Goal: Information Seeking & Learning: Learn about a topic

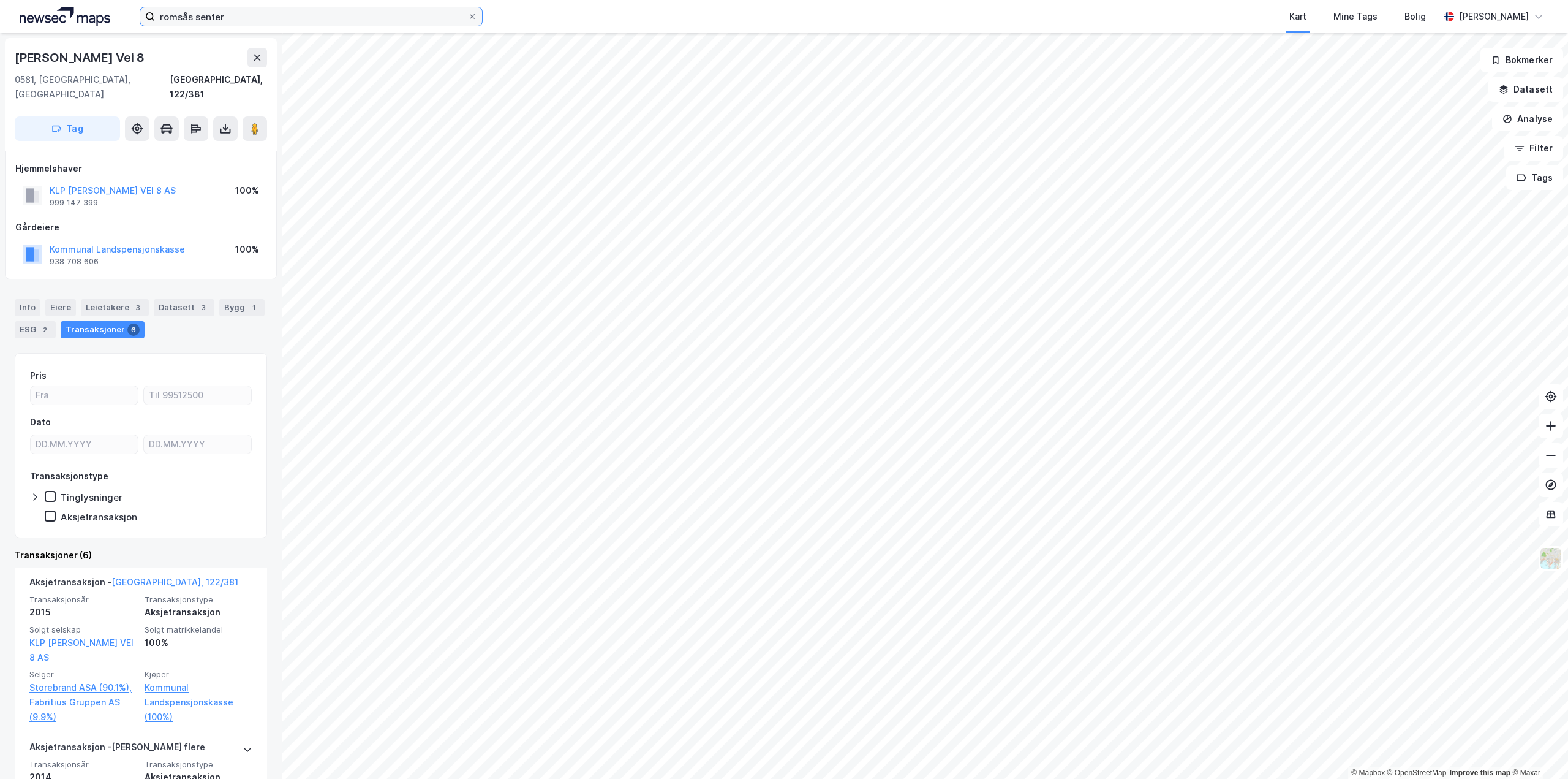
click at [365, 18] on input "romsås senter" at bounding box center [311, 16] width 312 height 18
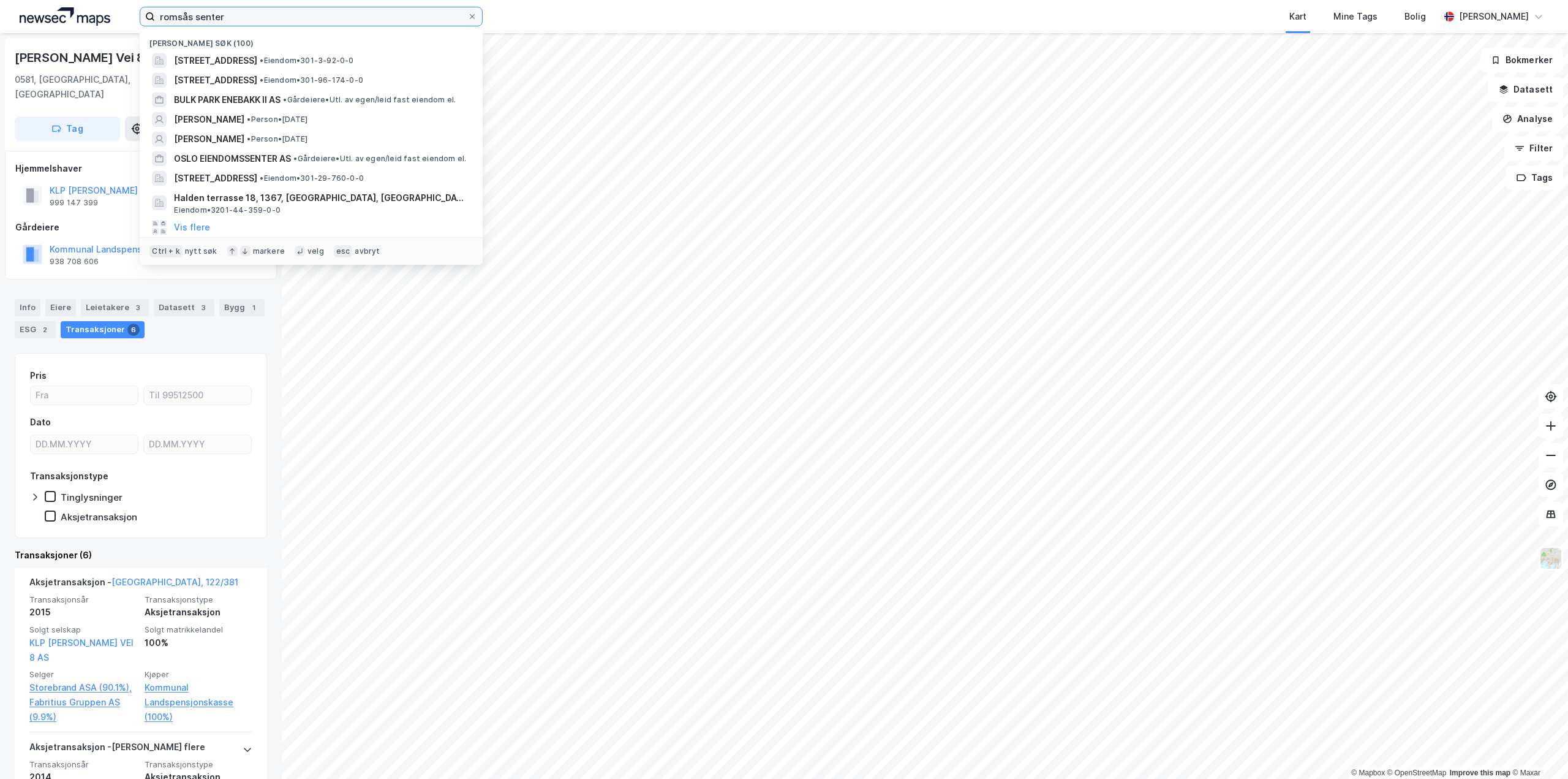
click at [365, 18] on input "romsås senter" at bounding box center [311, 16] width 312 height 18
drag, startPoint x: 0, startPoint y: 0, endPoint x: 25, endPoint y: 20, distance: 32.0
click at [25, 23] on div "romsås senter Nylige søk (100) [STREET_ADDRESS] • Eiendom • 301-3-92-0-0 [STREE…" at bounding box center [784, 16] width 1568 height 33
paste input "g"
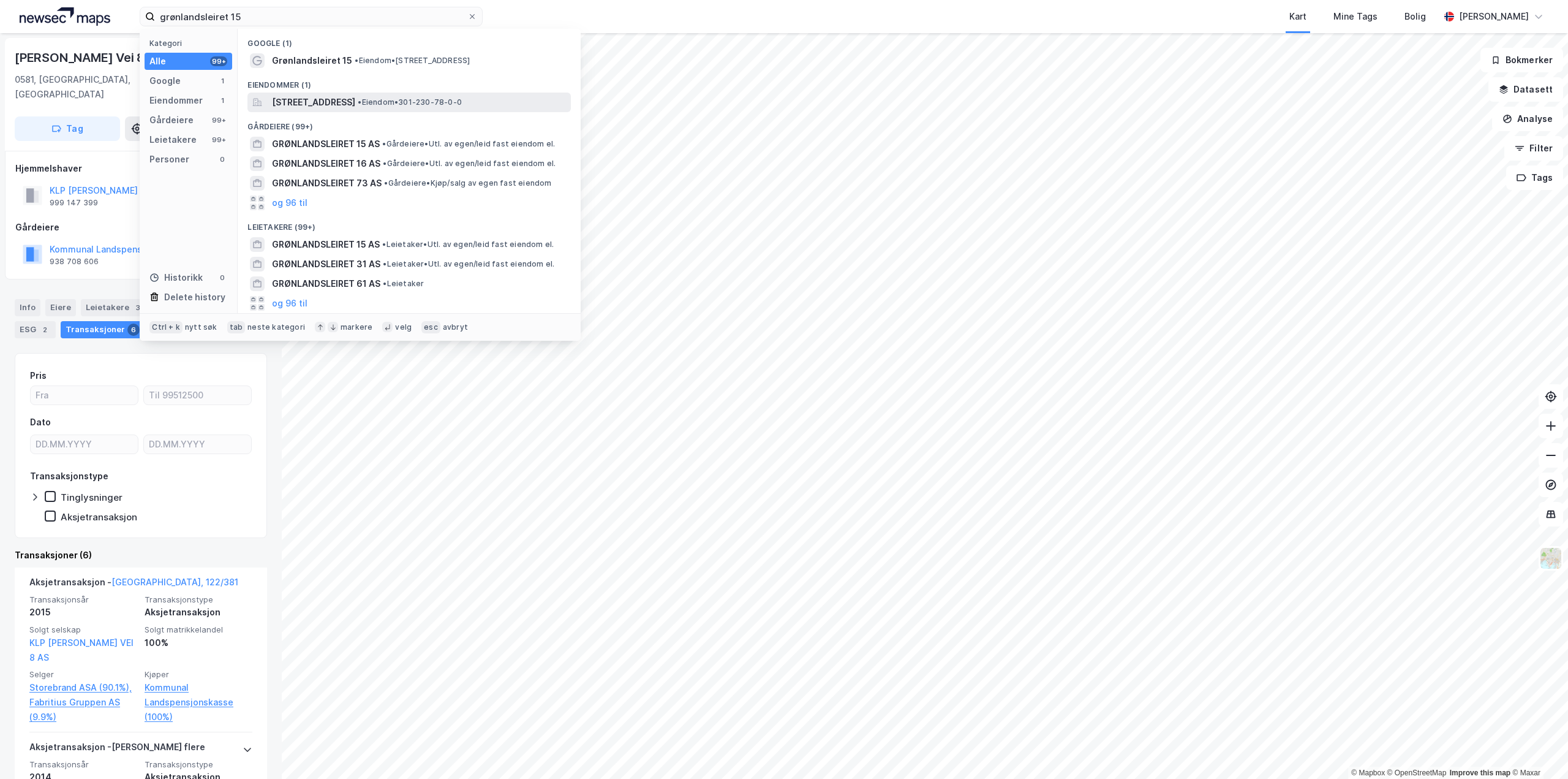
click at [355, 103] on span "[STREET_ADDRESS]" at bounding box center [313, 102] width 83 height 15
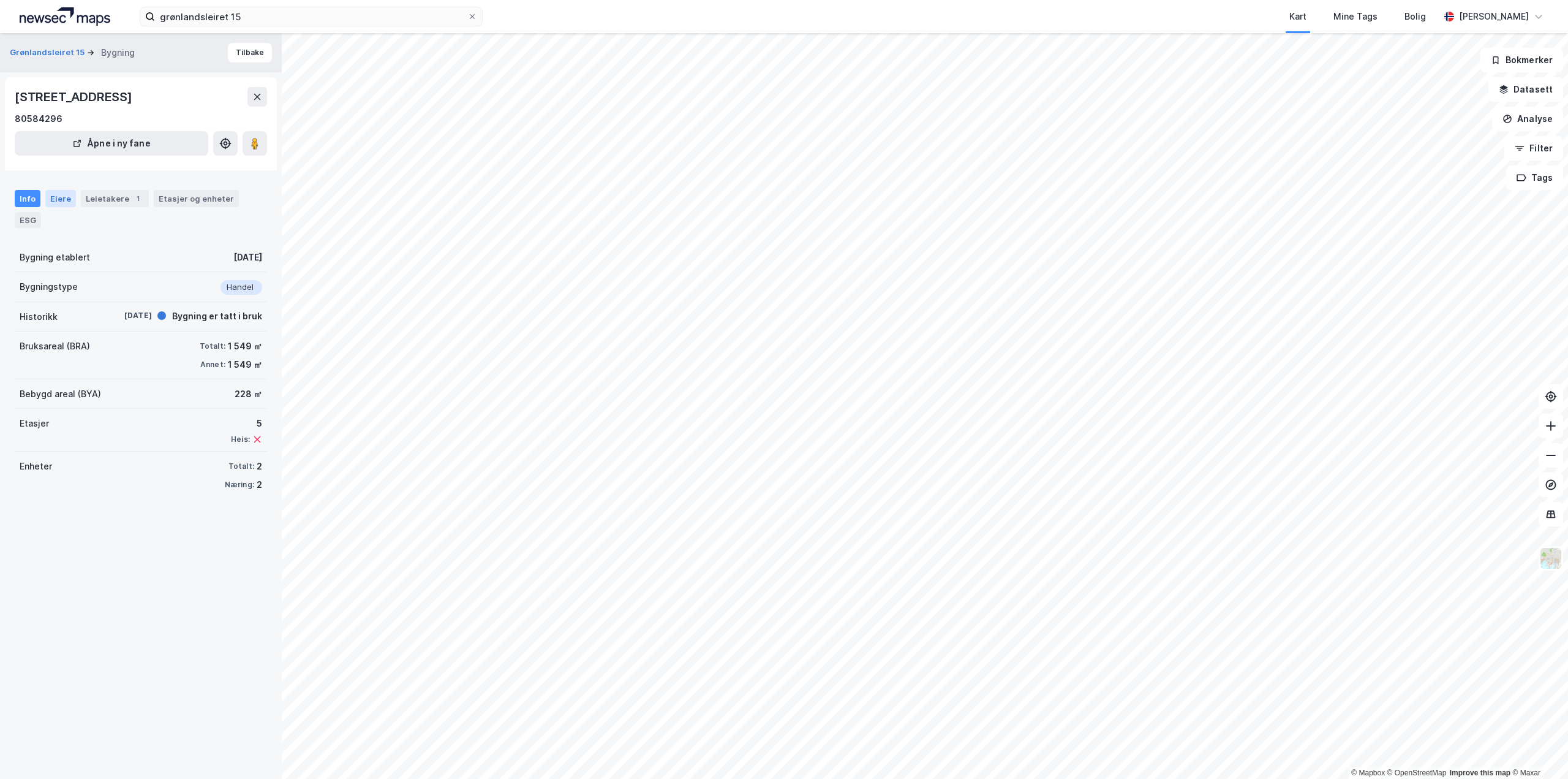
click at [59, 195] on div "Eiere" at bounding box center [60, 198] width 31 height 17
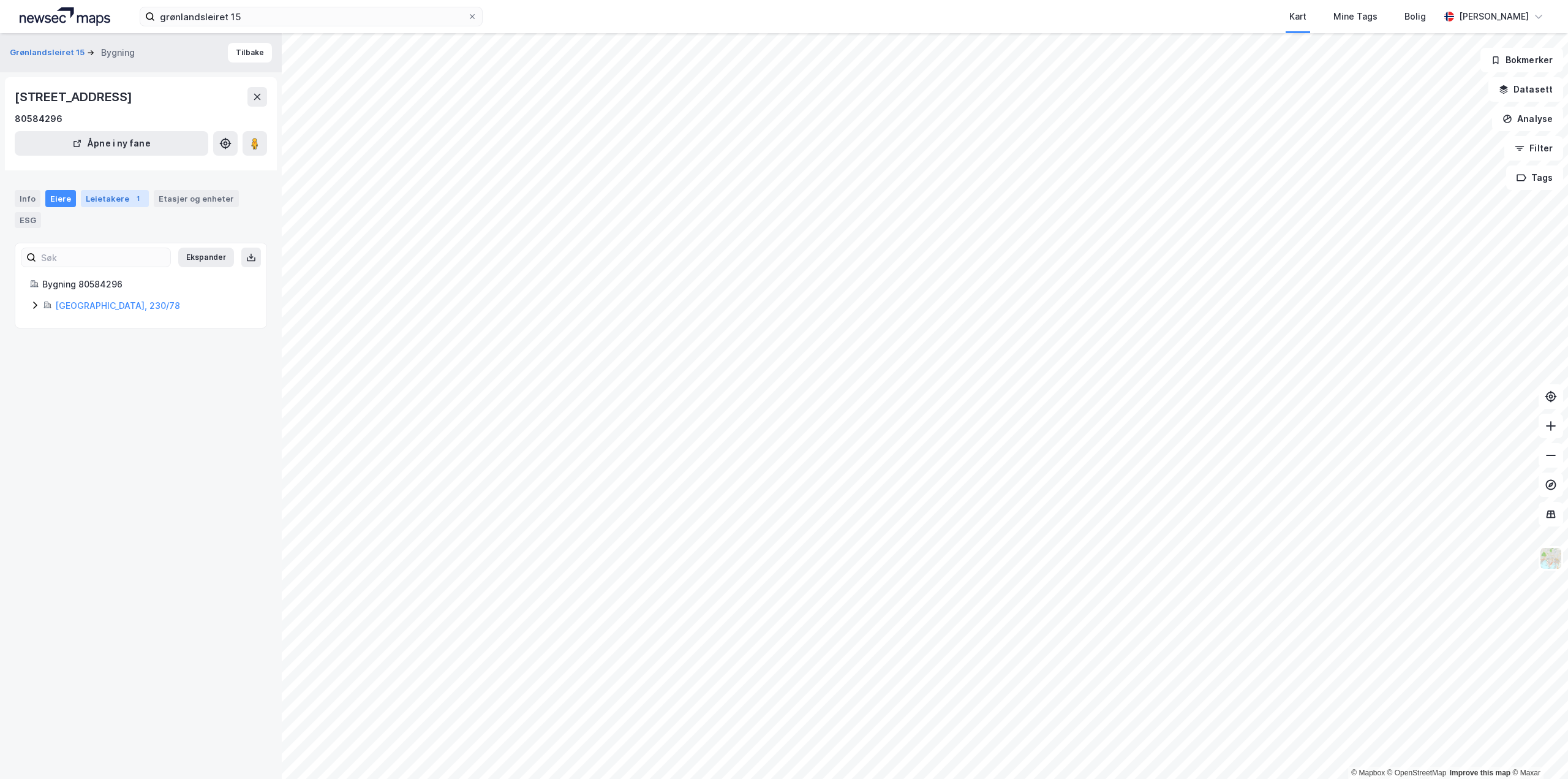
click at [132, 200] on div "1" at bounding box center [138, 199] width 12 height 12
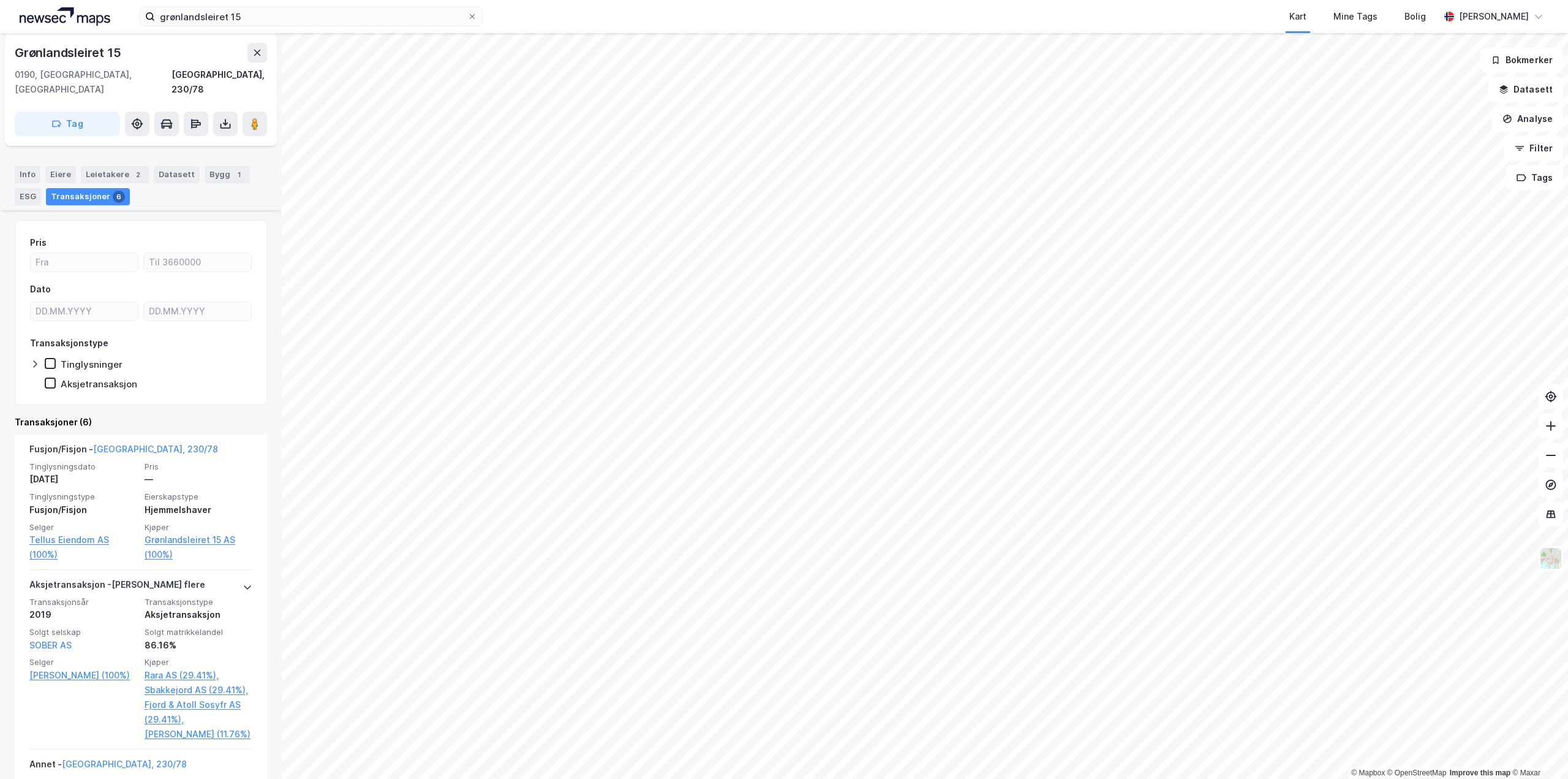
scroll to position [184, 0]
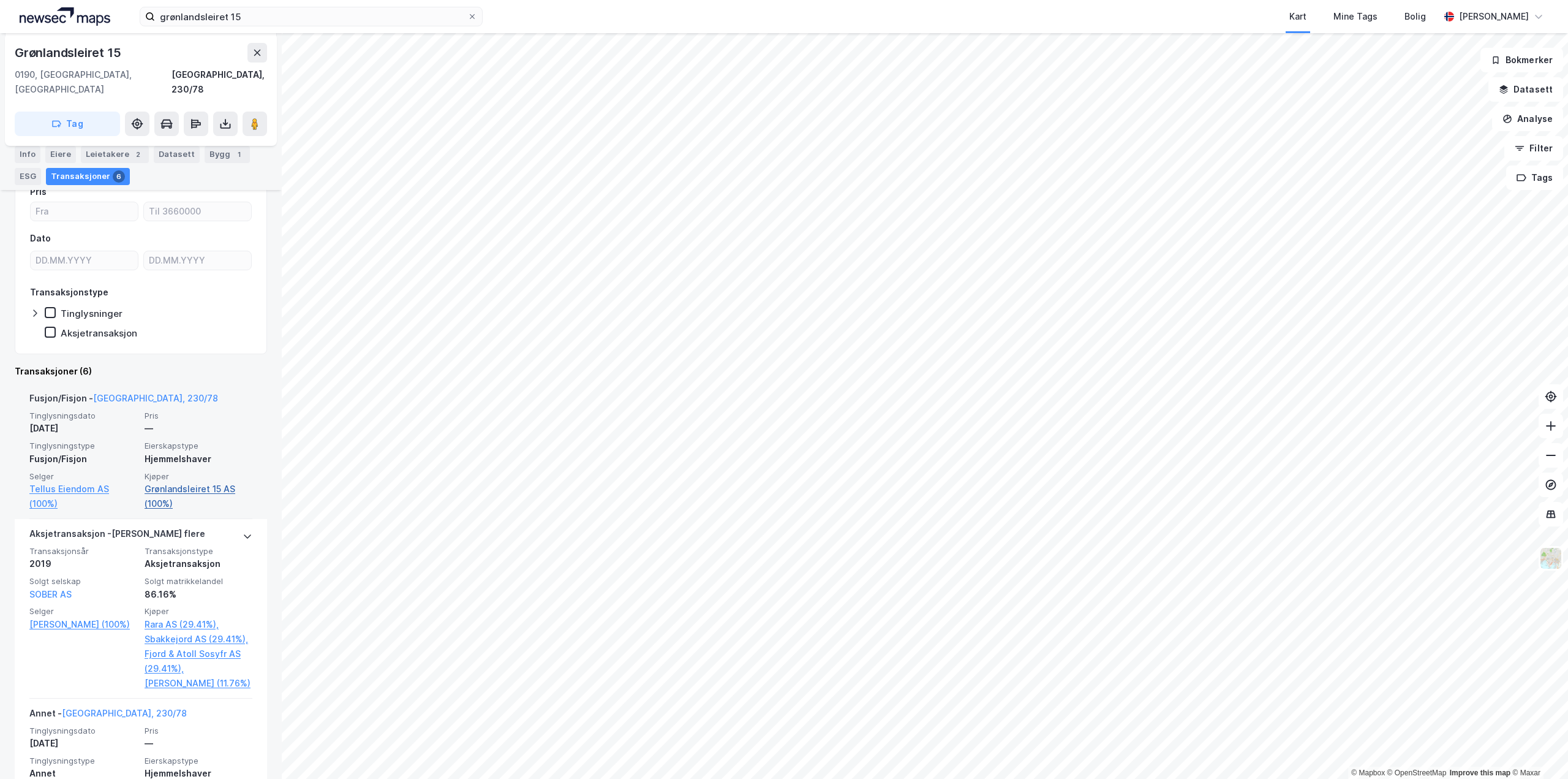
click at [197, 482] on link "Grønlandsleiret 15 AS (100%)" at bounding box center [199, 496] width 108 height 29
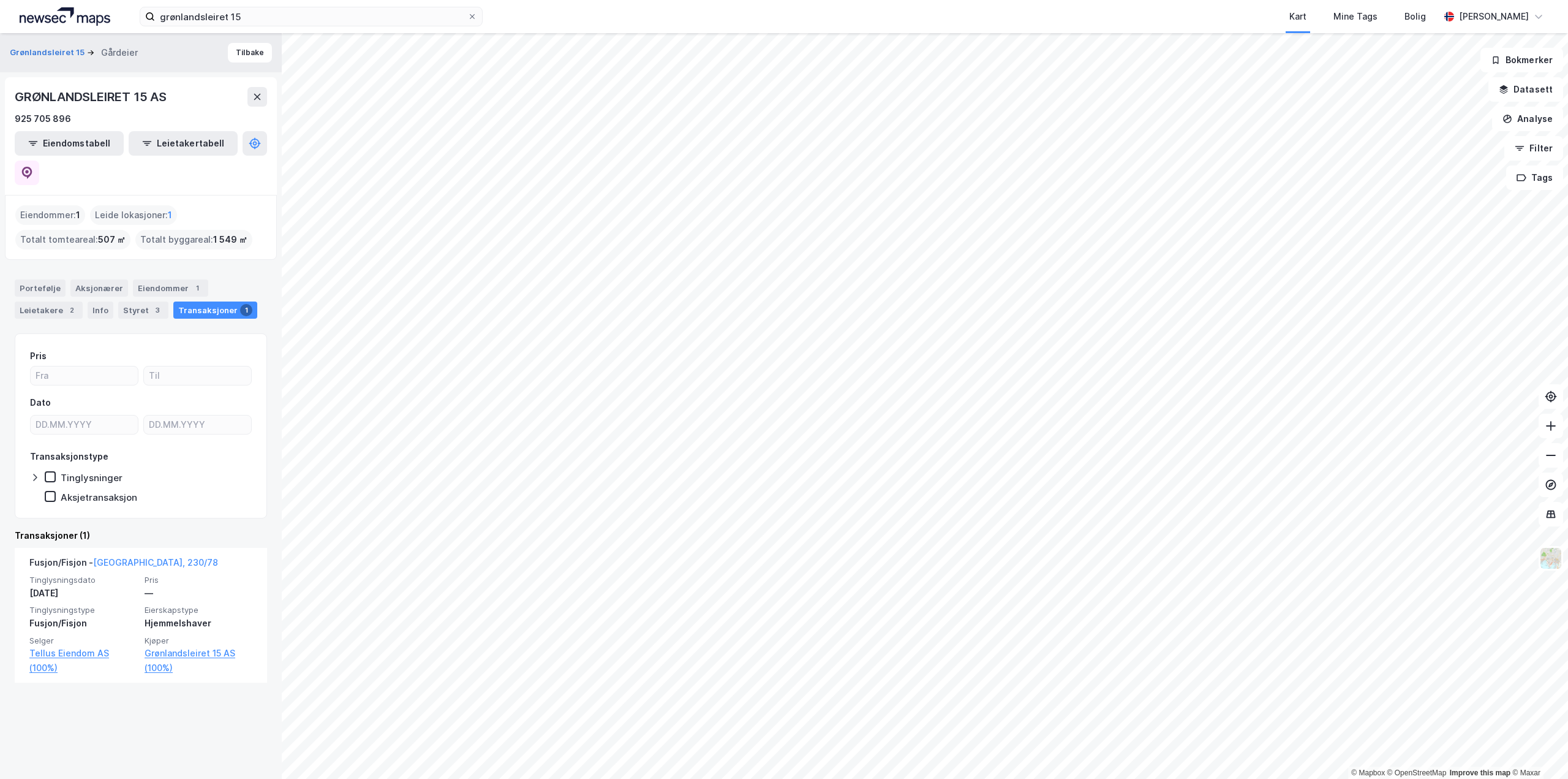
click at [151, 100] on div "GRØNLANDSLEIRET 15 AS" at bounding box center [92, 96] width 154 height 20
copy div "GRØNLANDSLEIRET 15 AS"
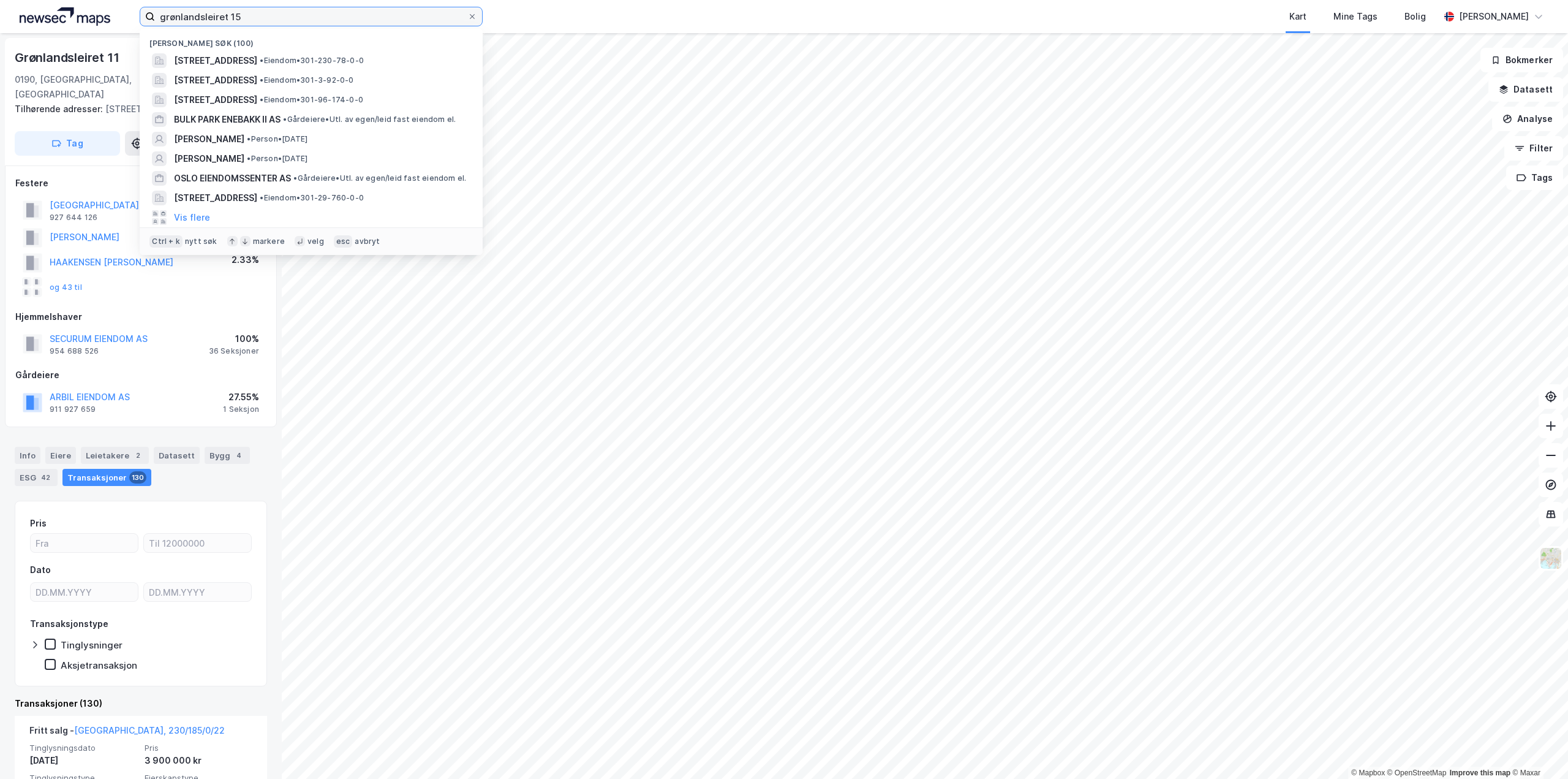
drag, startPoint x: 318, startPoint y: 15, endPoint x: 0, endPoint y: 2, distance: 318.3
click at [0, 2] on div "grønlandsleiret 15 Nylige søk (100) [STREET_ADDRESS] • Eiendom • 301-230-78-0-0…" at bounding box center [784, 16] width 1568 height 33
paste input "Stålfjæra 3"
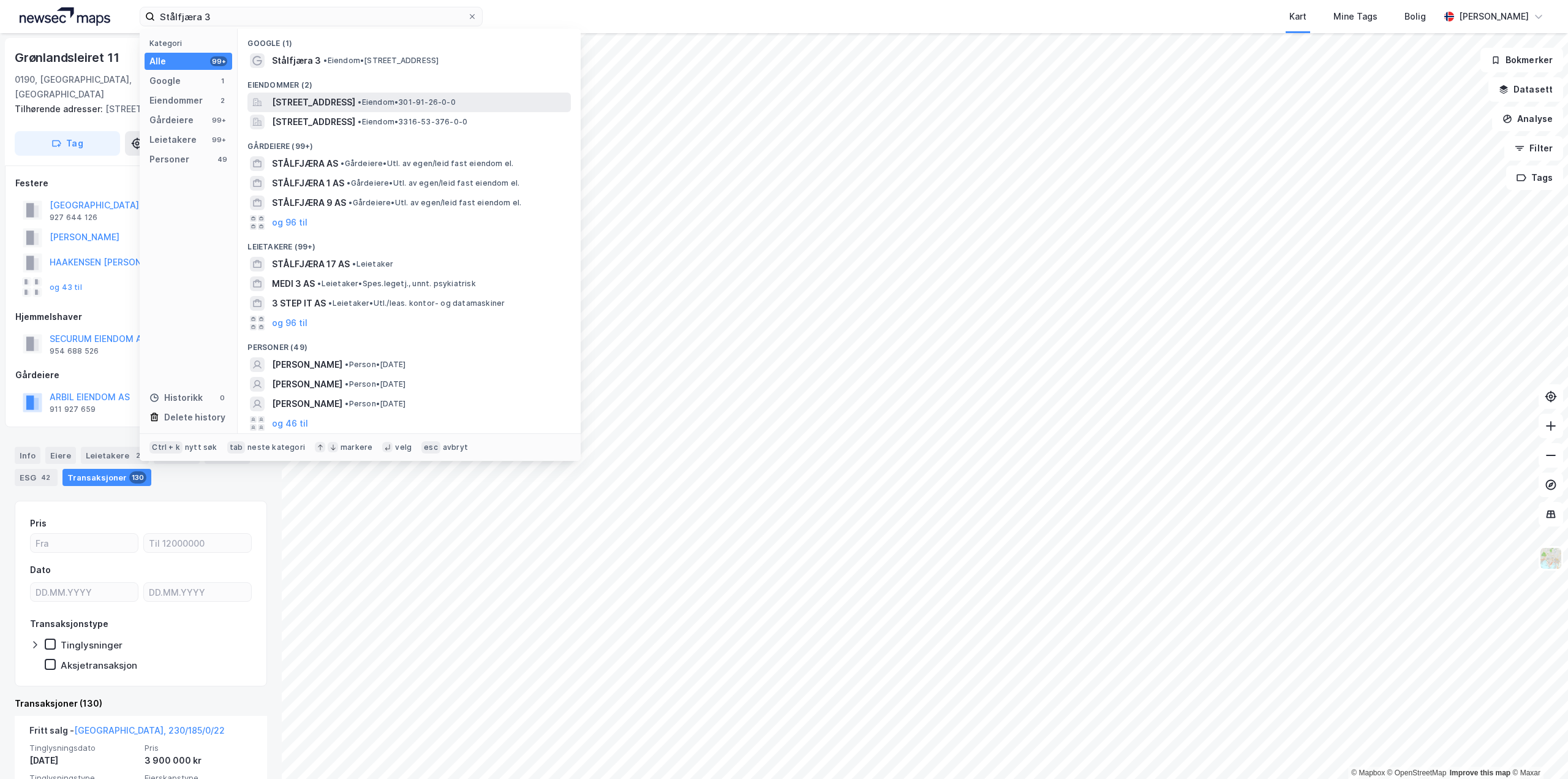
click at [343, 102] on span "[STREET_ADDRESS]" at bounding box center [313, 102] width 83 height 15
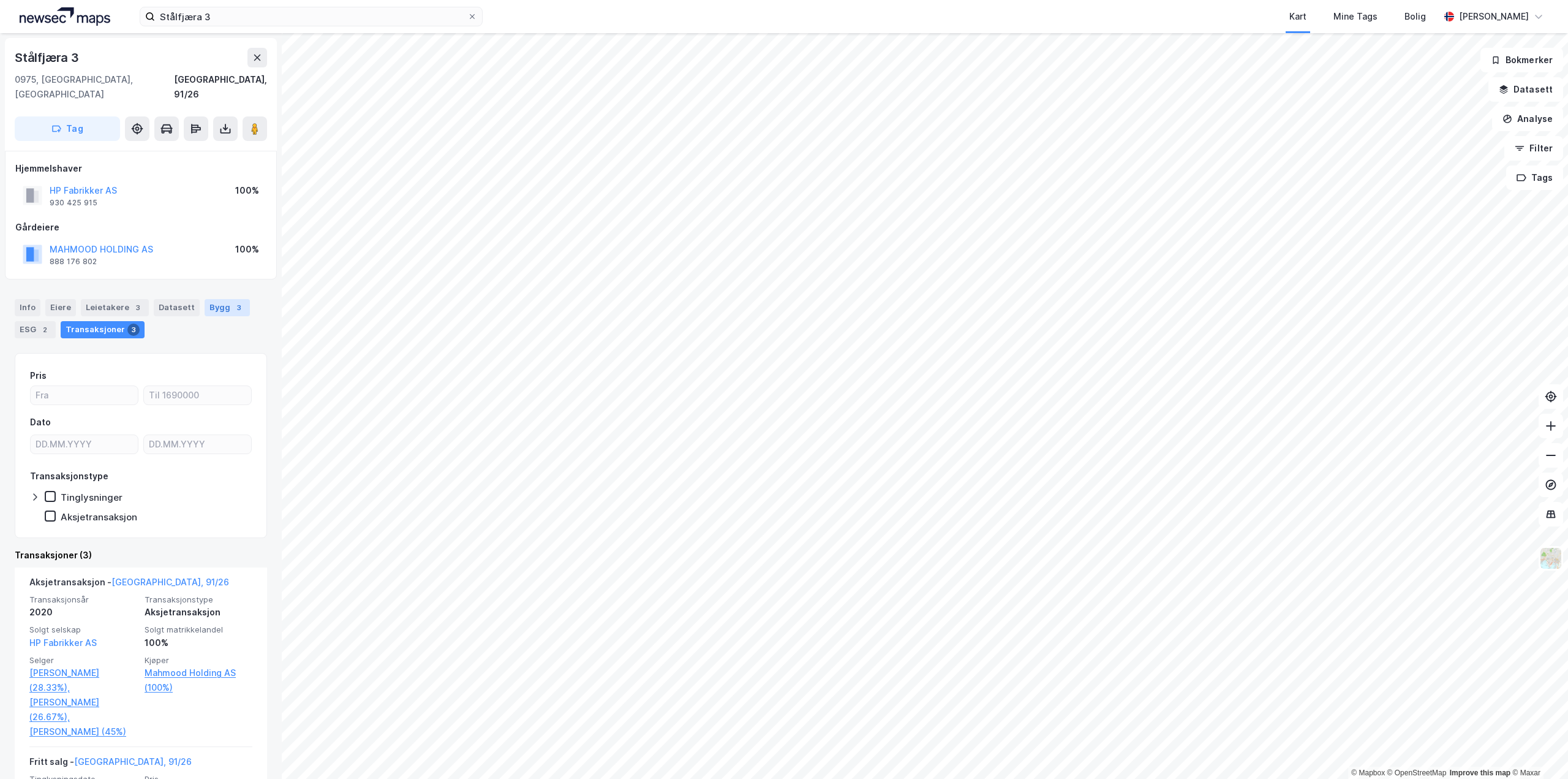
click at [218, 299] on div "Bygg 3" at bounding box center [227, 308] width 45 height 17
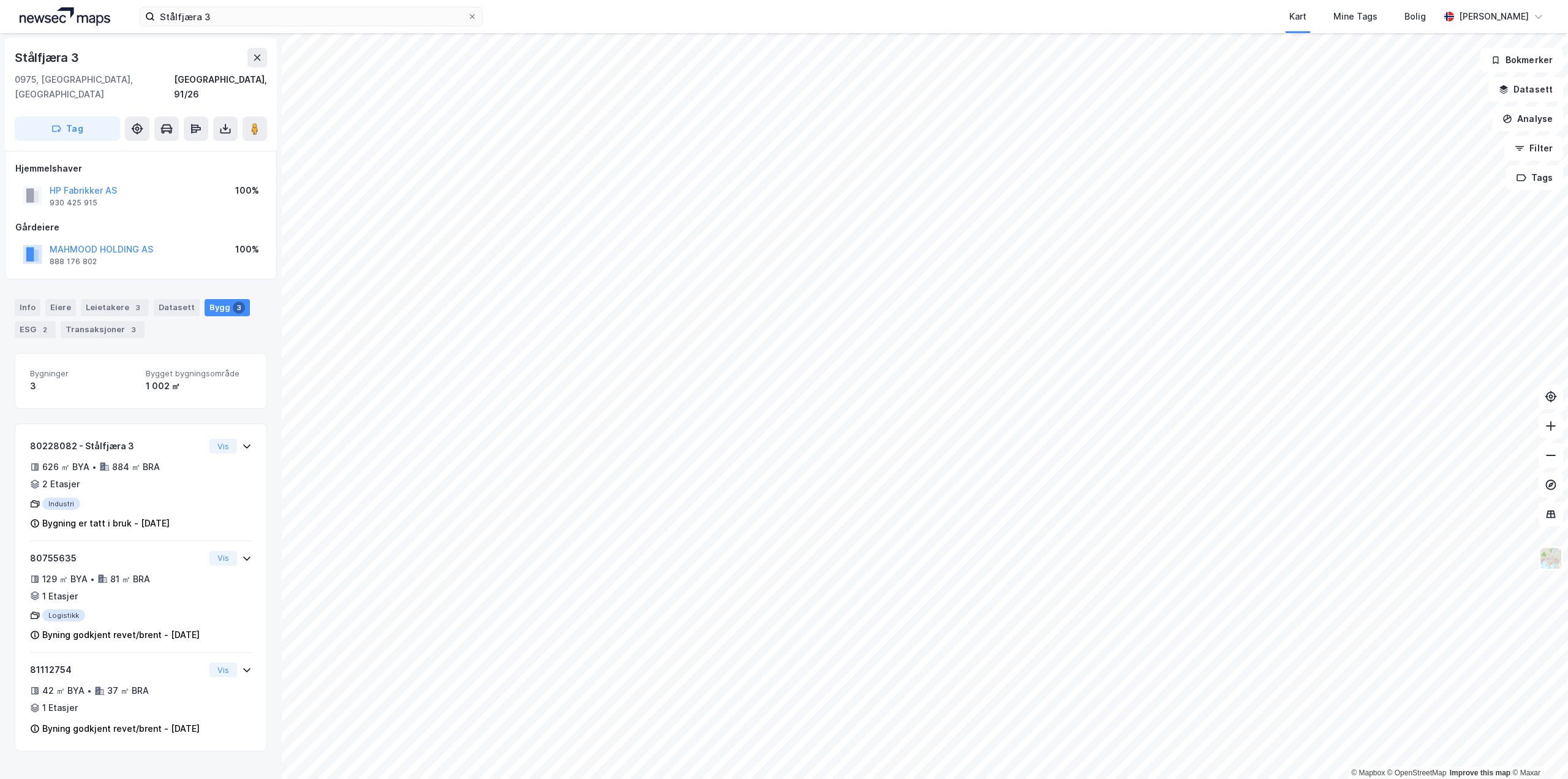
scroll to position [2, 0]
click at [262, 116] on button at bounding box center [255, 128] width 25 height 25
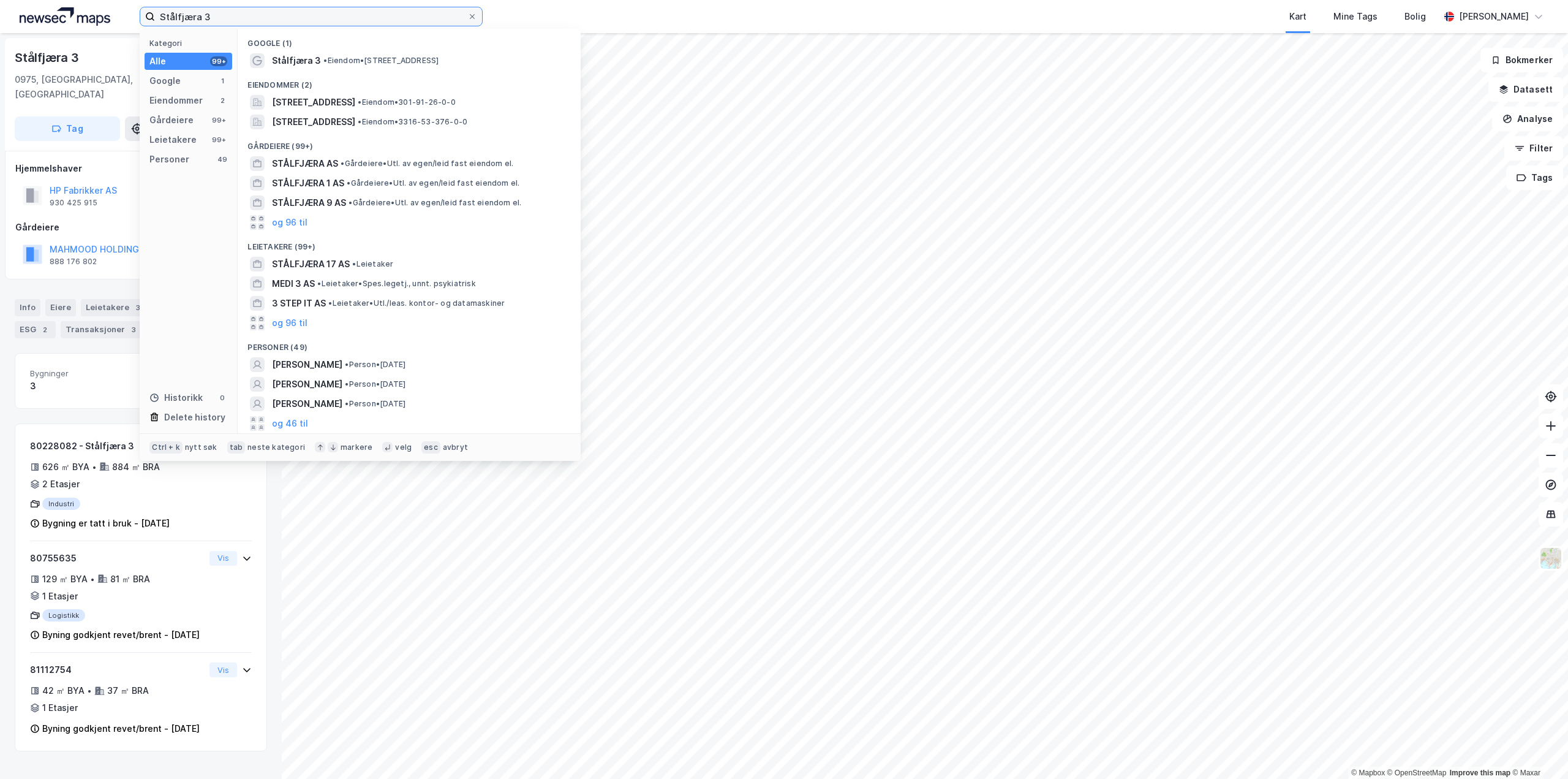
drag, startPoint x: 281, startPoint y: 25, endPoint x: 0, endPoint y: 12, distance: 281.3
click at [0, 12] on div "Stålfjæra 3 Kategori Alle 99+ Google 1 Eiendommer 2 Gårdeiere 99+ Leietakere 99…" at bounding box center [784, 16] width 1568 height 33
paste input "Østre aker vei 209"
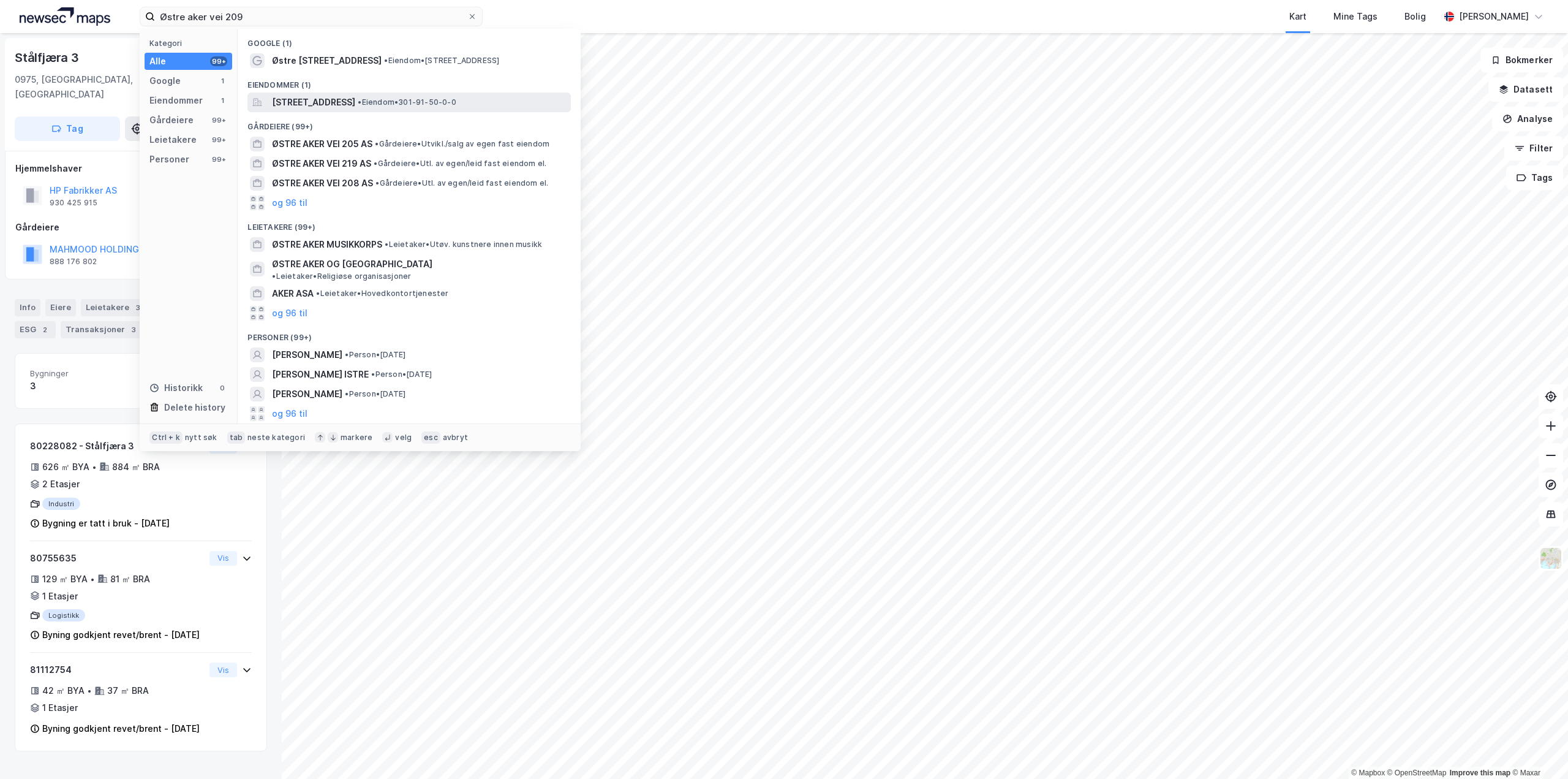
click at [344, 97] on span "[STREET_ADDRESS]" at bounding box center [313, 102] width 83 height 15
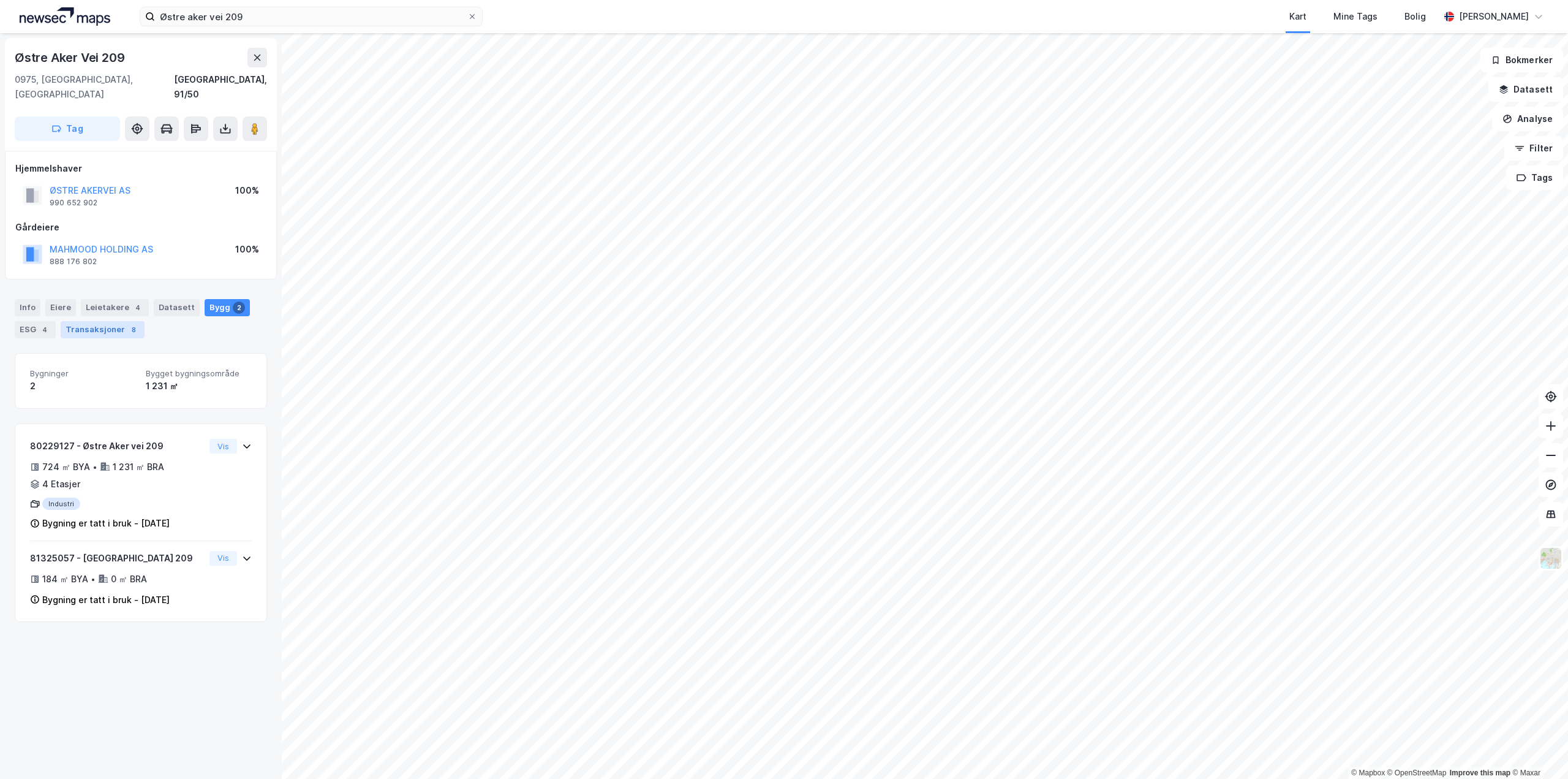
click at [128, 324] on div "8" at bounding box center [134, 330] width 12 height 12
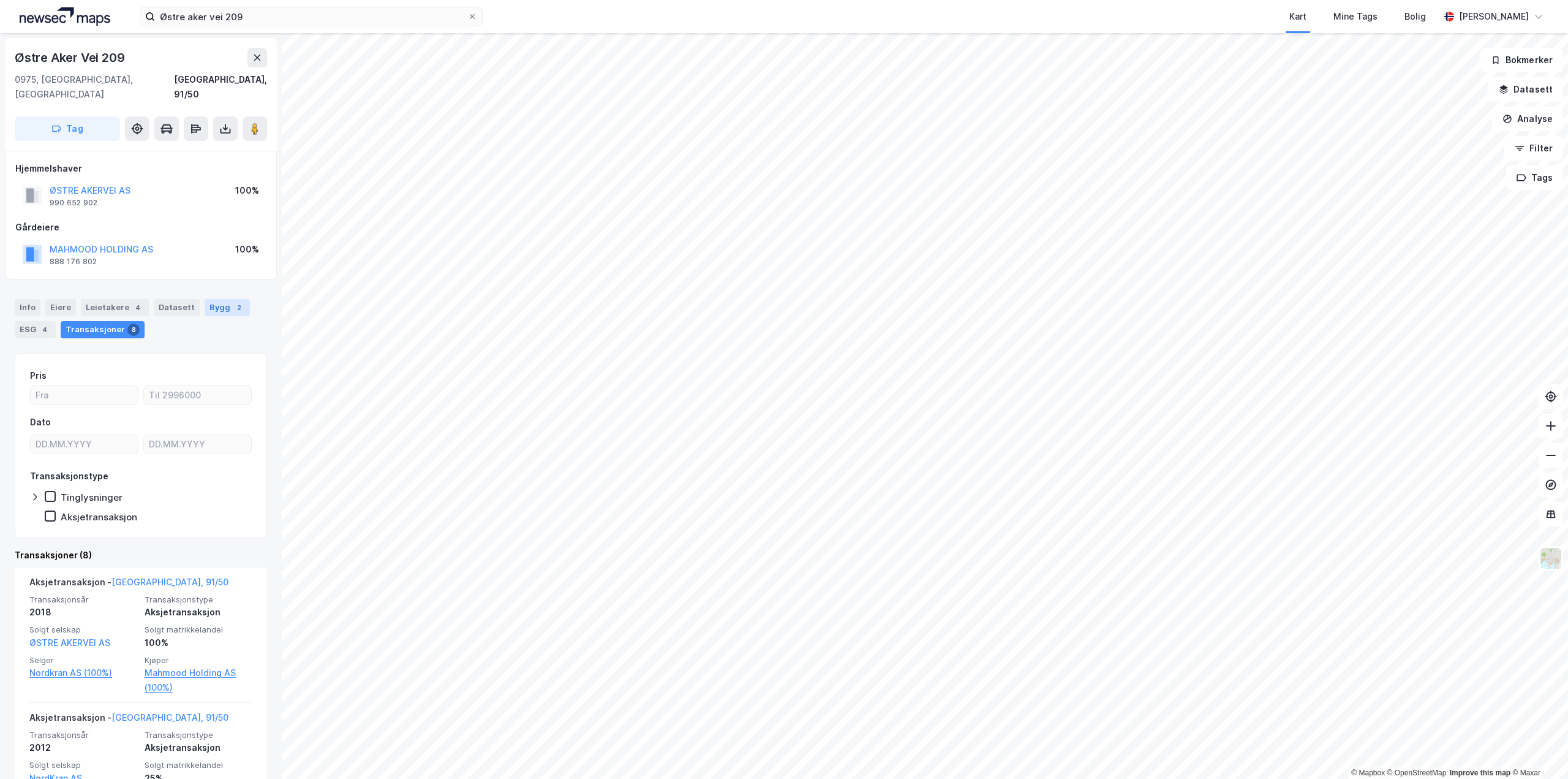
click at [233, 301] on div "2" at bounding box center [239, 308] width 12 height 12
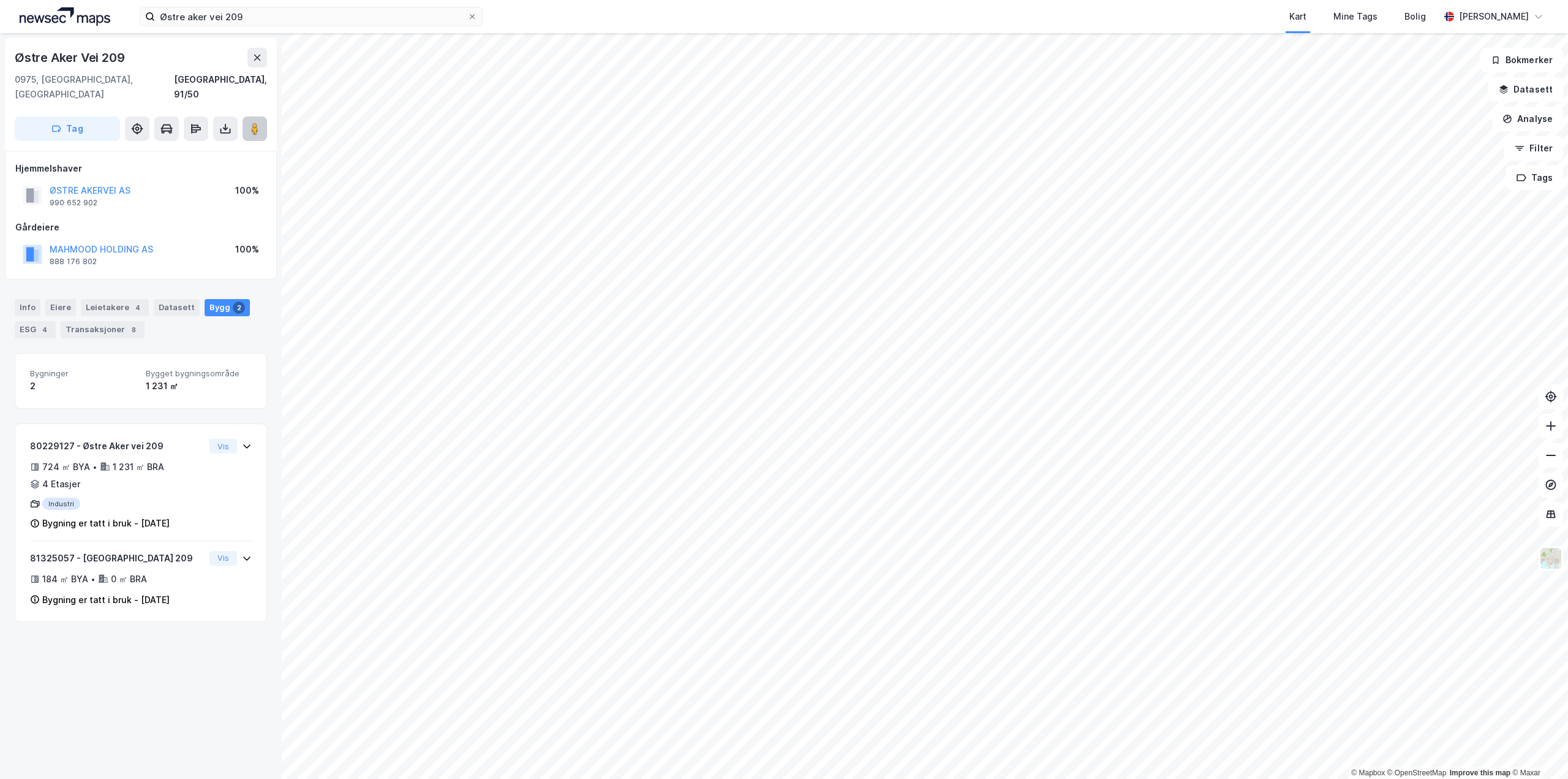
click at [257, 122] on image at bounding box center [255, 128] width 8 height 12
drag, startPoint x: 152, startPoint y: 178, endPoint x: 40, endPoint y: 172, distance: 112.2
click at [40, 181] on div "ØSTRE AKERVEI AS 990 652 902 100%" at bounding box center [141, 195] width 251 height 29
copy button "ØSTRE AKERVEI AS"
click at [257, 61] on icon at bounding box center [257, 57] width 10 height 10
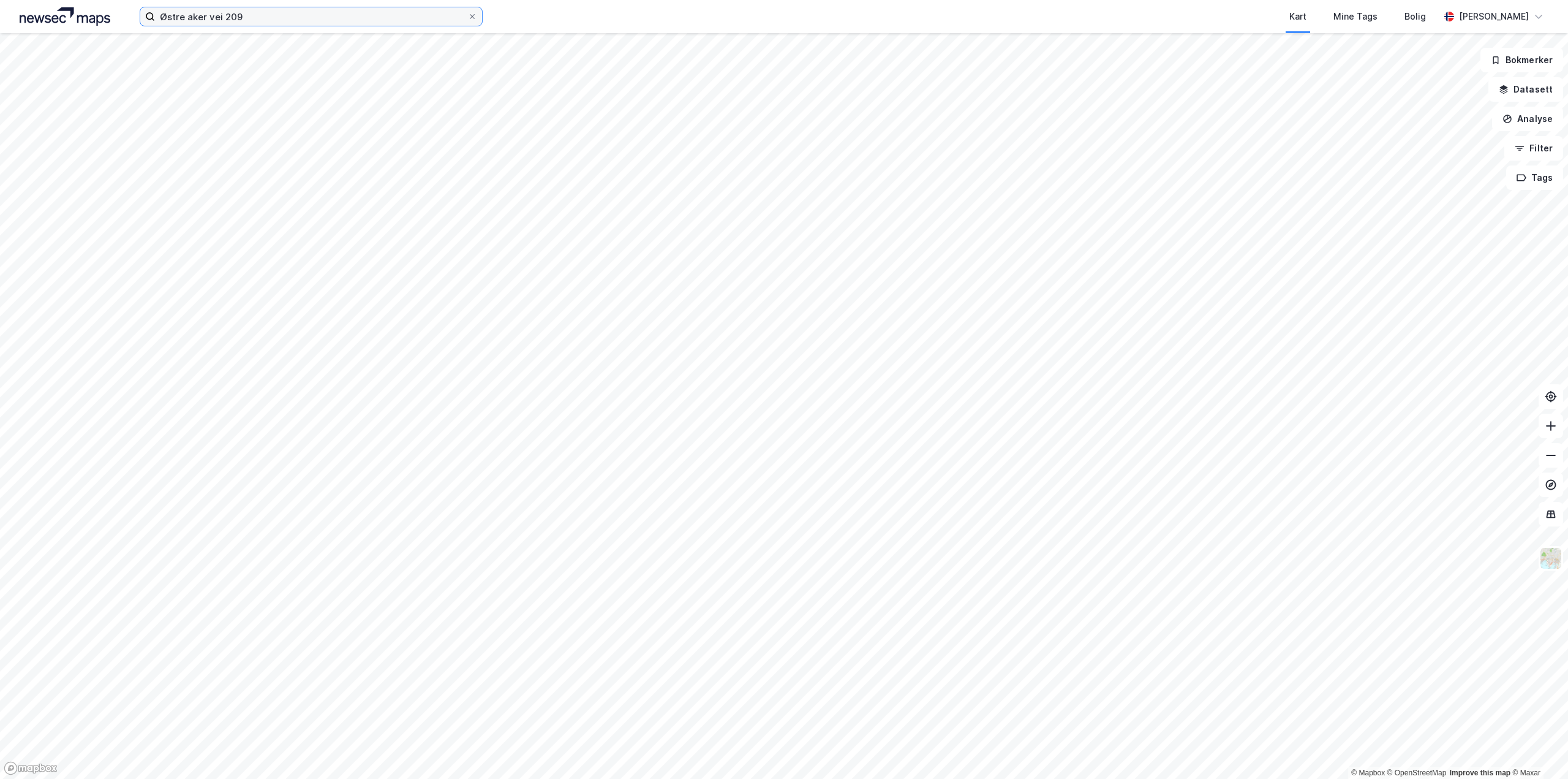
click at [297, 18] on input "Østre aker vei 209" at bounding box center [311, 16] width 312 height 18
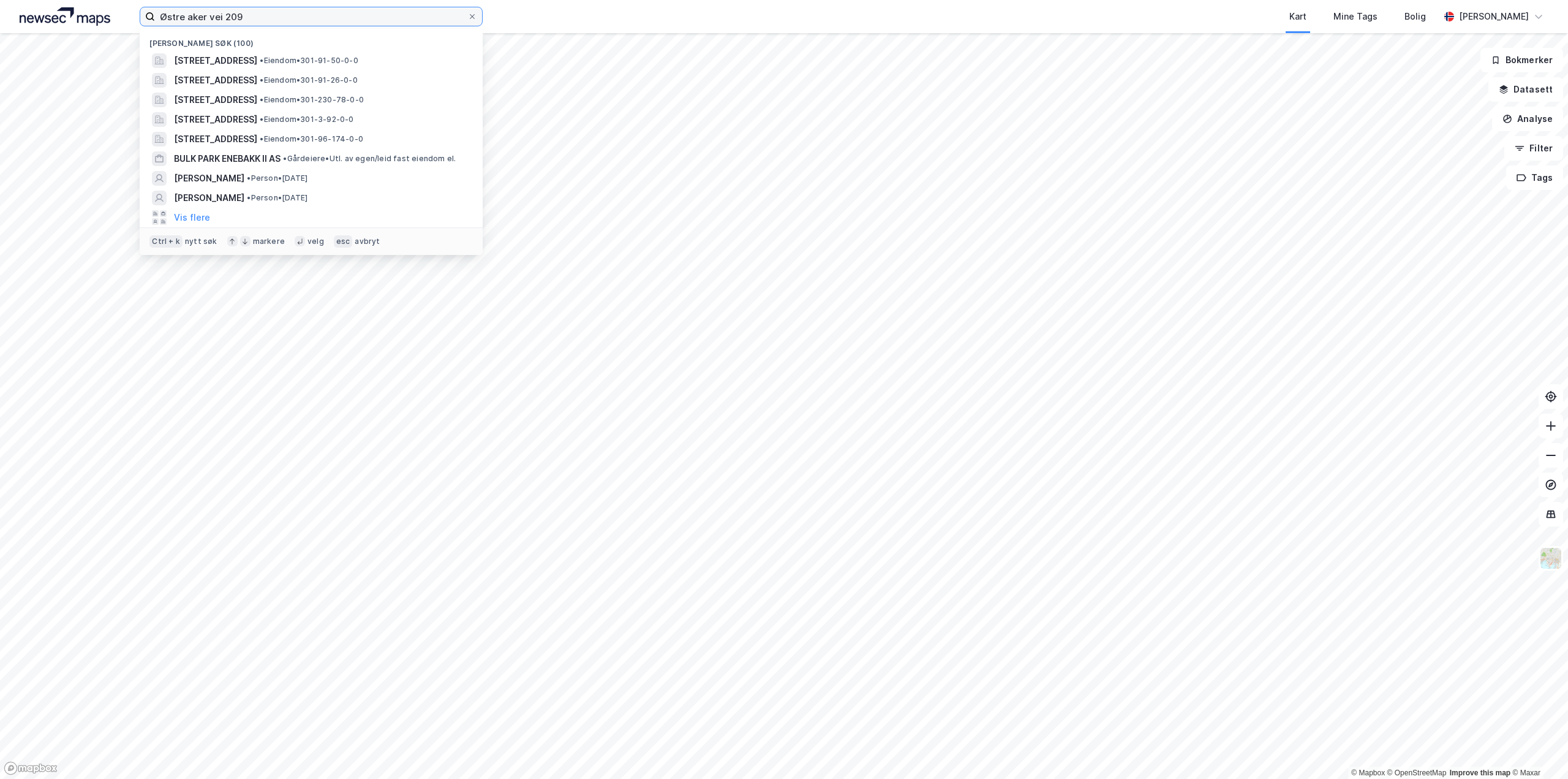
click at [297, 18] on input "Østre aker vei 209" at bounding box center [311, 16] width 312 height 18
click at [257, 74] on span "[STREET_ADDRESS]" at bounding box center [216, 81] width 83 height 15
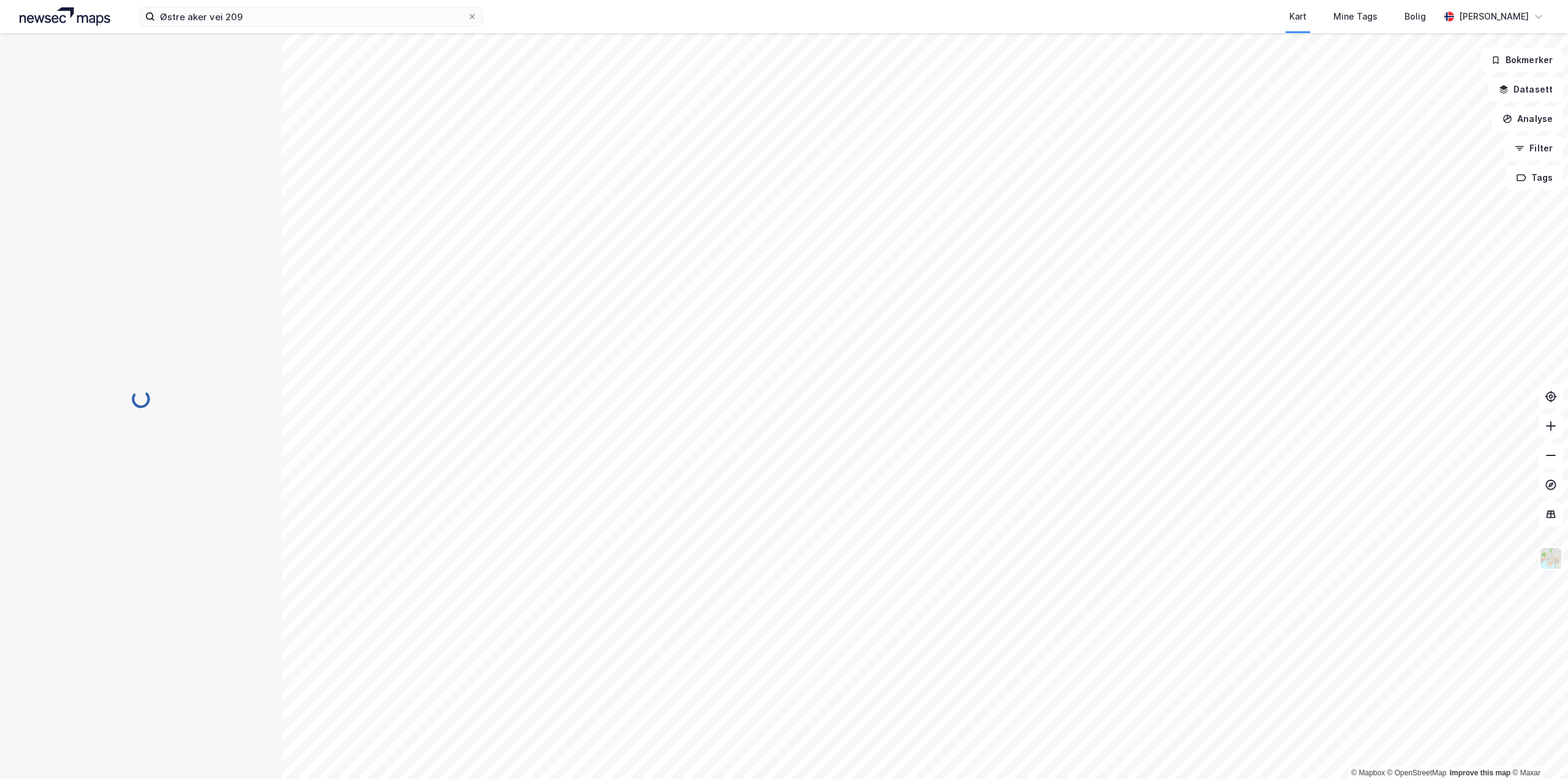
scroll to position [2, 0]
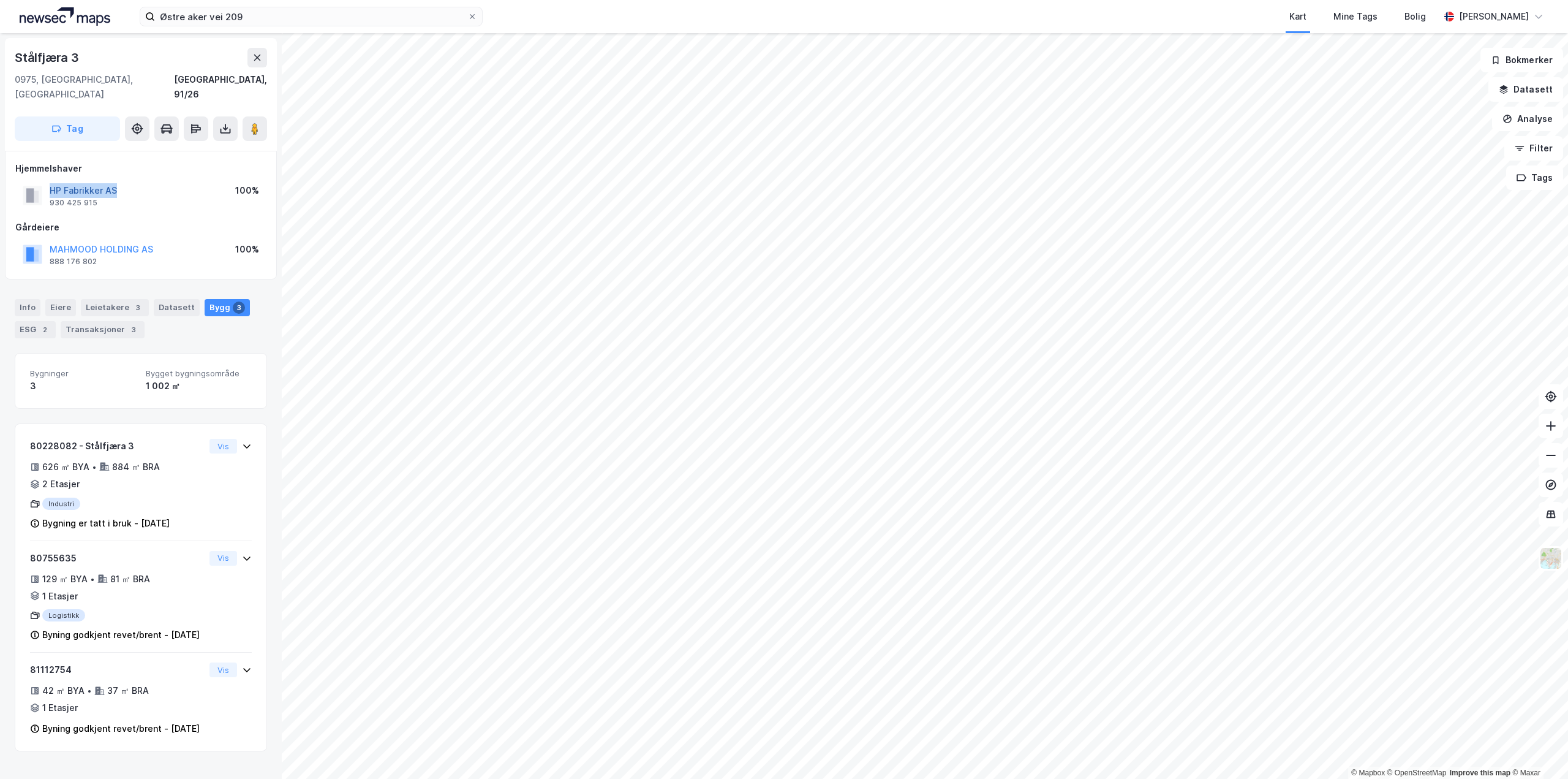
drag, startPoint x: 134, startPoint y: 175, endPoint x: 53, endPoint y: 177, distance: 81.0
click at [53, 181] on div "HP Fabrikker AS 930 425 915 100%" at bounding box center [141, 195] width 251 height 29
copy button "HP Fabrikker AS"
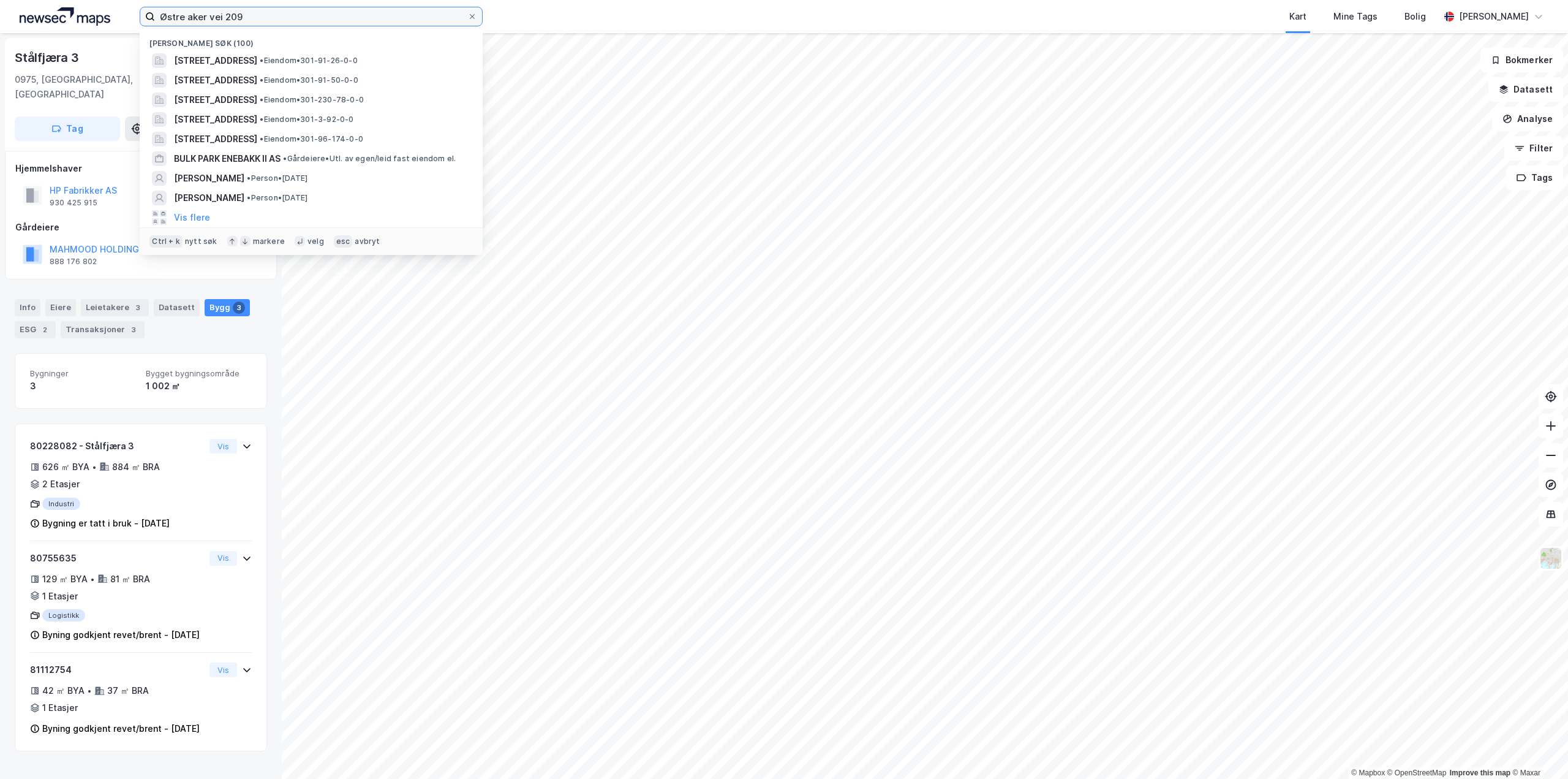
click at [432, 10] on input "Østre aker vei 209" at bounding box center [311, 16] width 312 height 18
paste input "[STREET_ADDRESS]"
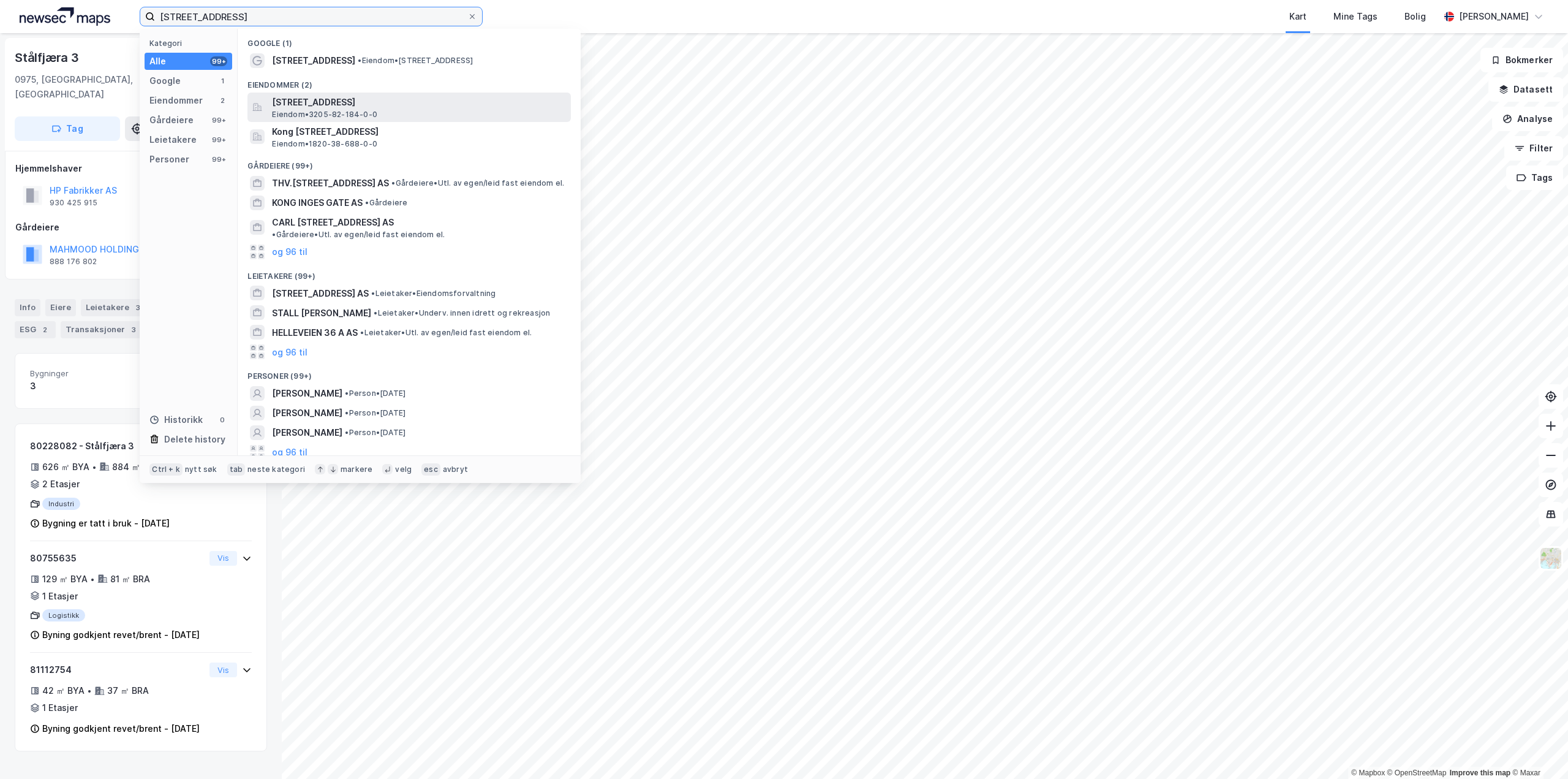
type input "[STREET_ADDRESS]"
click at [401, 114] on div "[STREET_ADDRESS], LILLESTRØM Eiendom • 3205-82-184-0-0" at bounding box center [420, 107] width 296 height 25
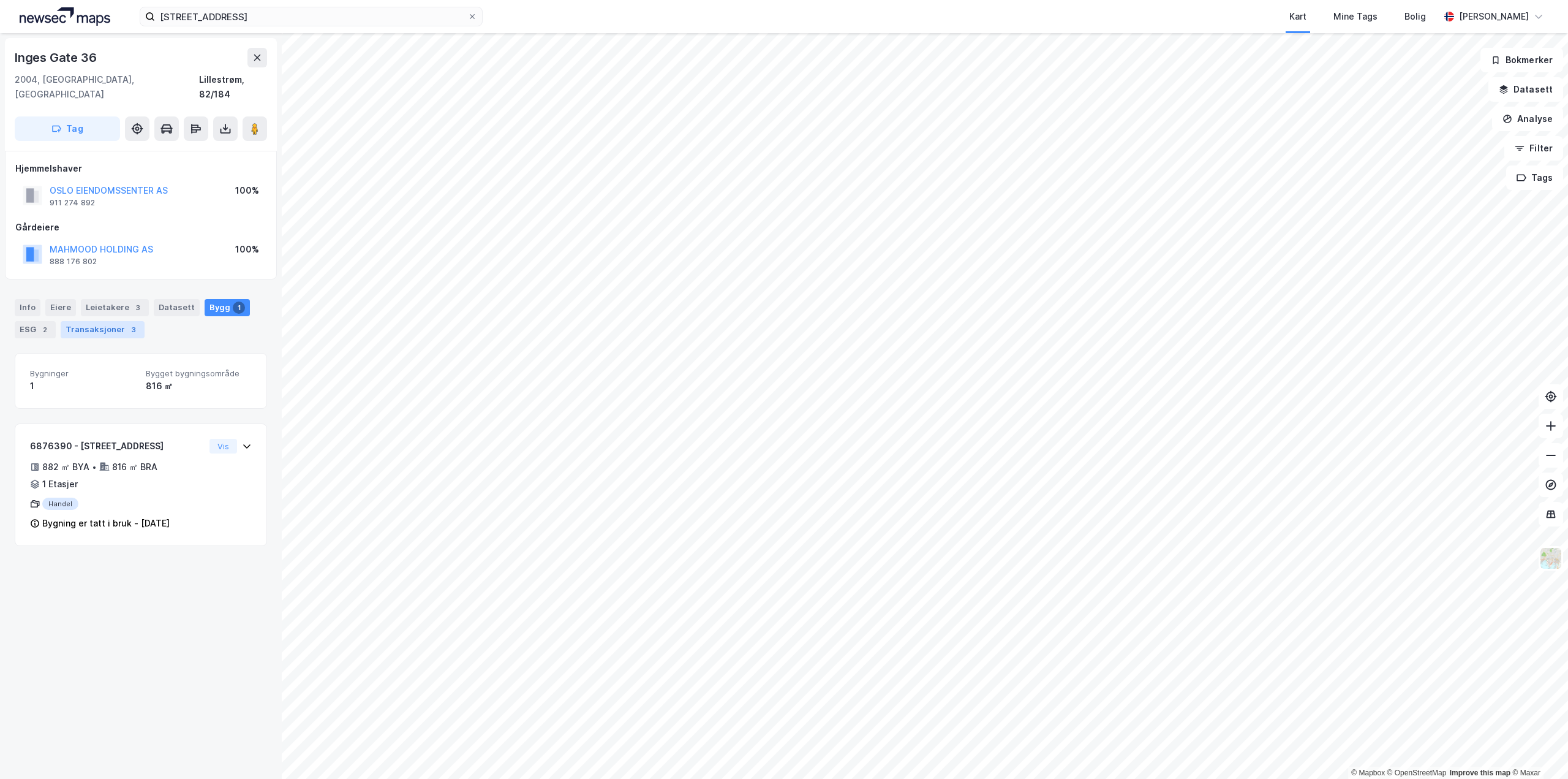
click at [73, 321] on div "Transaksjoner 3" at bounding box center [102, 329] width 84 height 17
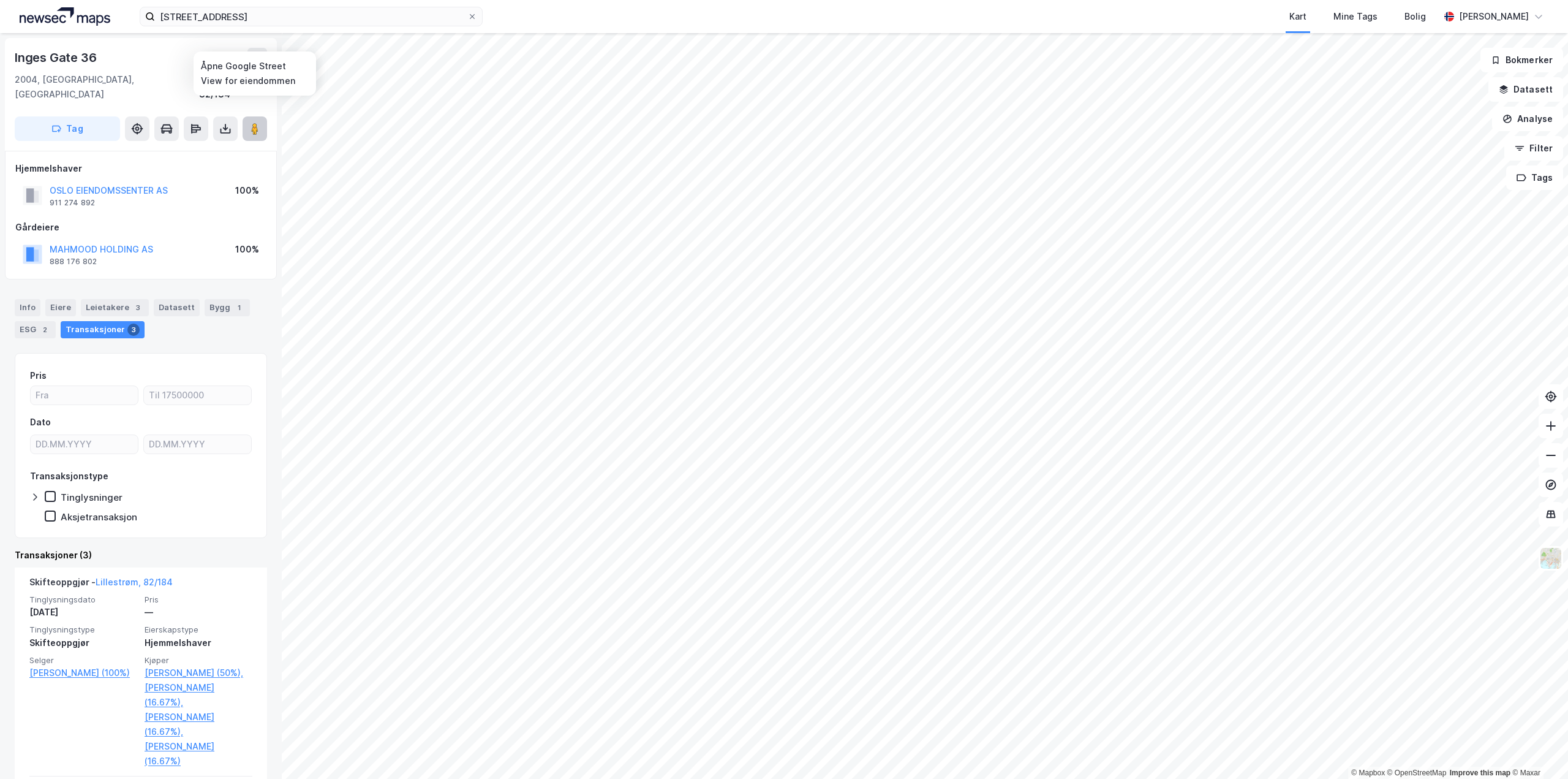
click at [247, 116] on button at bounding box center [255, 128] width 25 height 25
click at [31, 299] on div "Info" at bounding box center [28, 308] width 26 height 17
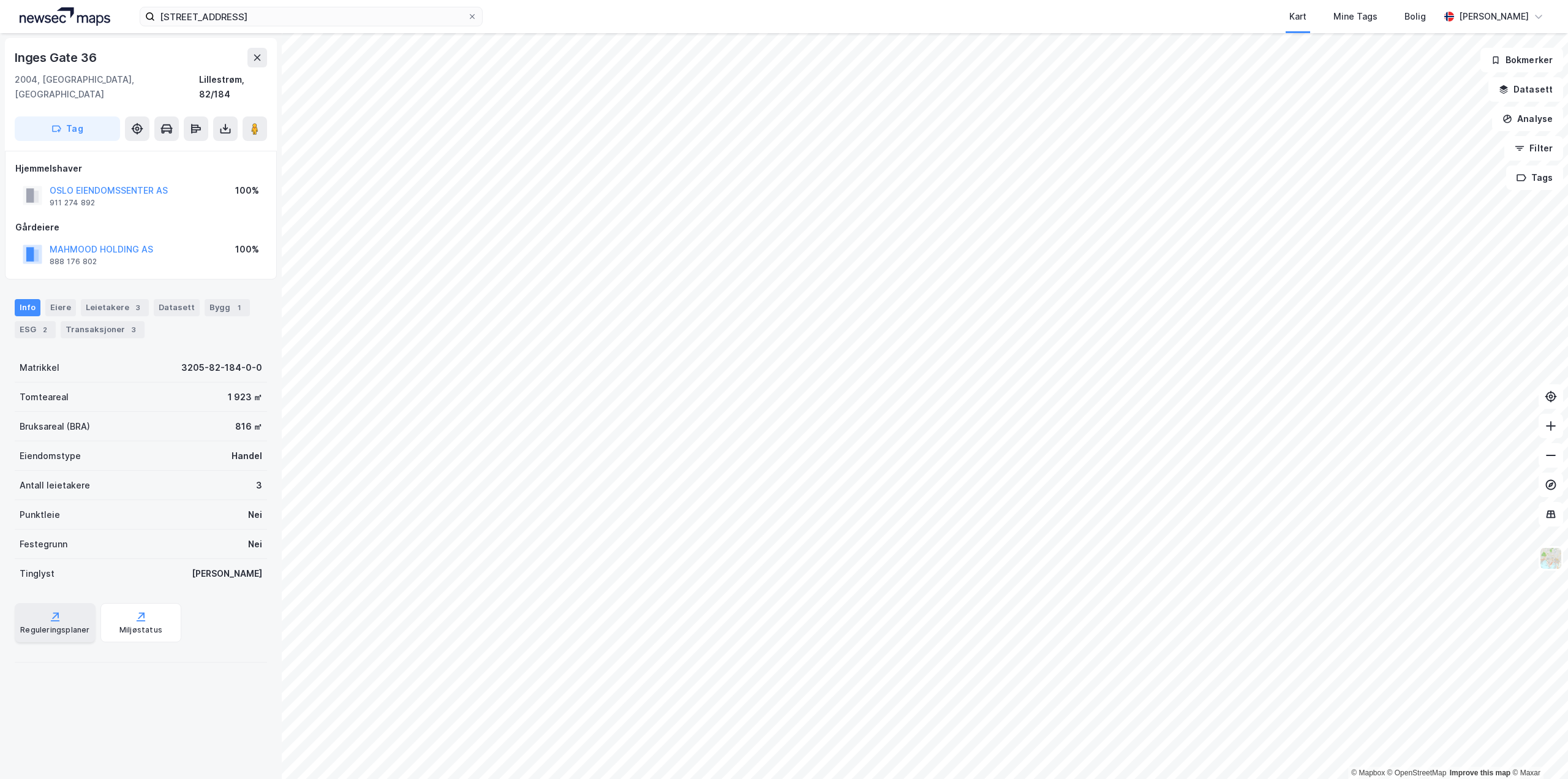
click at [43, 620] on div "Reguleringsplaner" at bounding box center [55, 623] width 81 height 39
click at [52, 321] on div "ESG 2" at bounding box center [36, 329] width 41 height 17
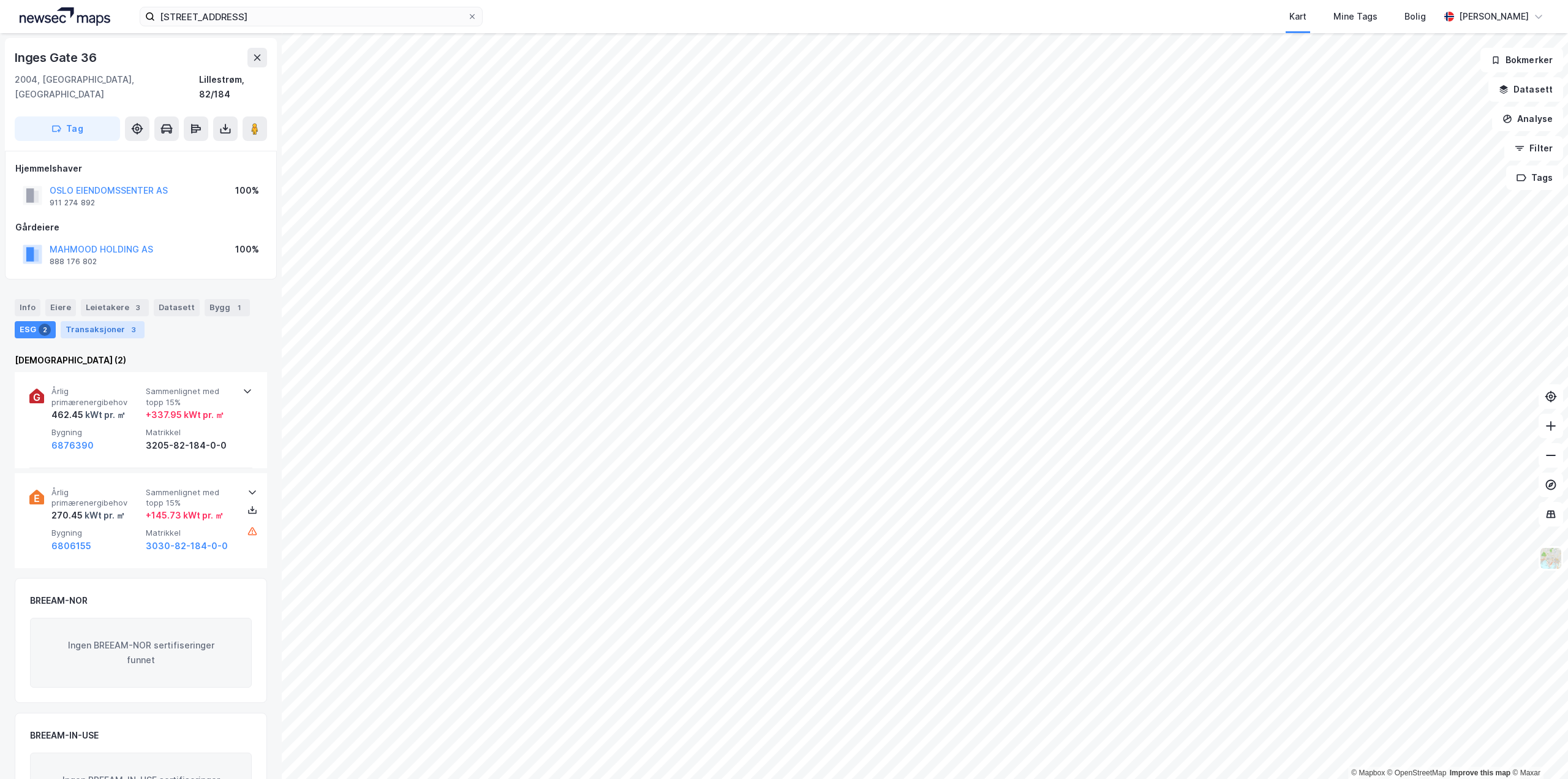
click at [66, 321] on div "Transaksjoner 3" at bounding box center [102, 329] width 84 height 17
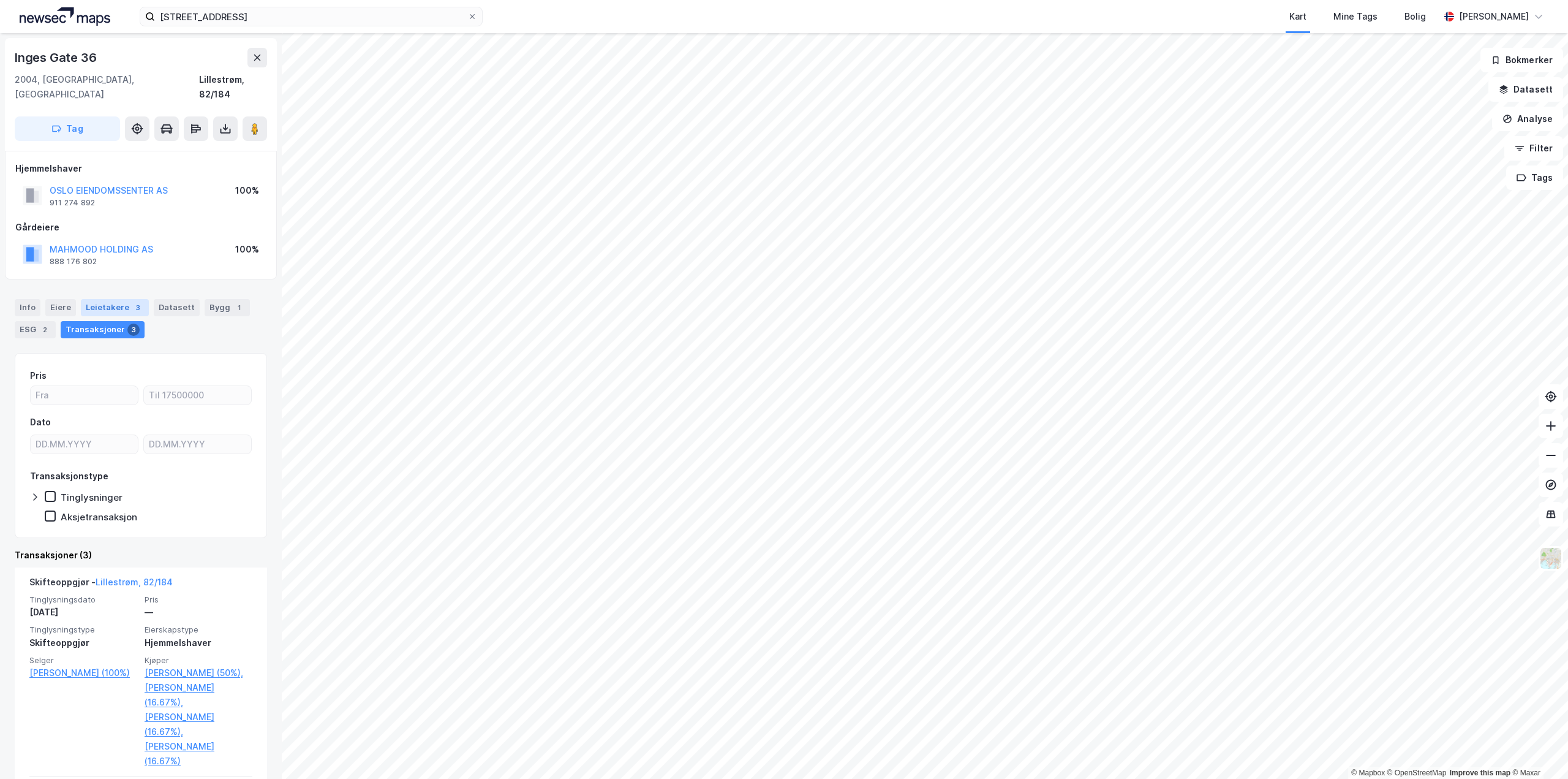
click at [83, 299] on div "Leietakere 3" at bounding box center [115, 308] width 68 height 17
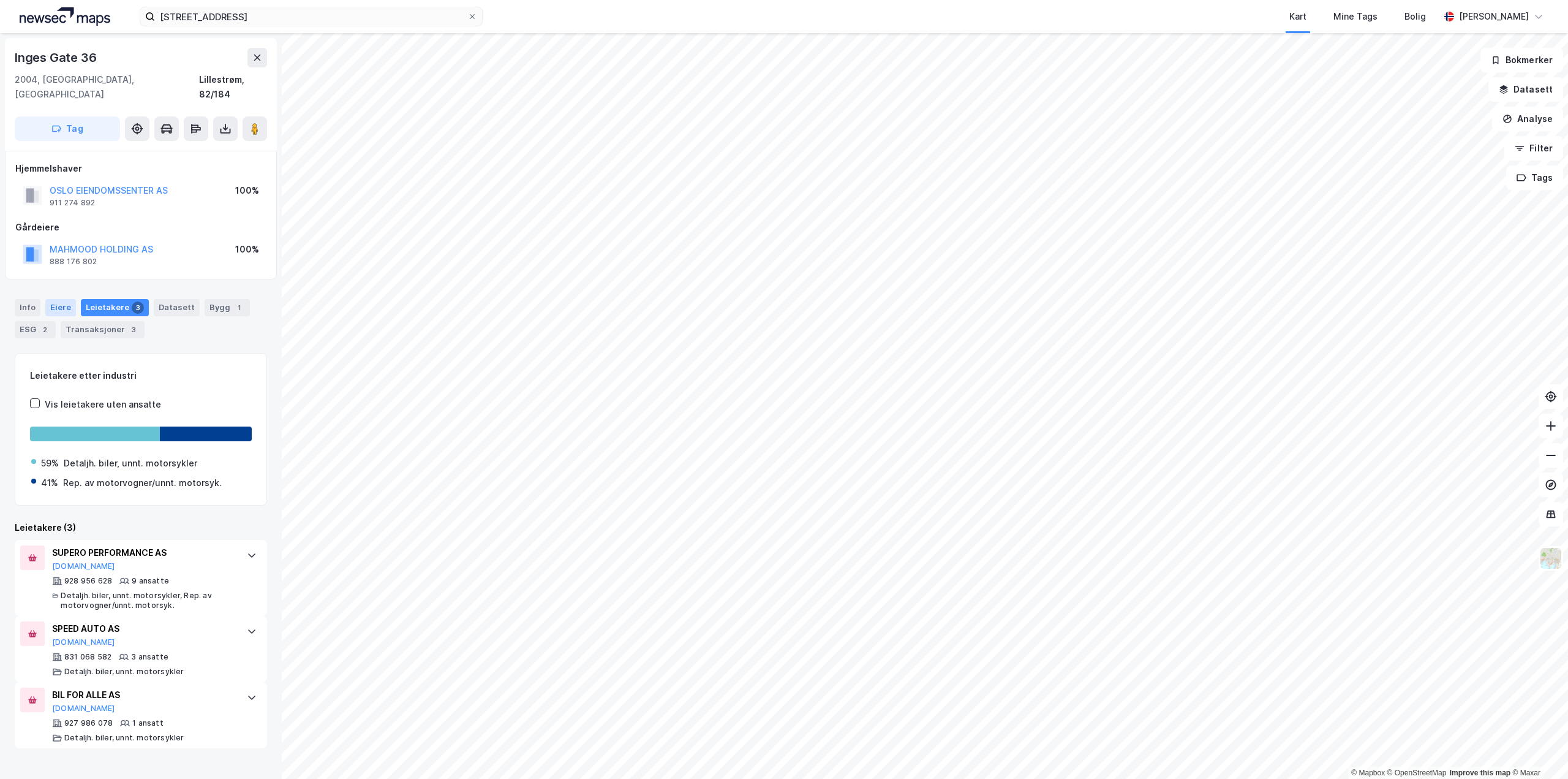
click at [59, 299] on div "Eiere" at bounding box center [60, 308] width 31 height 17
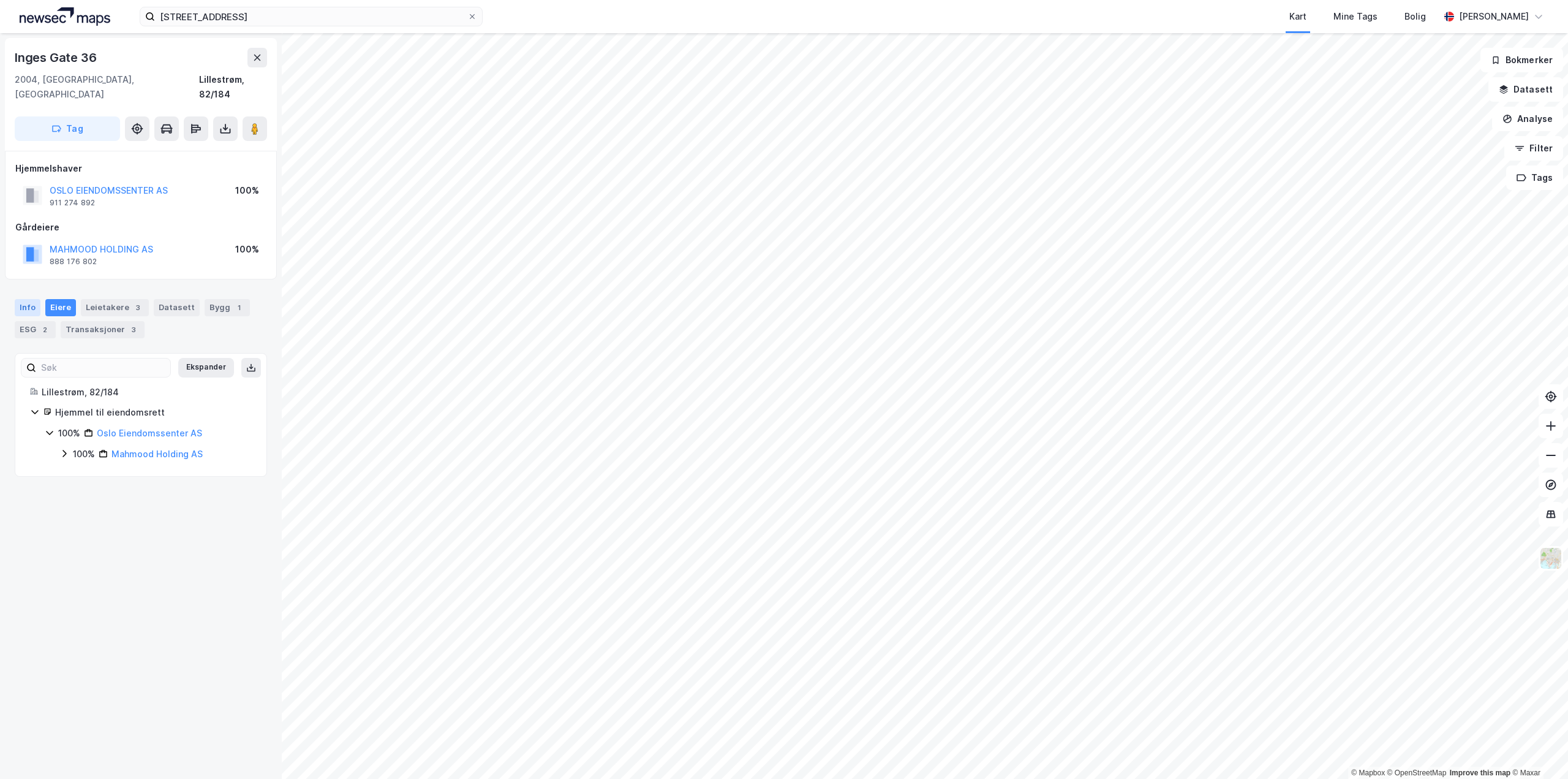
click at [33, 299] on div "Info" at bounding box center [28, 308] width 26 height 17
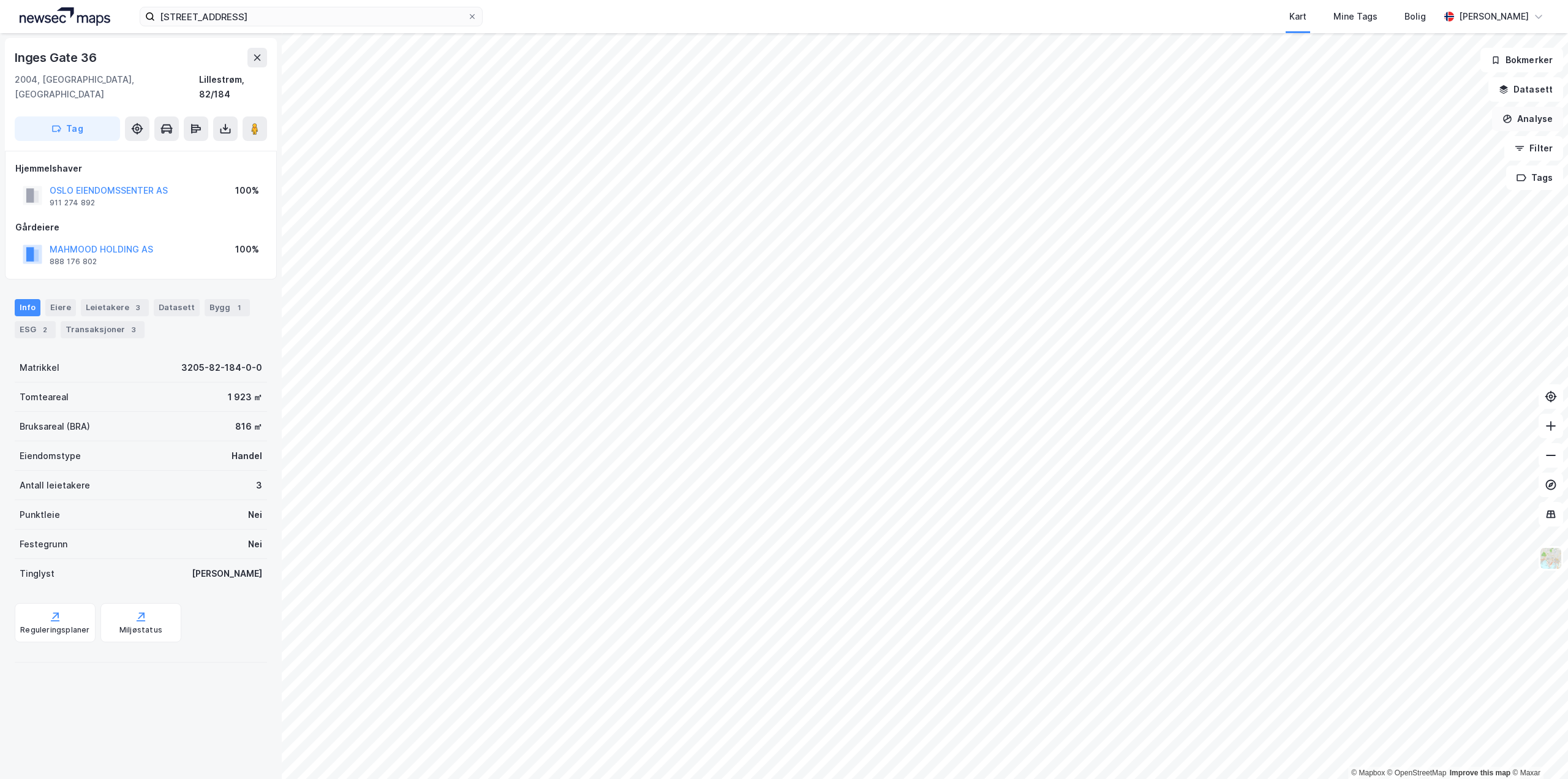
click at [1526, 115] on button "Analyse" at bounding box center [1528, 119] width 71 height 25
click at [1524, 91] on button "Datasett" at bounding box center [1525, 90] width 74 height 25
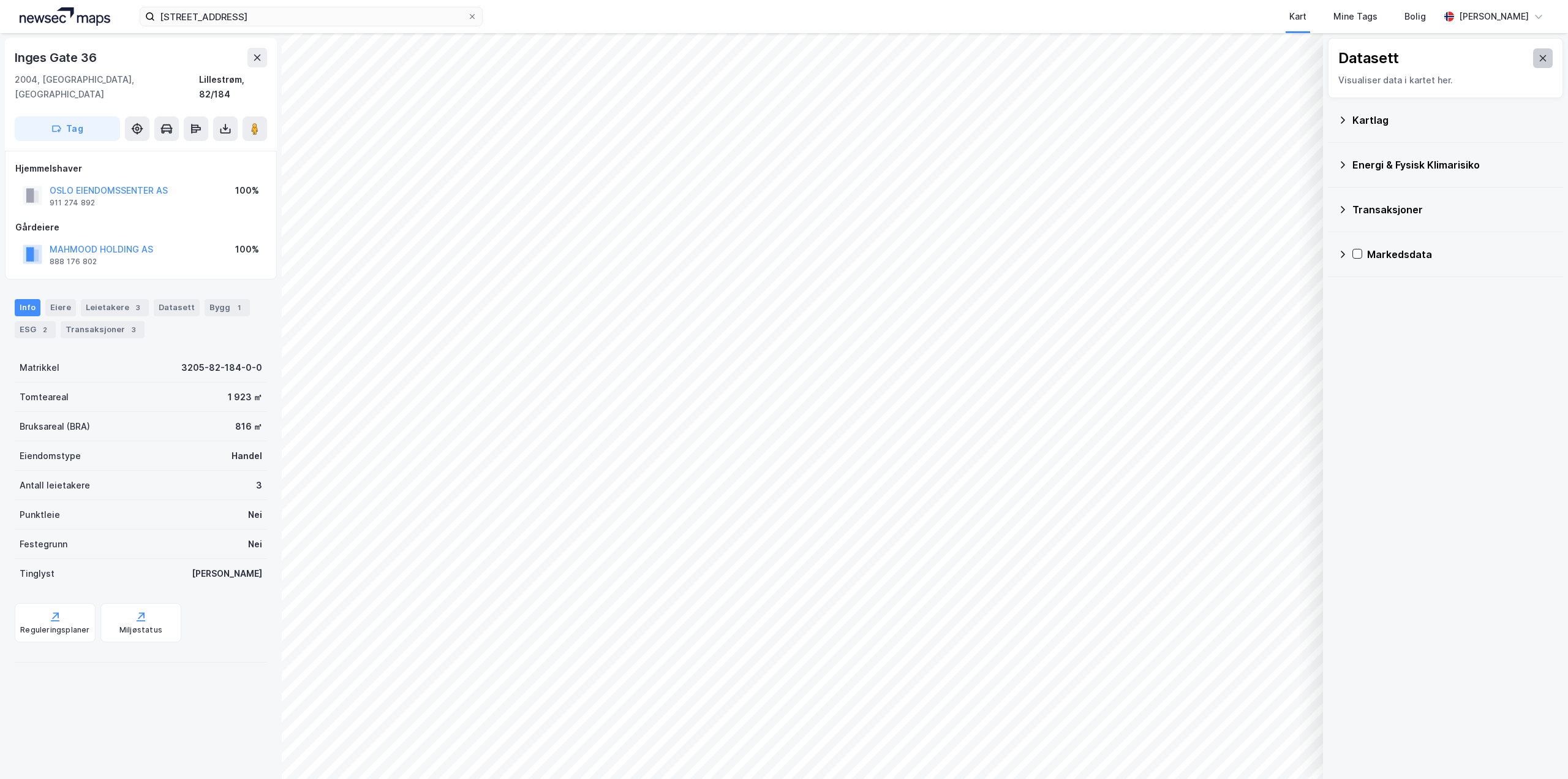
click at [1536, 51] on button at bounding box center [1543, 58] width 20 height 20
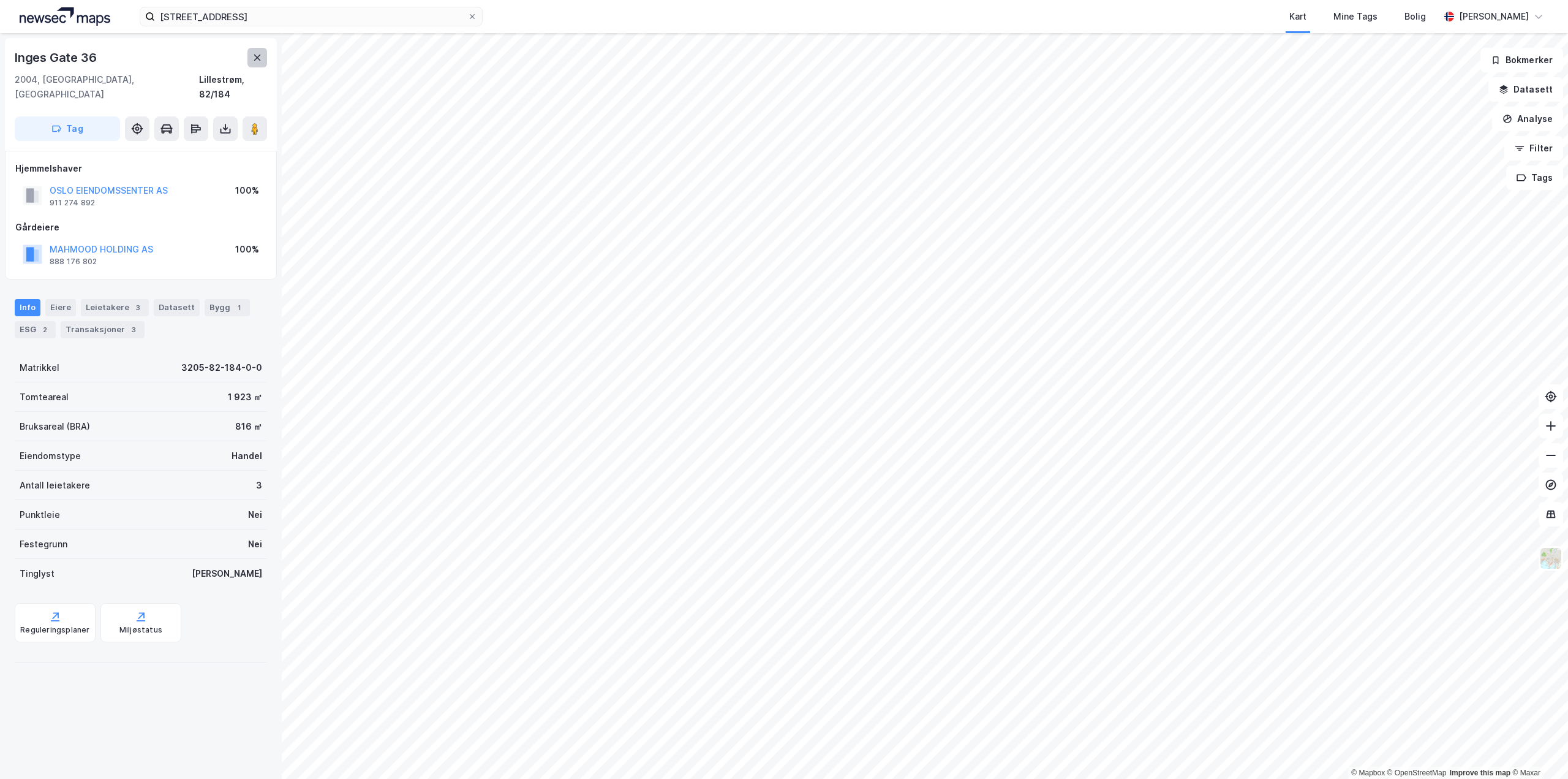
click at [255, 59] on icon at bounding box center [257, 57] width 10 height 10
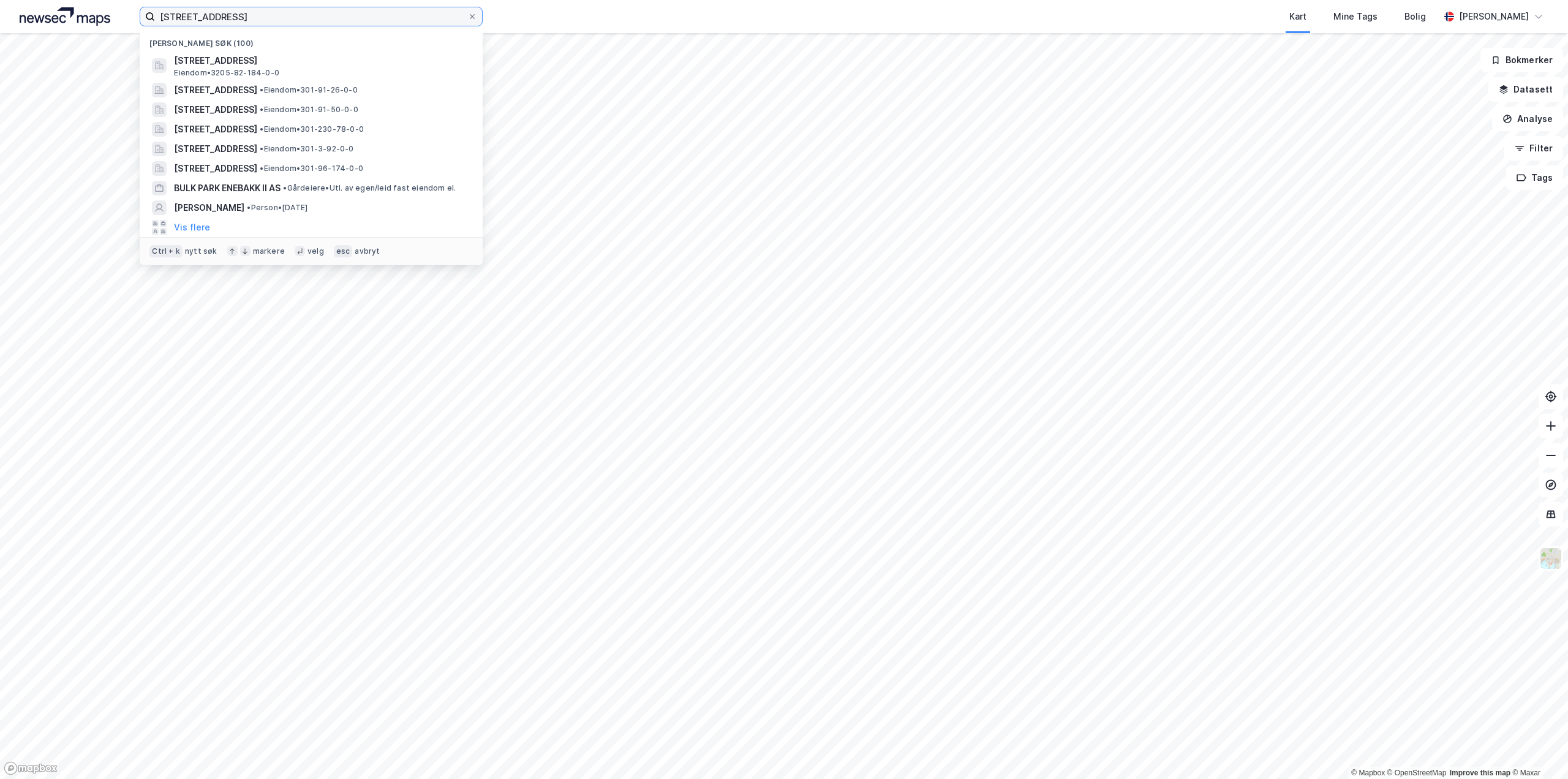
click at [0, 39] on div "[STREET_ADDRESS] Nylige søk (100) [STREET_ADDRESS], 2004, [GEOGRAPHIC_DATA], LI…" at bounding box center [784, 390] width 1568 height 779
click at [61, 25] on img at bounding box center [65, 16] width 91 height 18
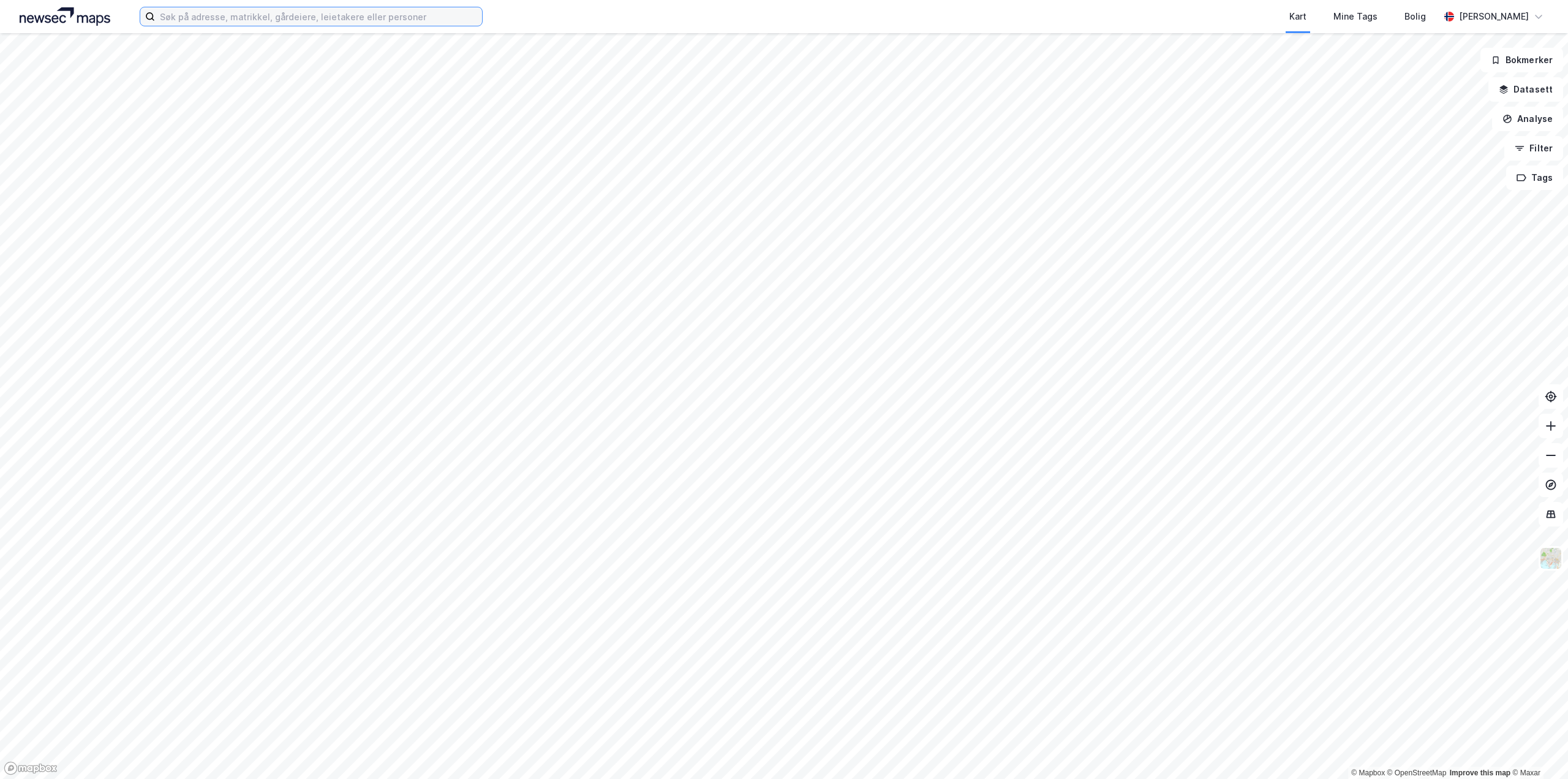
click at [242, 24] on input at bounding box center [318, 16] width 327 height 18
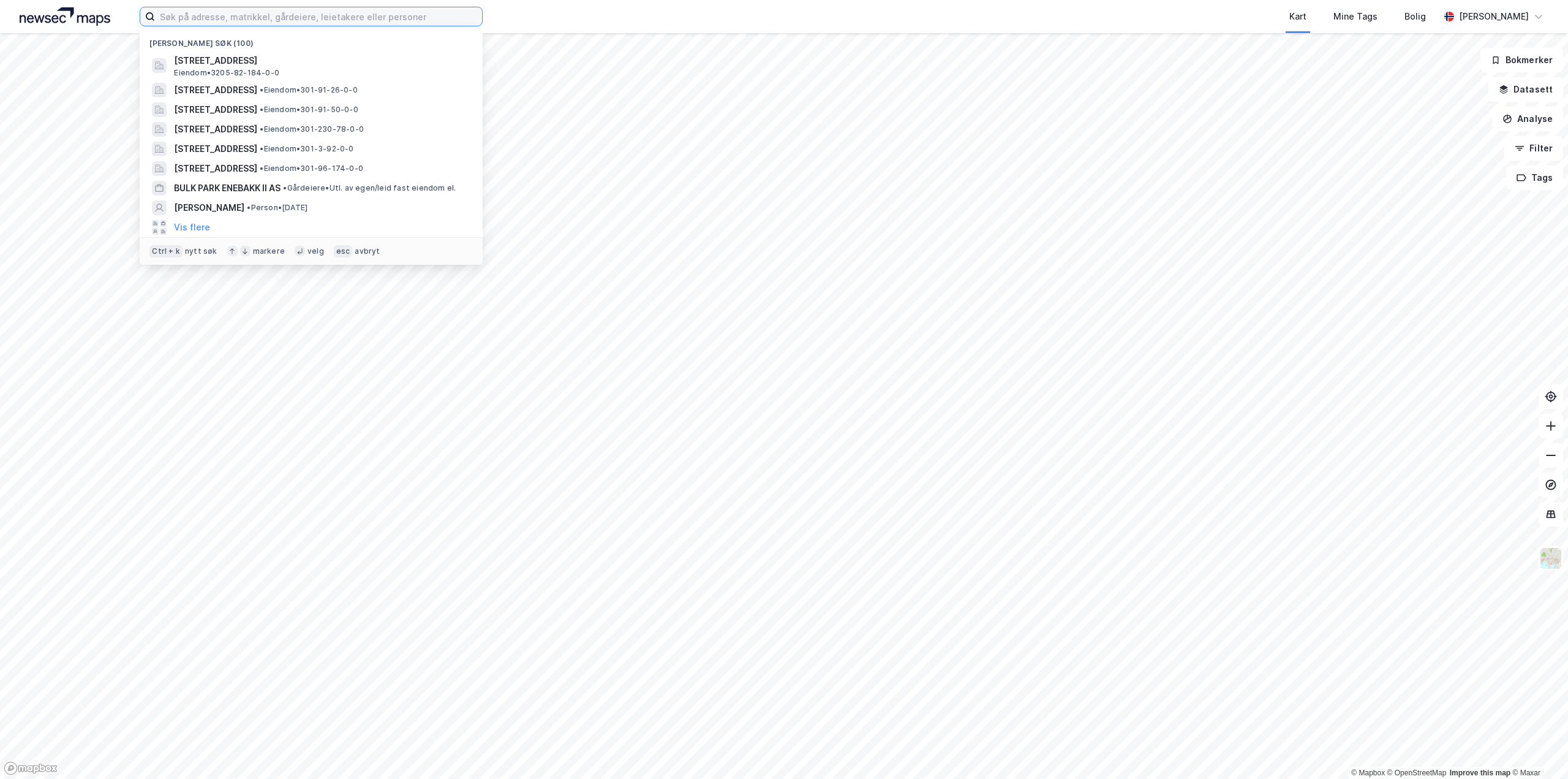
paste input "[STREET_ADDRESS]"
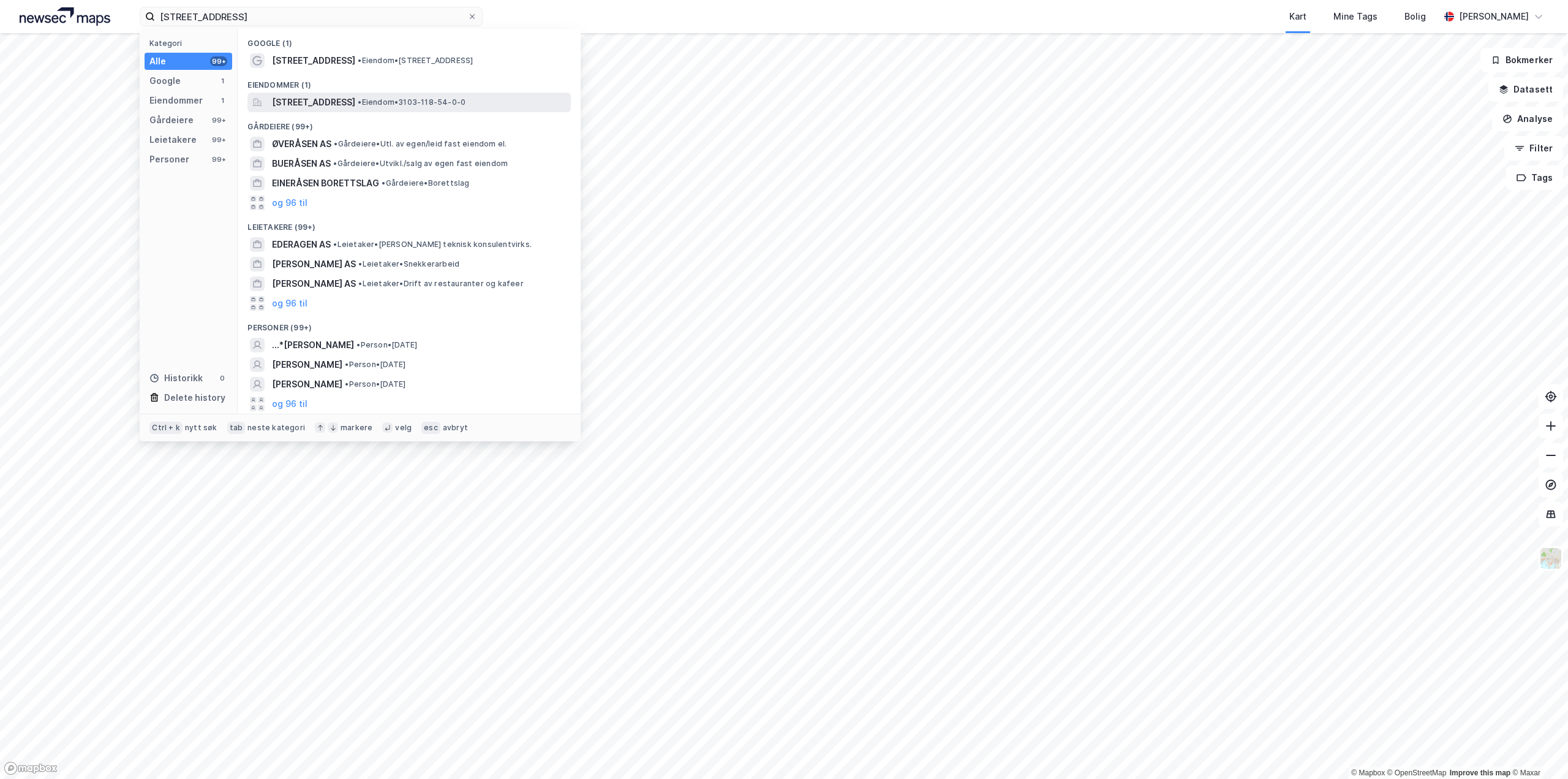
click at [355, 105] on span "[STREET_ADDRESS]" at bounding box center [313, 102] width 83 height 15
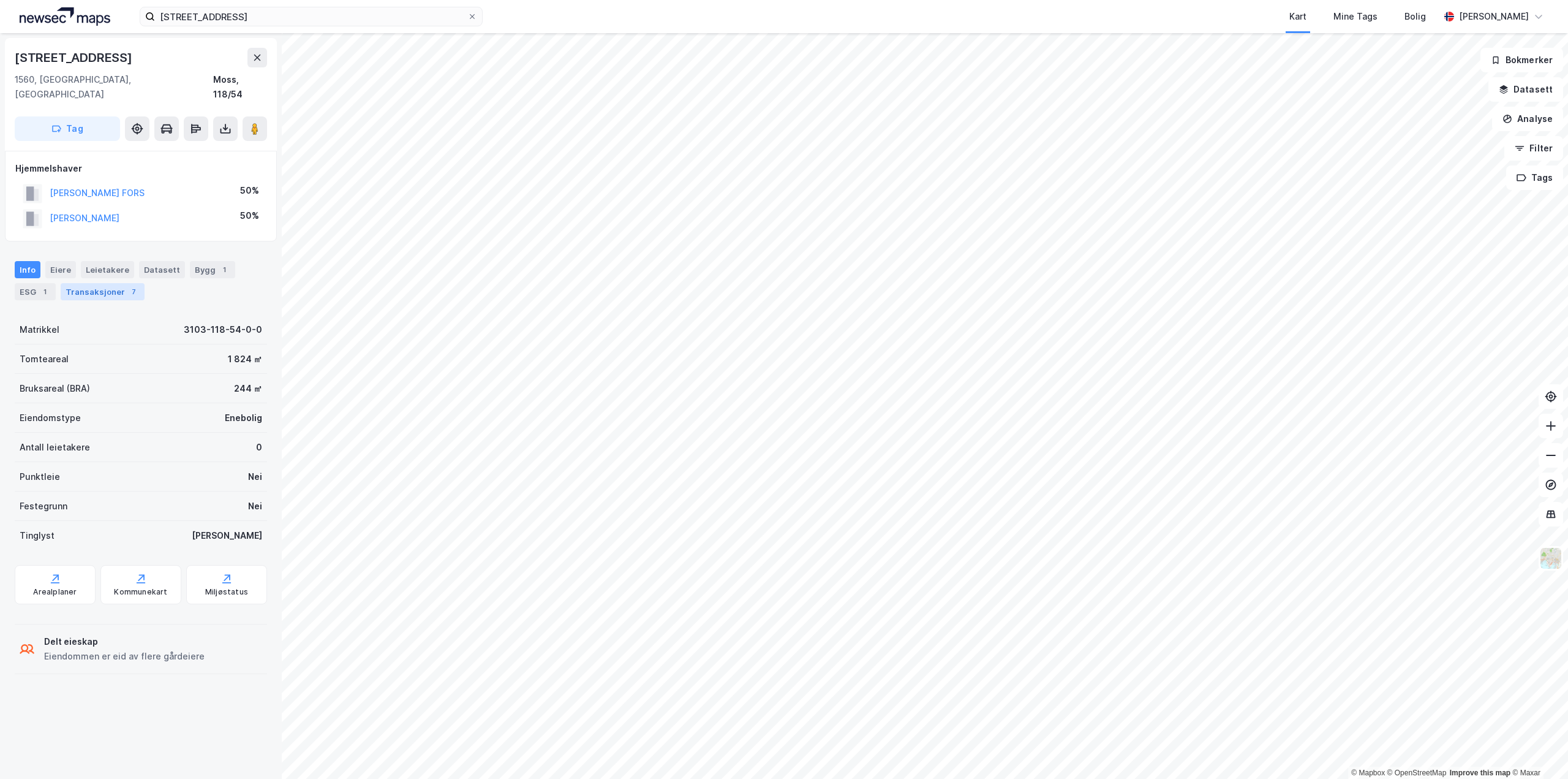
click at [116, 283] on div "Transaksjoner 7" at bounding box center [102, 291] width 84 height 17
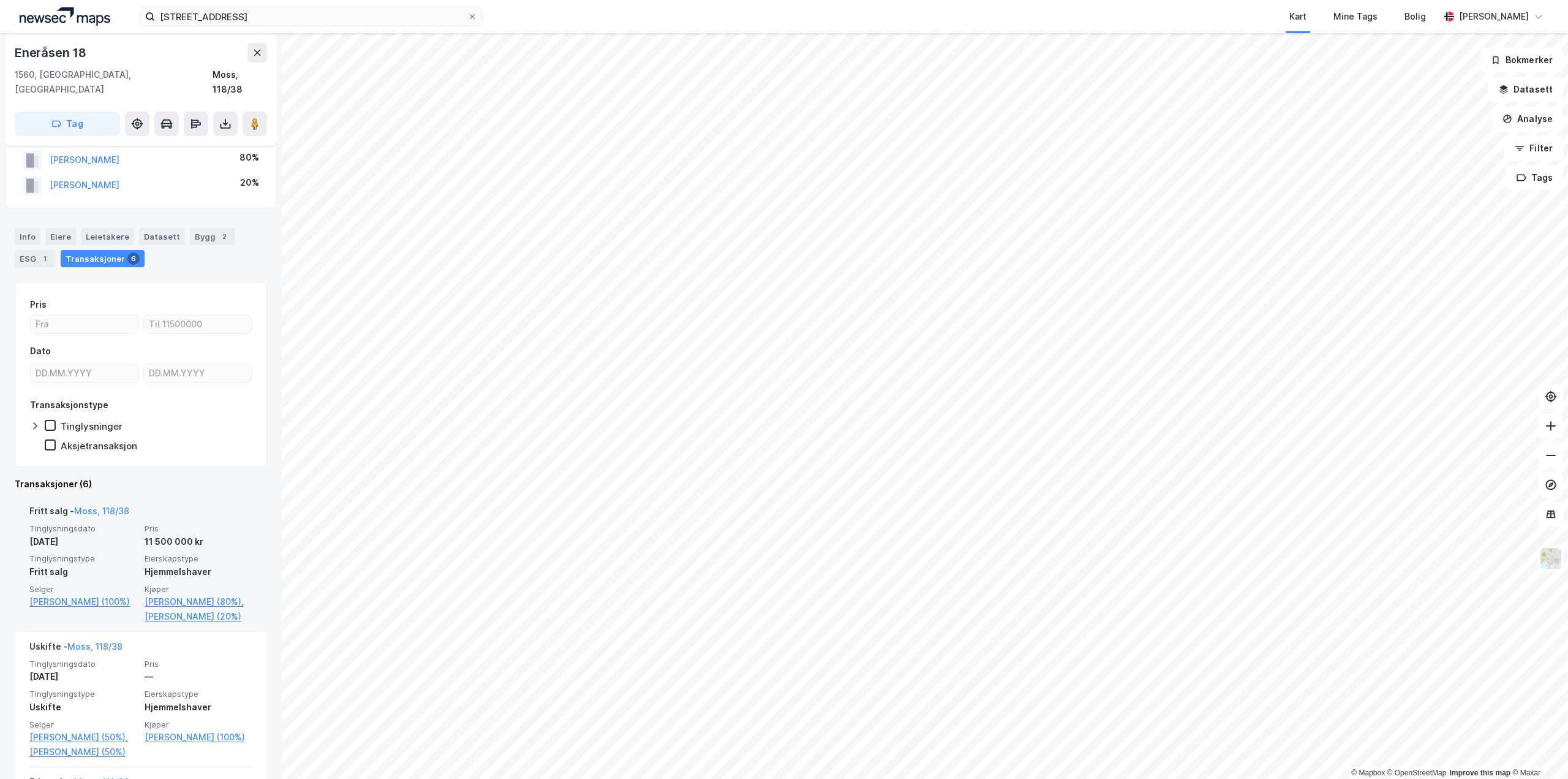
scroll to position [184, 0]
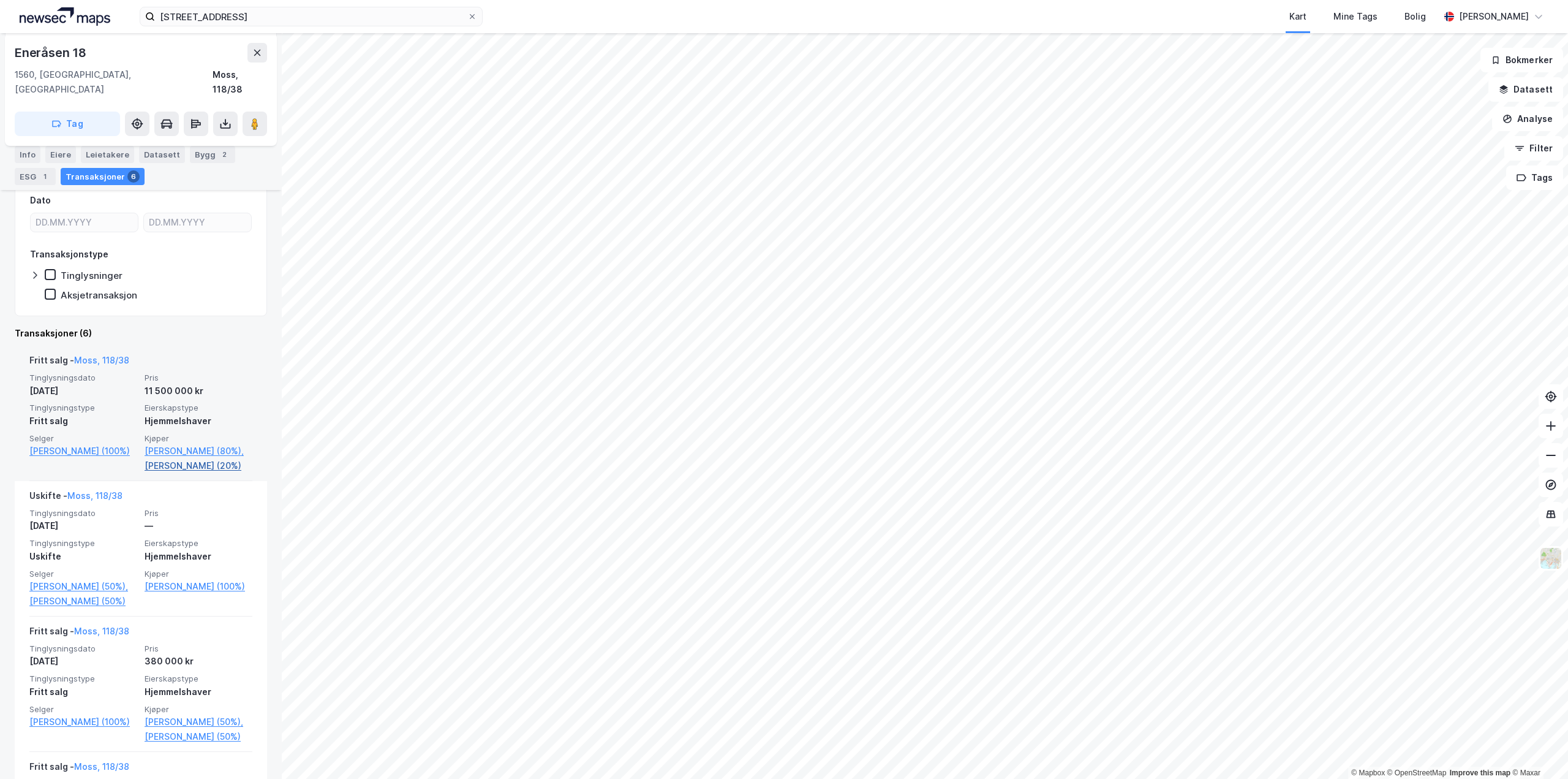
click at [199, 467] on link "[PERSON_NAME] (20%)" at bounding box center [199, 466] width 108 height 15
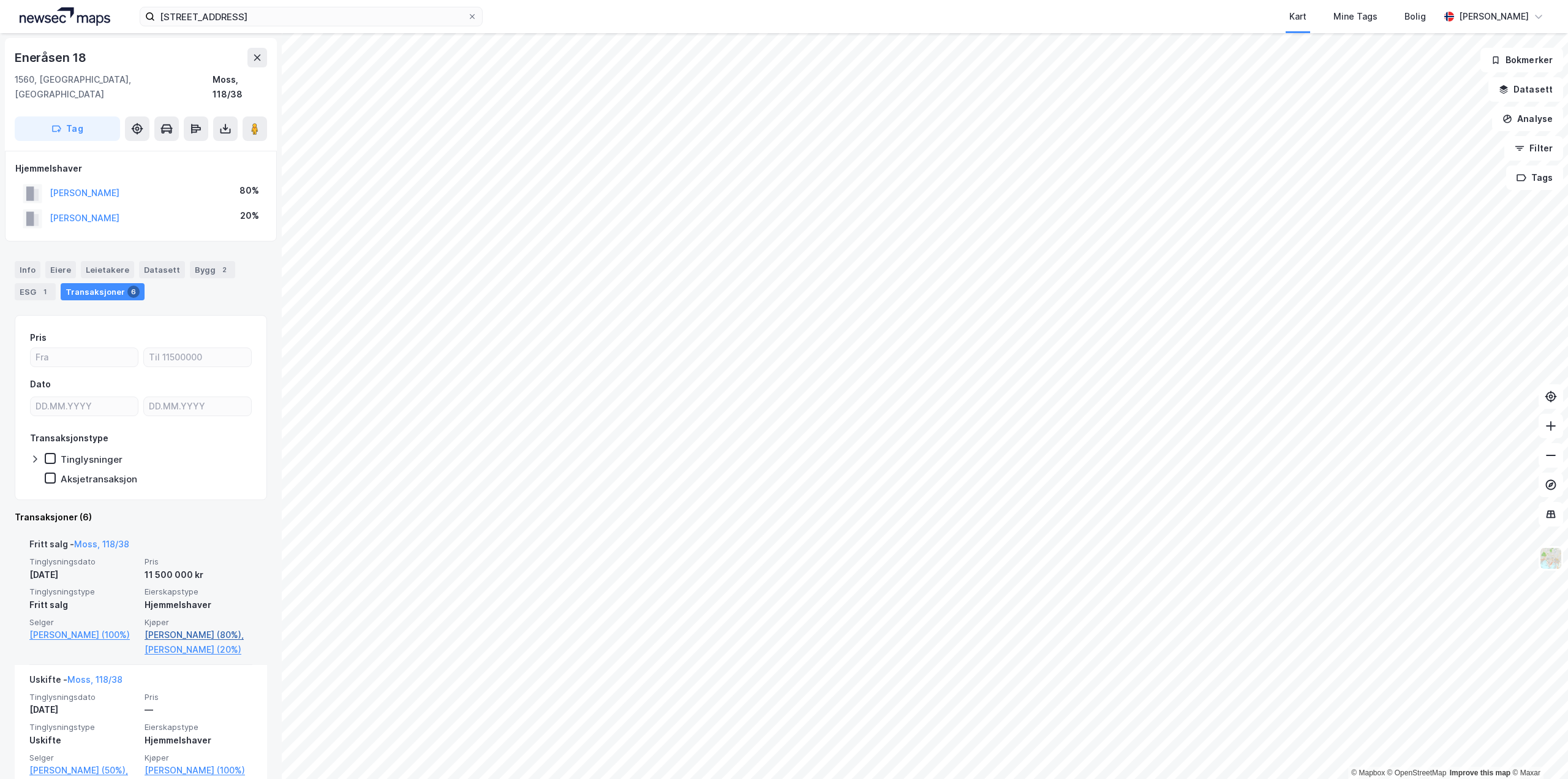
click at [194, 627] on link "[PERSON_NAME] (80%)," at bounding box center [199, 635] width 108 height 15
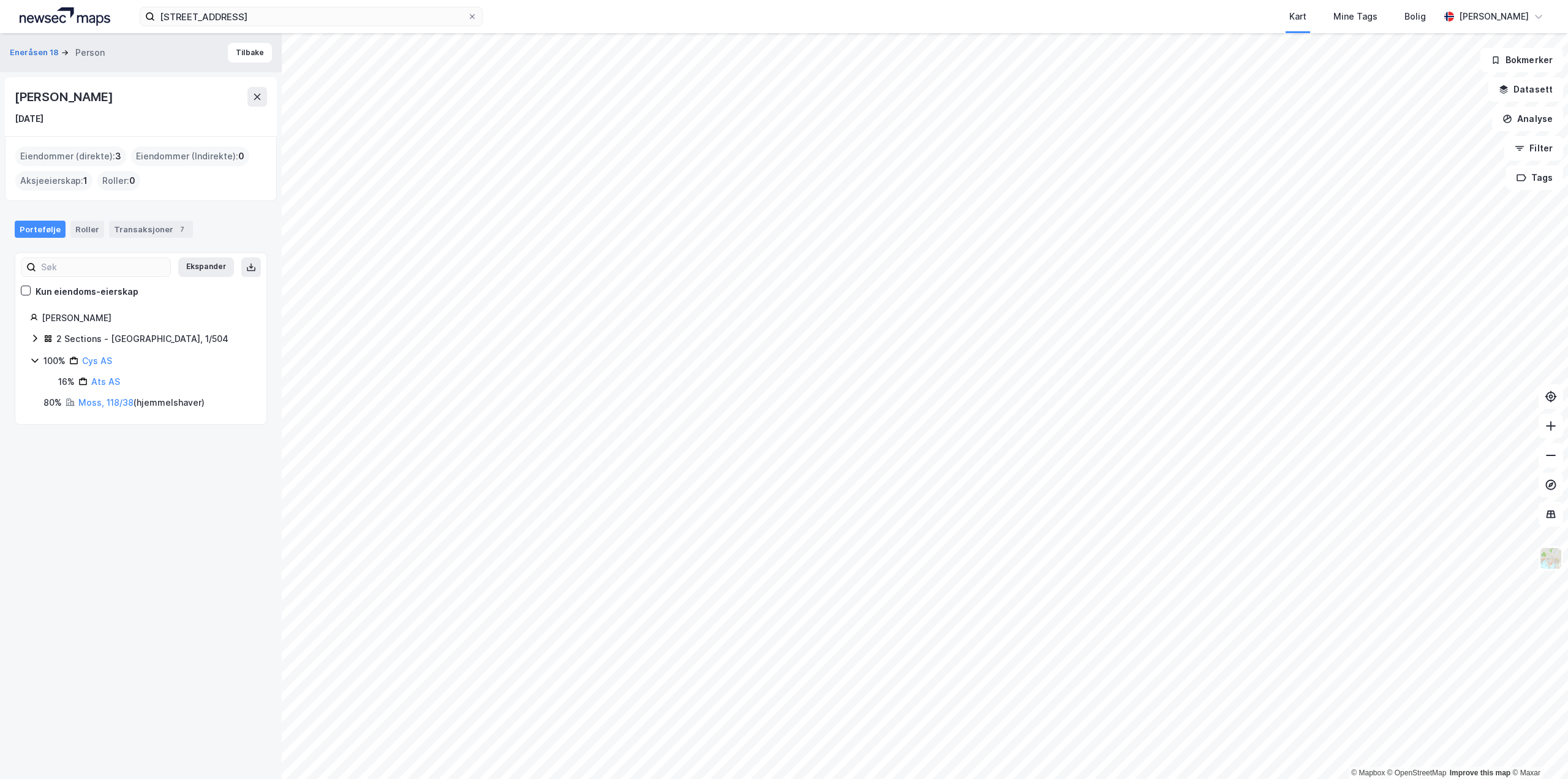
click at [65, 92] on div "[PERSON_NAME]" at bounding box center [65, 96] width 100 height 20
copy div "[PERSON_NAME]"
click at [251, 49] on button "Tilbake" at bounding box center [250, 53] width 44 height 20
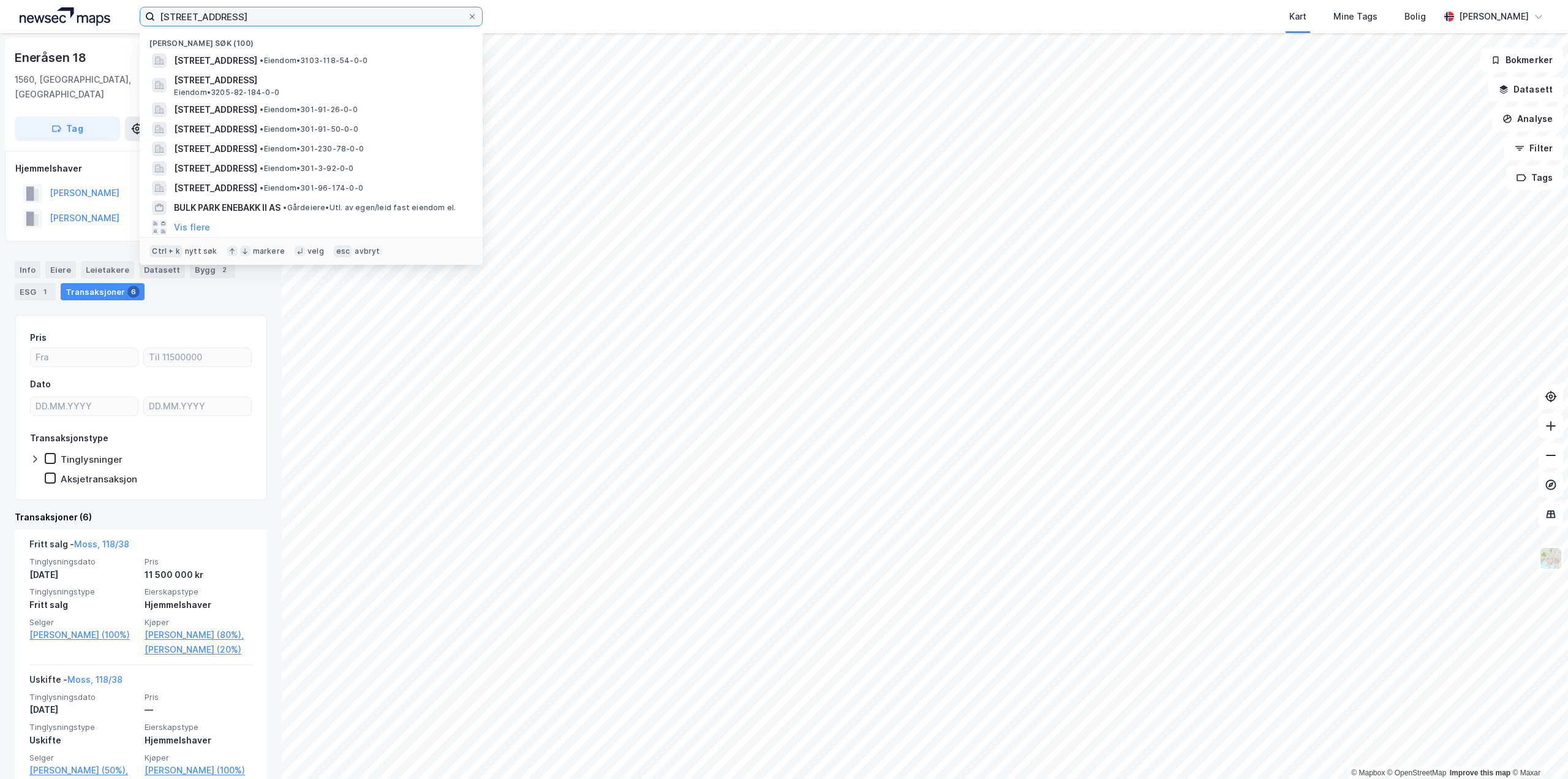
drag, startPoint x: 251, startPoint y: 16, endPoint x: 88, endPoint y: 25, distance: 163.2
click at [88, 25] on div "Eneråsen 8 Nylige søk (100) [STREET_ADDRESS] • Eiendom • 3103-118-54-0-0 Inges …" at bounding box center [784, 16] width 1568 height 33
type input "c"
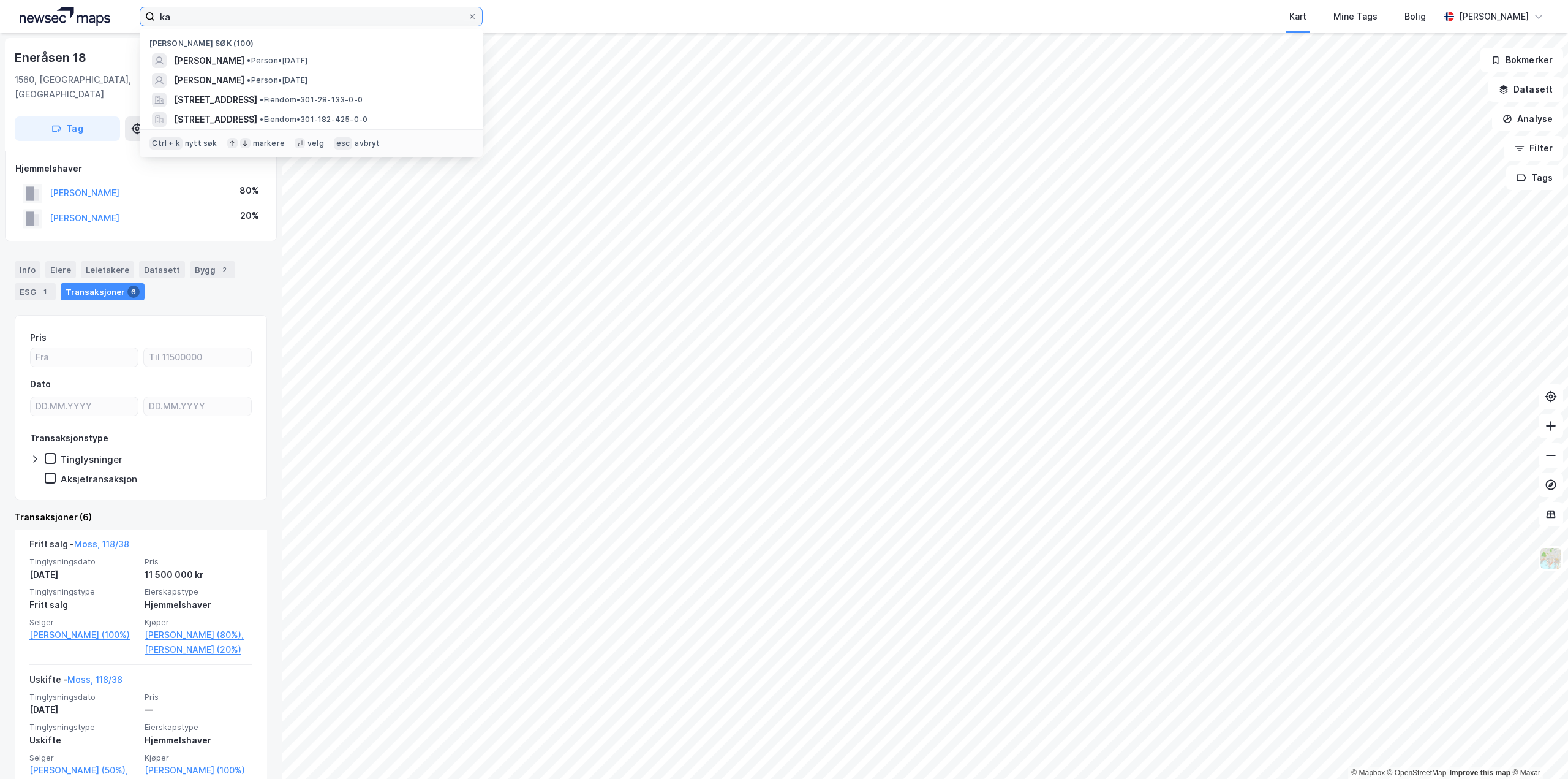
type input "k"
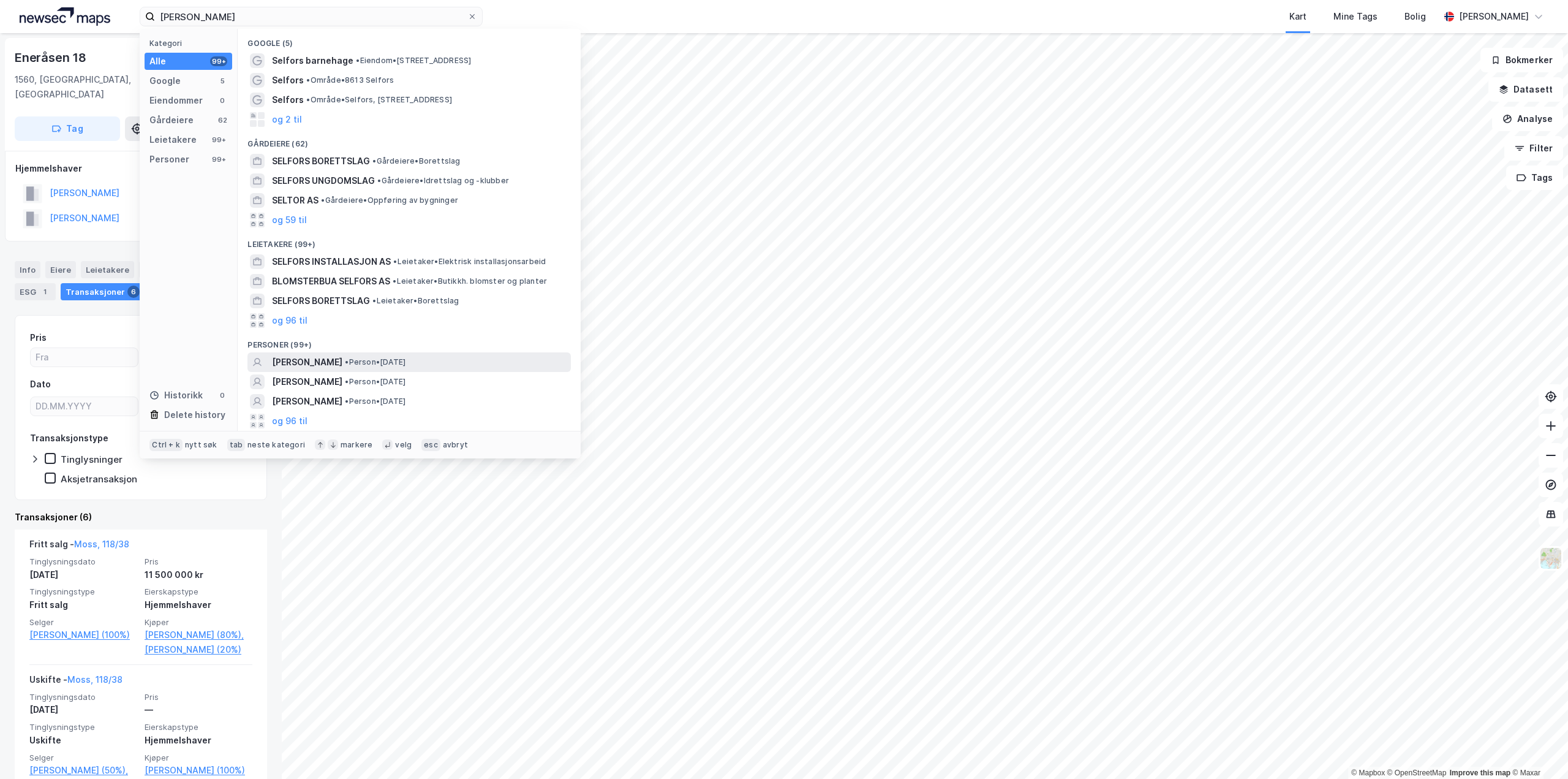
click at [348, 363] on span "•" at bounding box center [346, 361] width 3 height 9
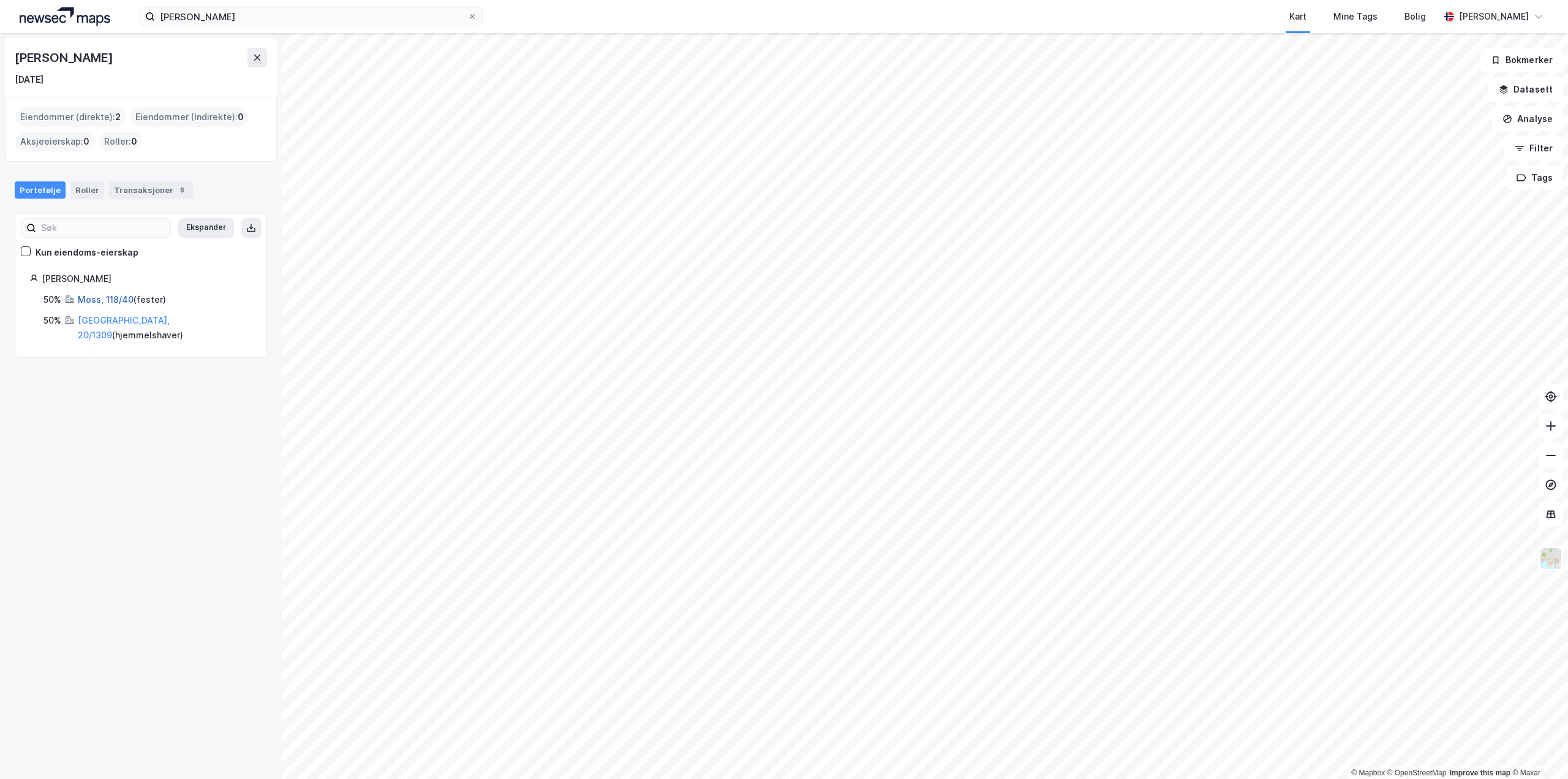
click at [110, 299] on link "Moss, 118/40" at bounding box center [106, 299] width 56 height 10
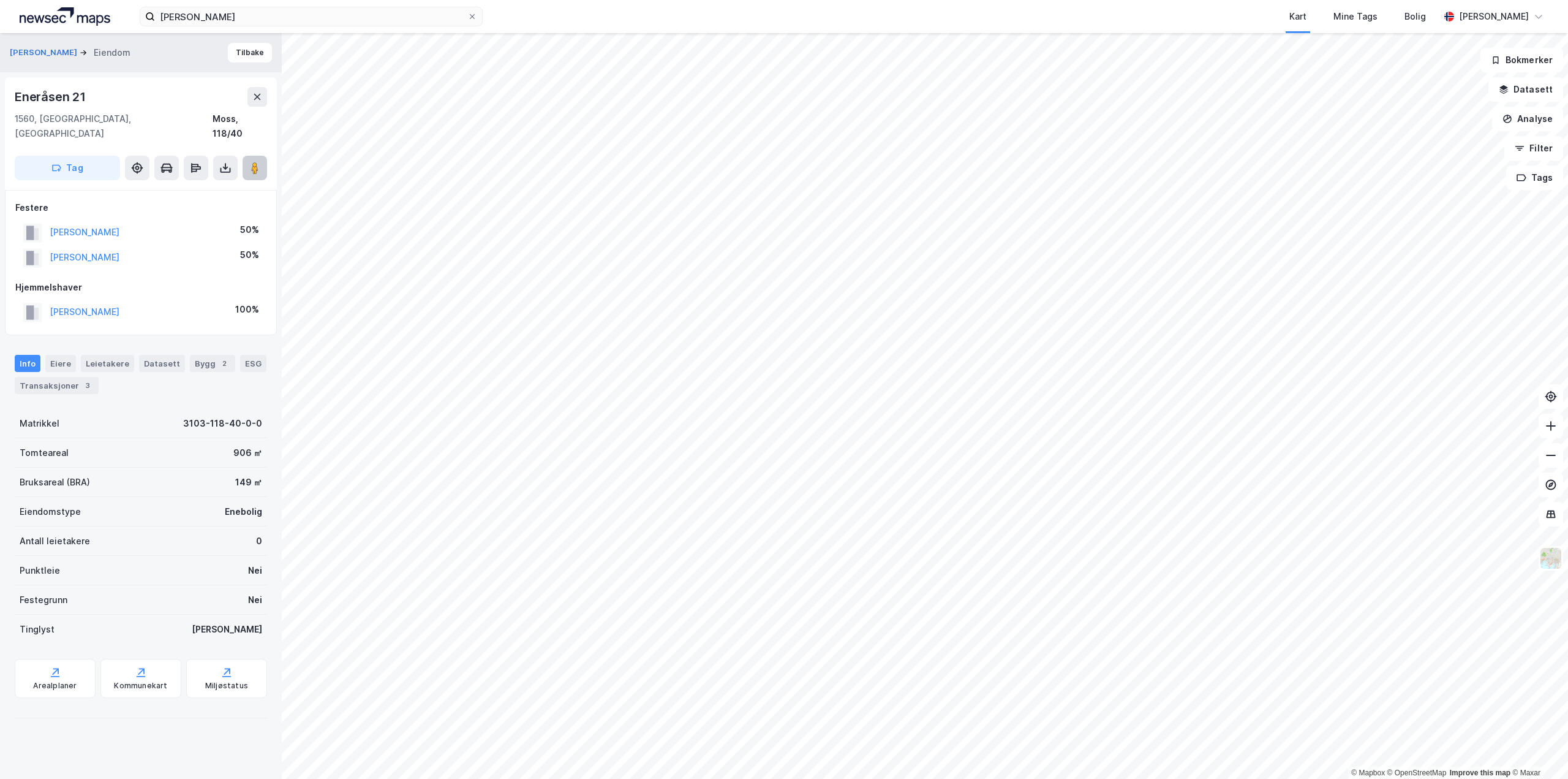
click at [257, 161] on button at bounding box center [255, 168] width 25 height 25
click at [72, 377] on div "Transaksjoner 3" at bounding box center [57, 385] width 84 height 17
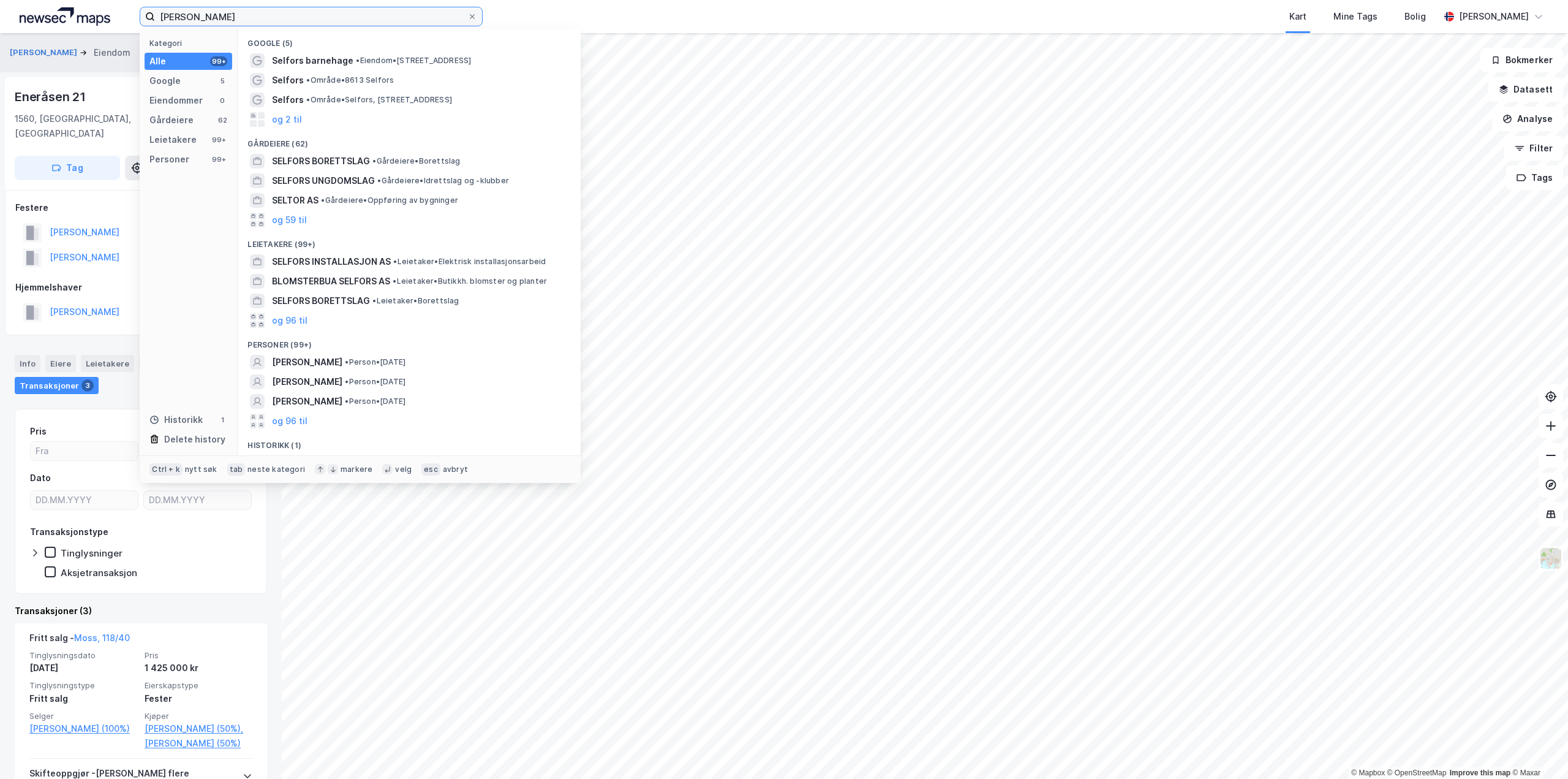
drag, startPoint x: 247, startPoint y: 23, endPoint x: 4, endPoint y: 8, distance: 243.5
click at [0, 8] on div "[PERSON_NAME] Kategori Alle 99+ Google 5 Eiendommer 0 Gårdeiere 62 Leietakere 9…" at bounding box center [784, 16] width 1568 height 33
paste input "Stokke"
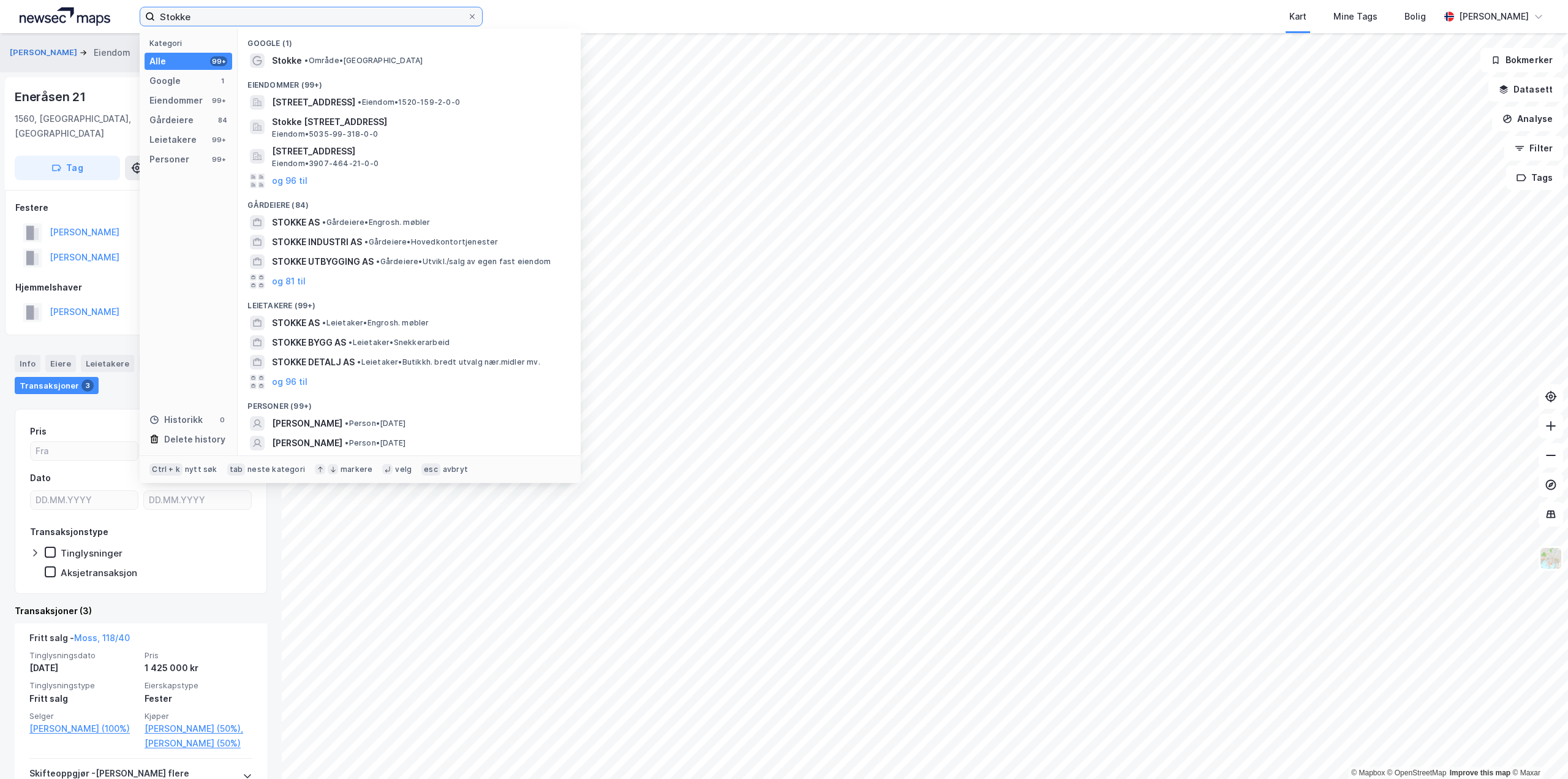
click at [433, 16] on input "Stokke" at bounding box center [311, 16] width 312 height 18
paste input "gf AS"
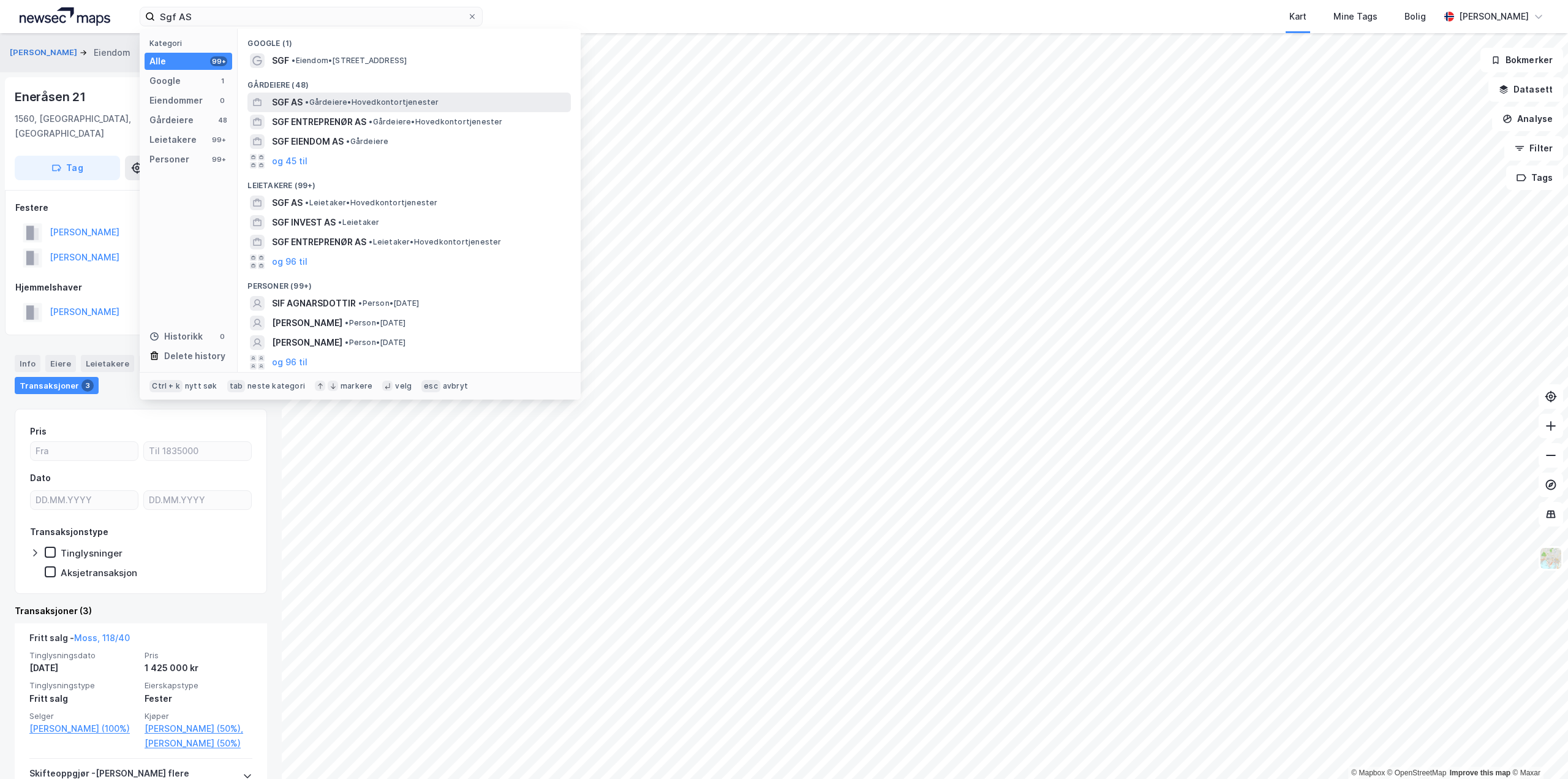
click at [380, 98] on span "• Gårdeiere • Hovedkontortjenester" at bounding box center [372, 102] width 134 height 10
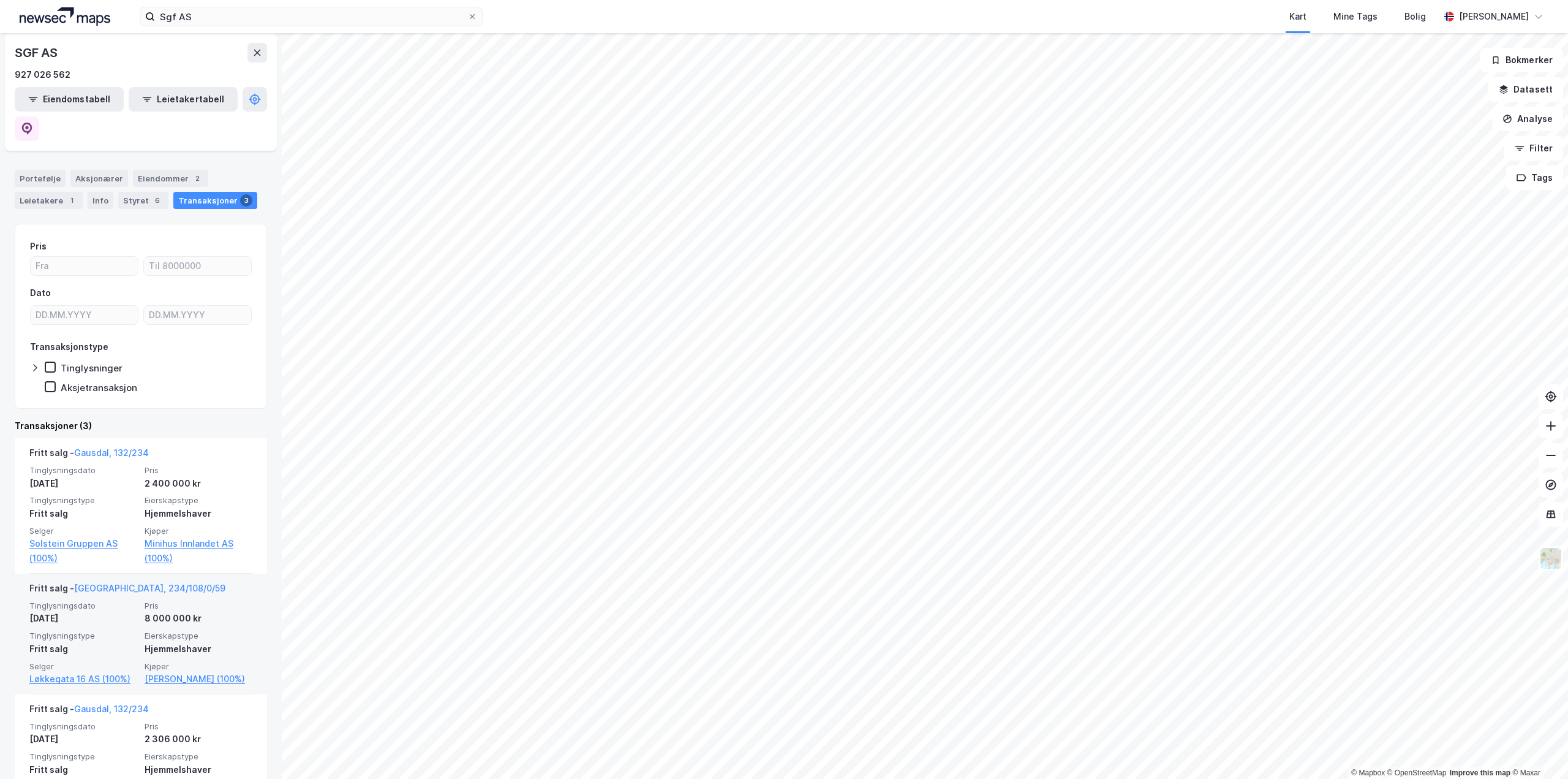
scroll to position [106, 0]
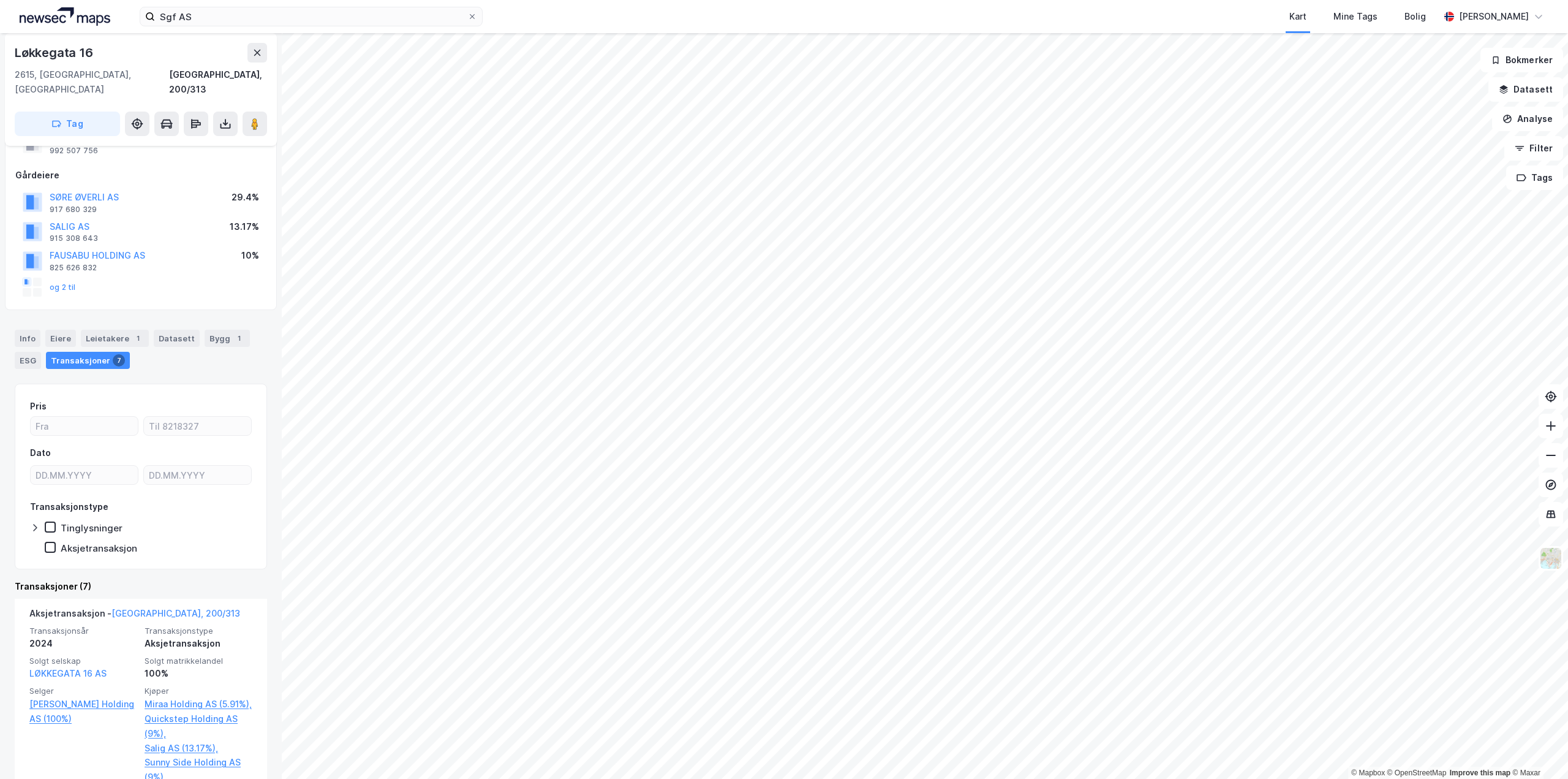
scroll to position [184, 0]
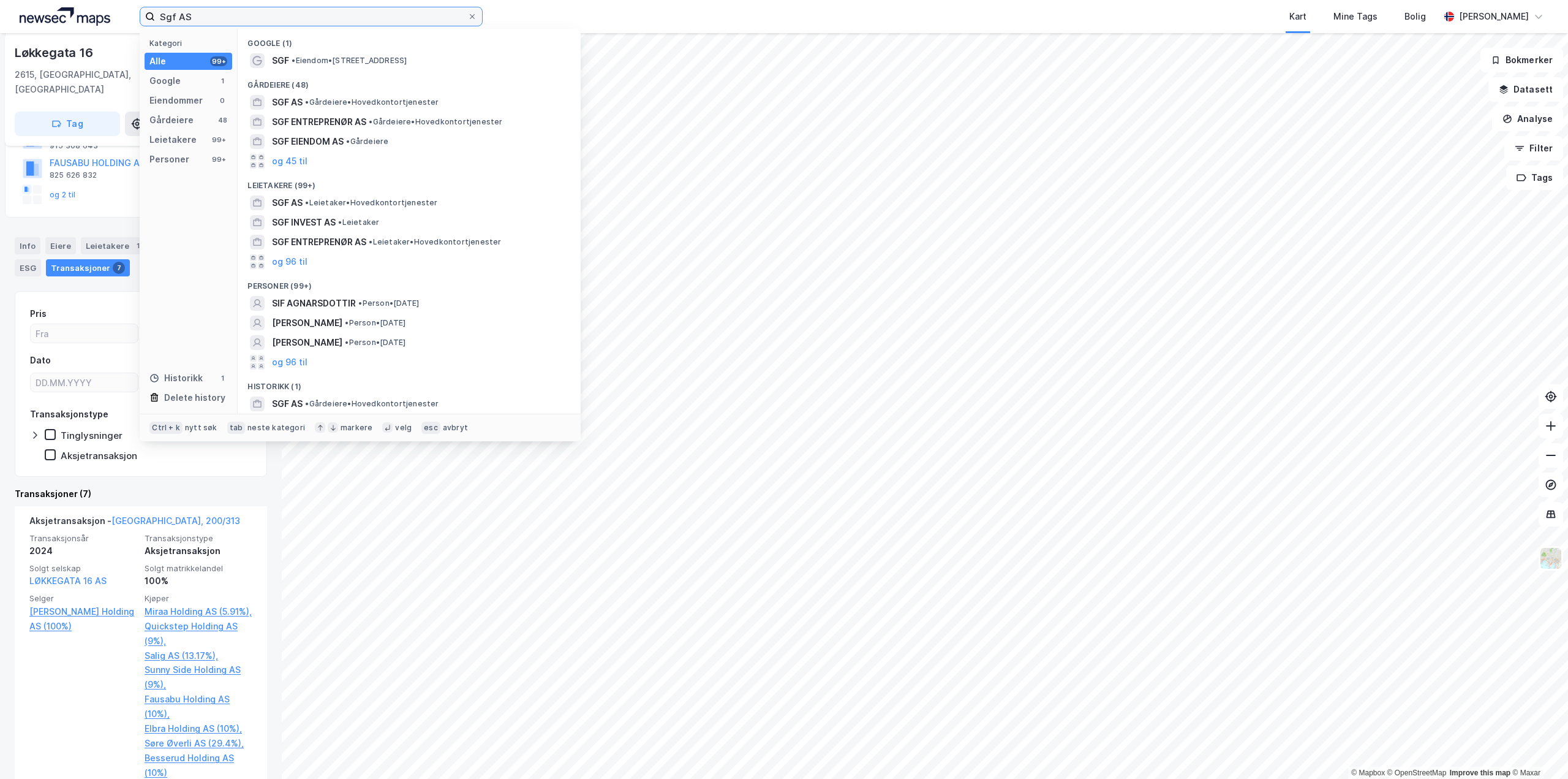
drag, startPoint x: 258, startPoint y: 13, endPoint x: 0, endPoint y: 12, distance: 258.0
click at [0, 10] on div "Sgf AS Kategori Alle 99+ Google 1 Eiendommer 0 Gårdeiere 48 Leietakere 99+ Pers…" at bounding box center [784, 16] width 1568 height 33
paste input "[PERSON_NAME]"
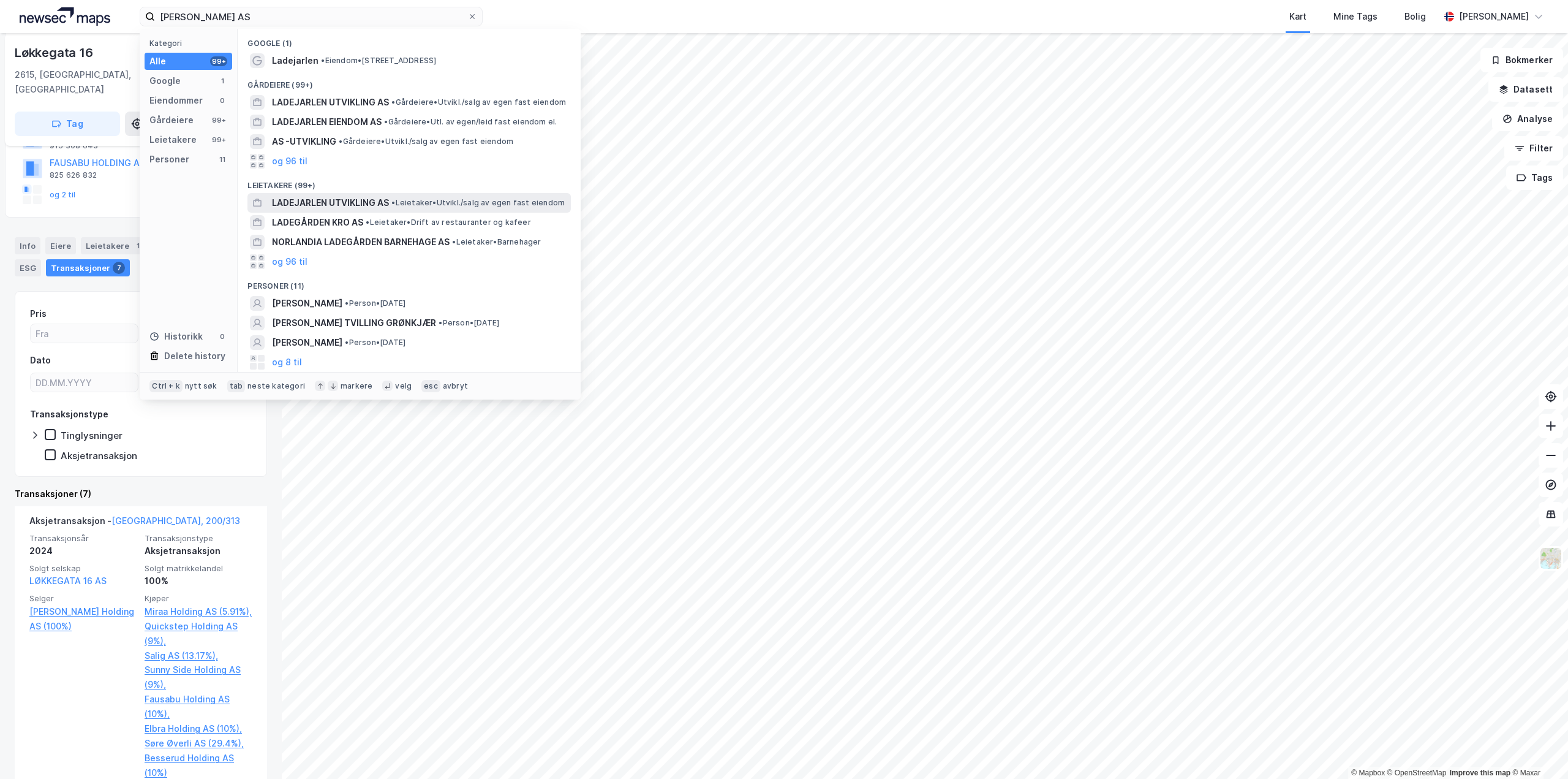
click at [387, 204] on span "LADEJARLEN UTVIKLING AS" at bounding box center [330, 203] width 117 height 15
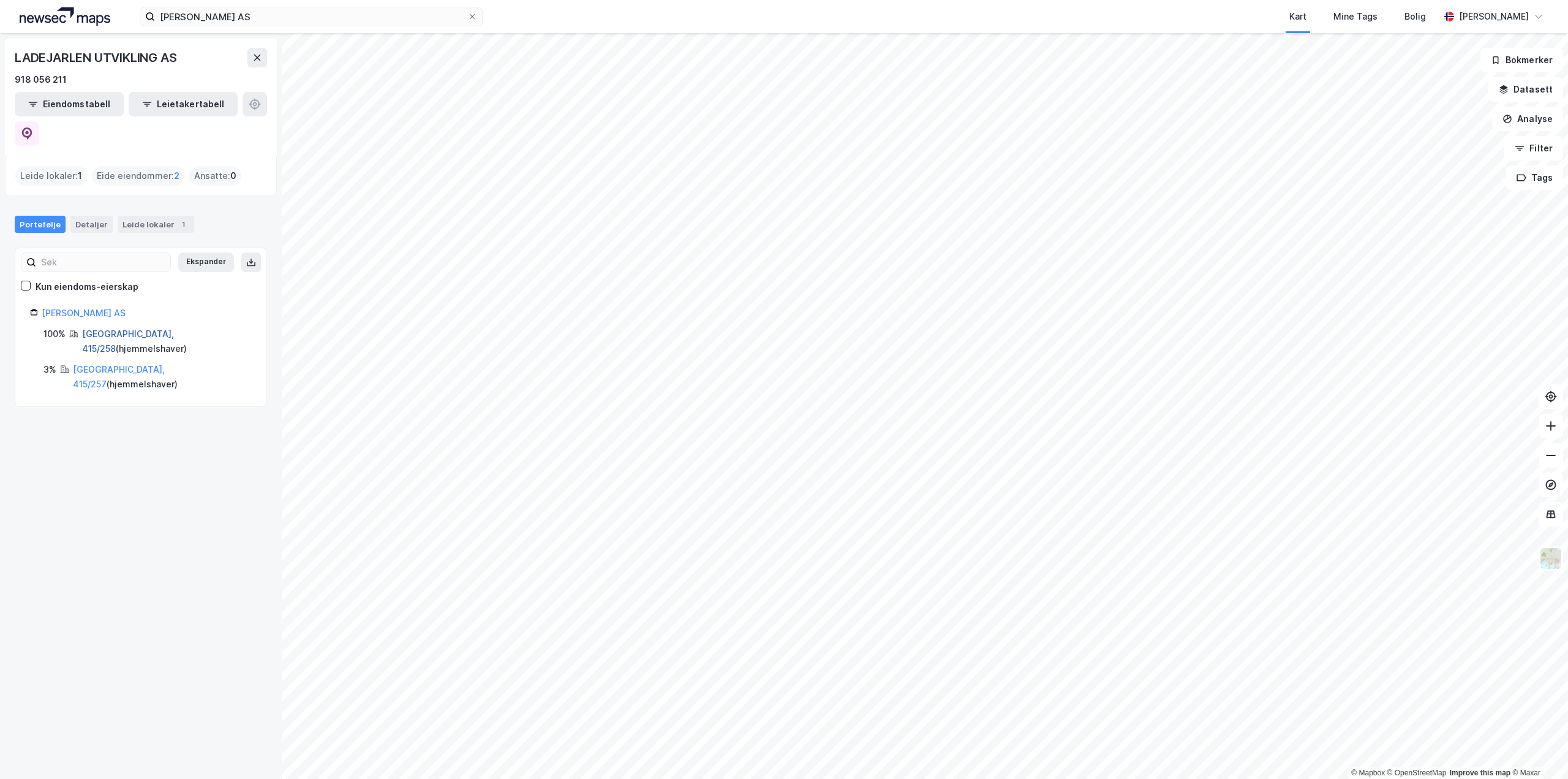
click at [139, 329] on link "[GEOGRAPHIC_DATA], 415/258" at bounding box center [128, 341] width 92 height 25
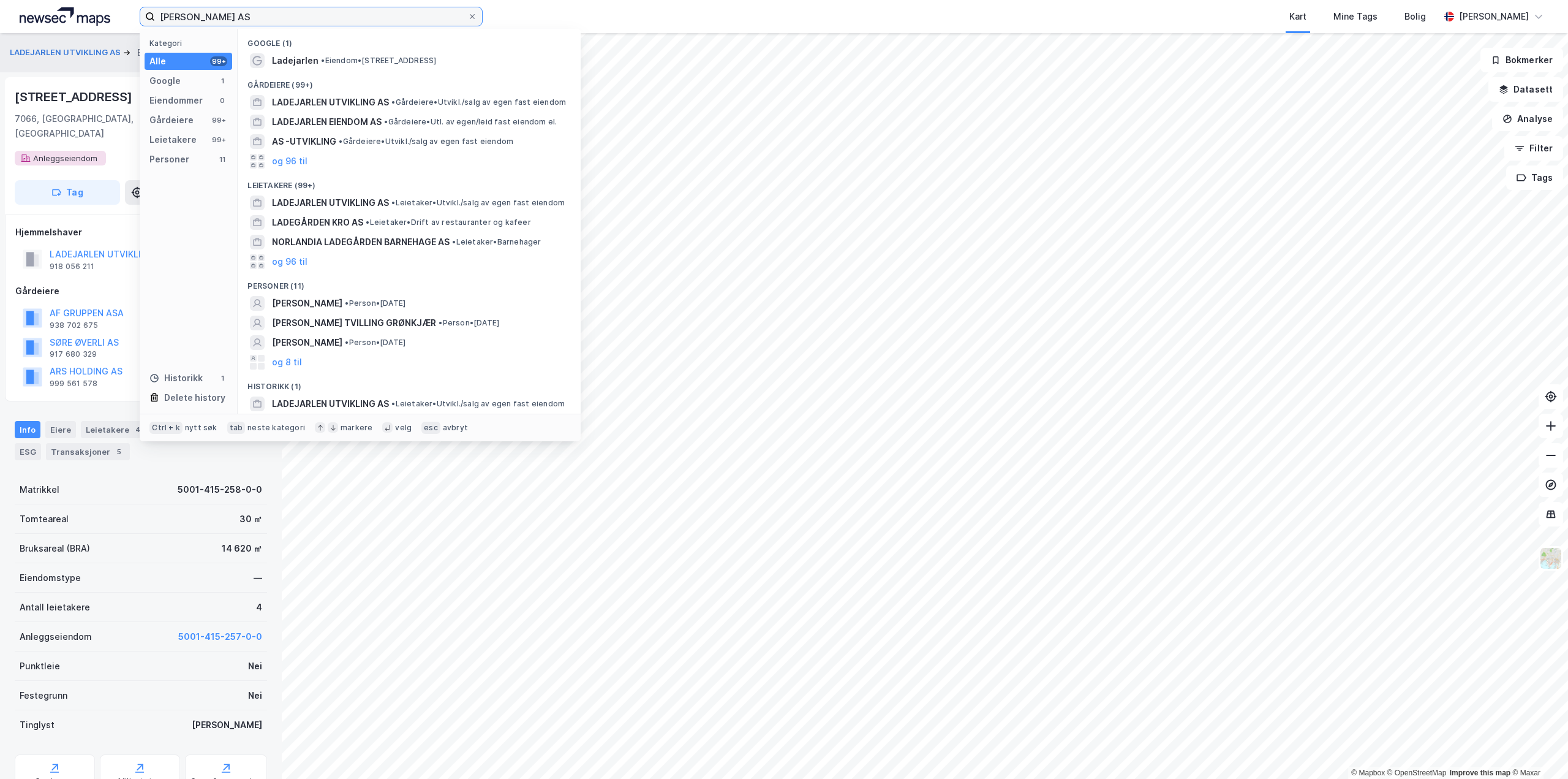
drag, startPoint x: 141, startPoint y: -5, endPoint x: 0, endPoint y: 0, distance: 141.1
click at [0, 0] on div "Ladejarlen Utvikling AS Kategori Alle 99+ Google 1 Eiendommer 0 Gårdeiere 99+ L…" at bounding box center [784, 16] width 1568 height 33
paste input "Stokke-Lerka"
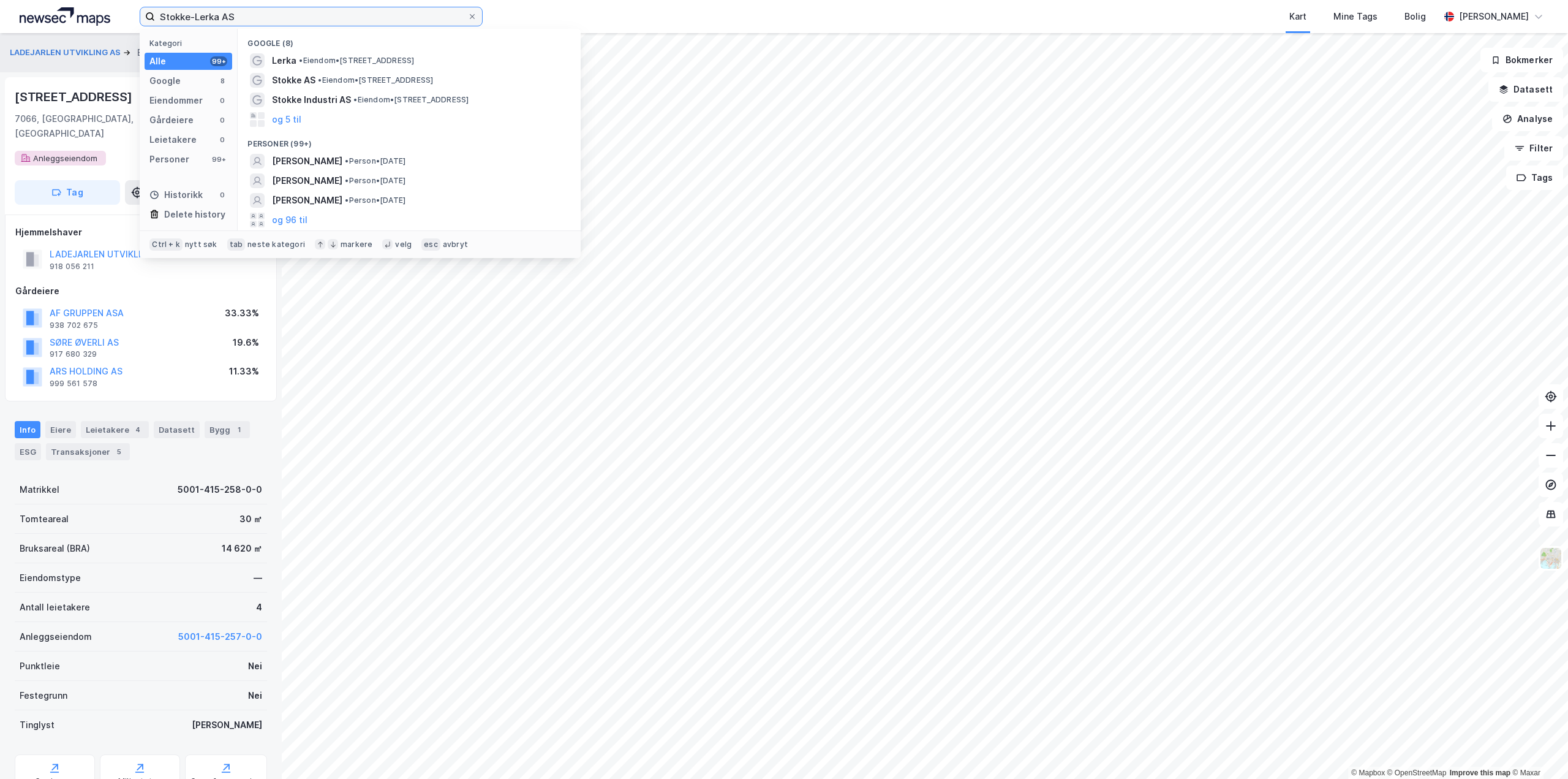
drag, startPoint x: 25, startPoint y: 50, endPoint x: 0, endPoint y: 53, distance: 25.2
click at [0, 53] on div "Stokke-Lerka AS Kategori Alle 99+ Google 8 Eiendommer 0 Gårdeiere 0 Leietakere …" at bounding box center [784, 390] width 1568 height 779
paste input "Fem Hjerter Eiendom"
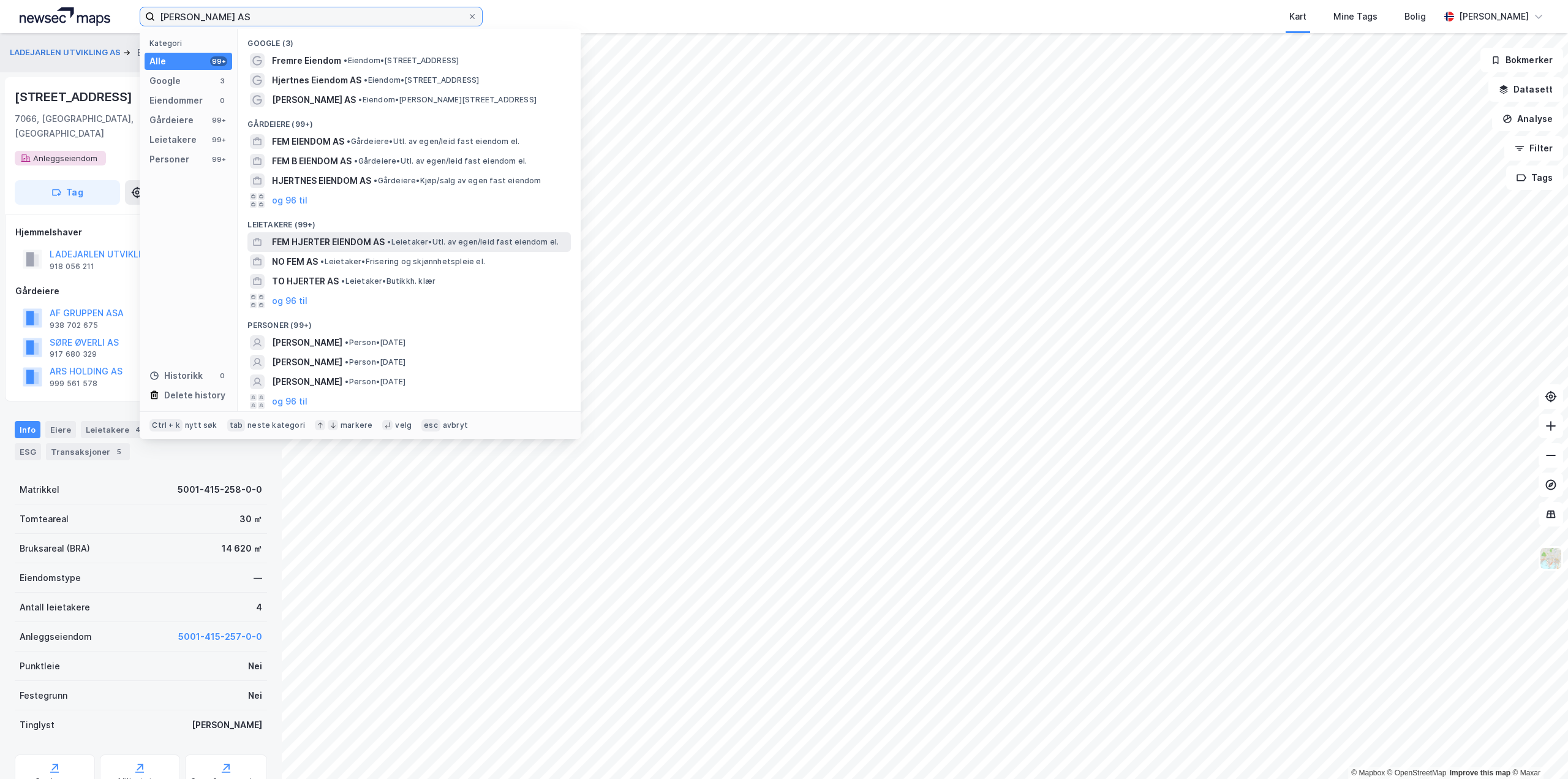
type input "[PERSON_NAME] AS"
click at [391, 242] on span "•" at bounding box center [389, 241] width 3 height 9
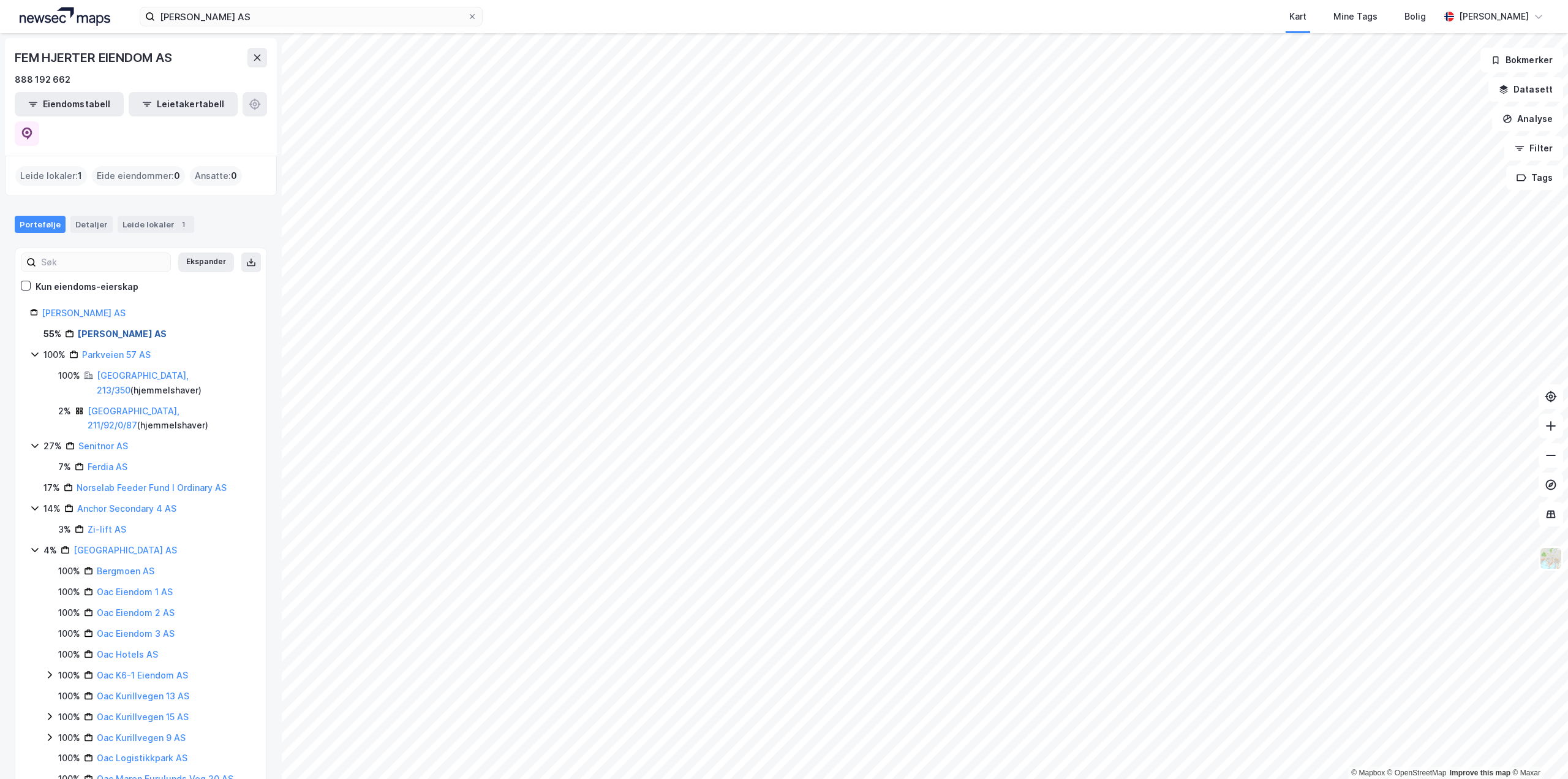
click at [93, 329] on link "[PERSON_NAME] AS" at bounding box center [122, 333] width 89 height 10
click at [111, 329] on link "[PERSON_NAME] AS" at bounding box center [122, 333] width 89 height 10
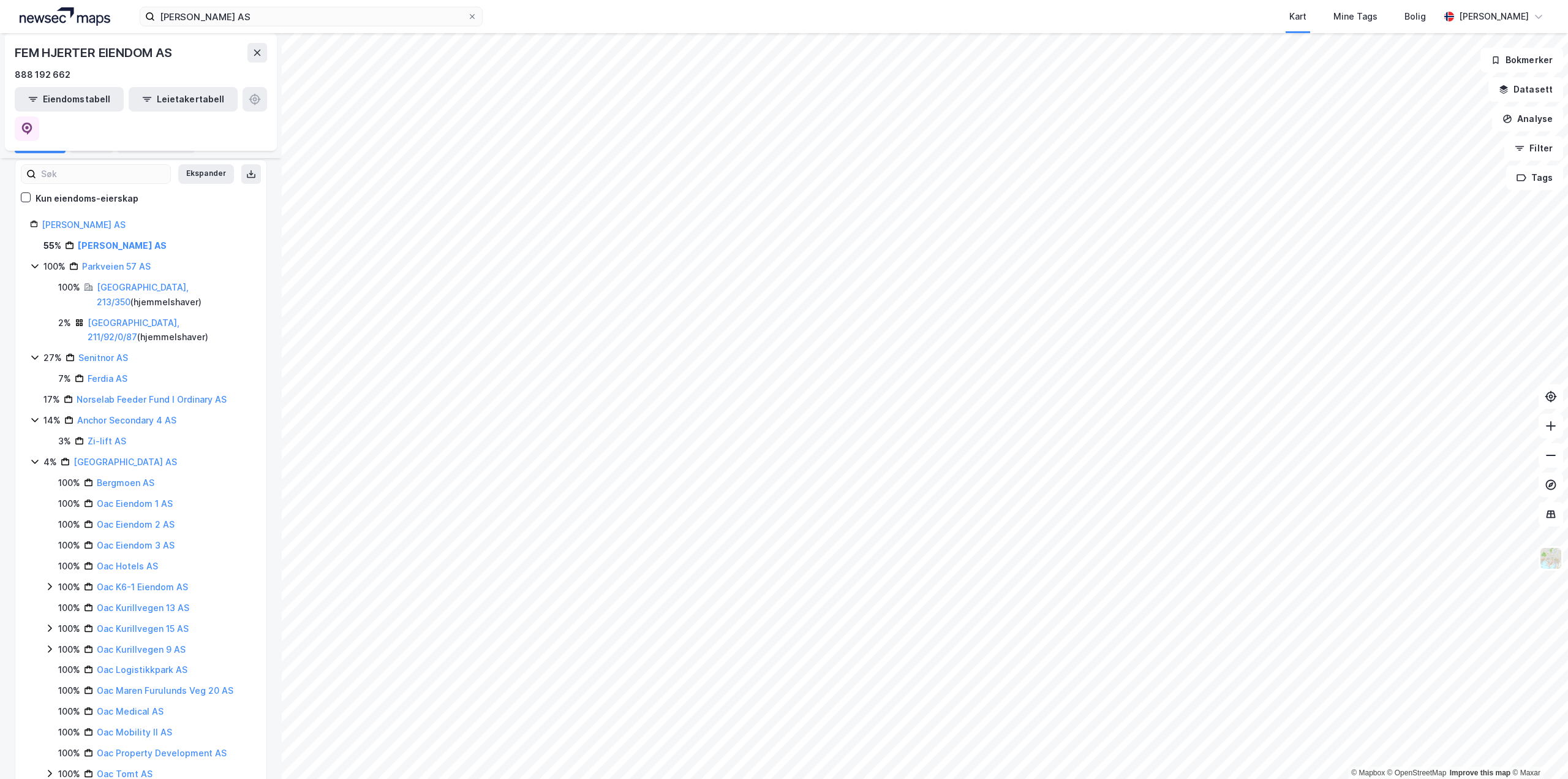
scroll to position [84, 0]
click at [110, 286] on link "[GEOGRAPHIC_DATA], 213/350" at bounding box center [143, 299] width 92 height 25
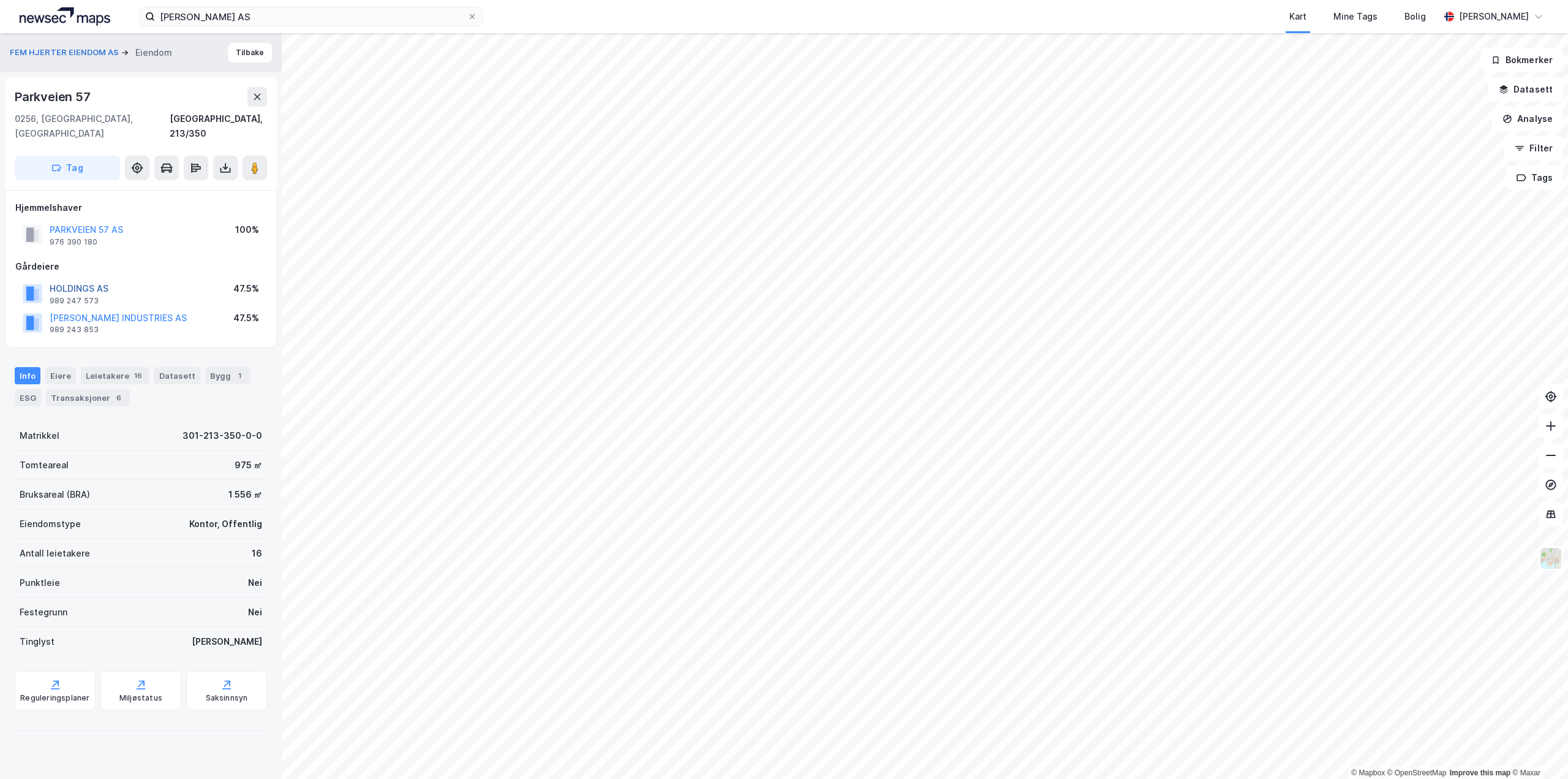
click at [0, 0] on button "HOLDINGS AS" at bounding box center [0, 0] width 0 height 0
click at [0, 0] on button "[PERSON_NAME] INDUSTRIES AS" at bounding box center [0, 0] width 0 height 0
